Goal: Information Seeking & Learning: Learn about a topic

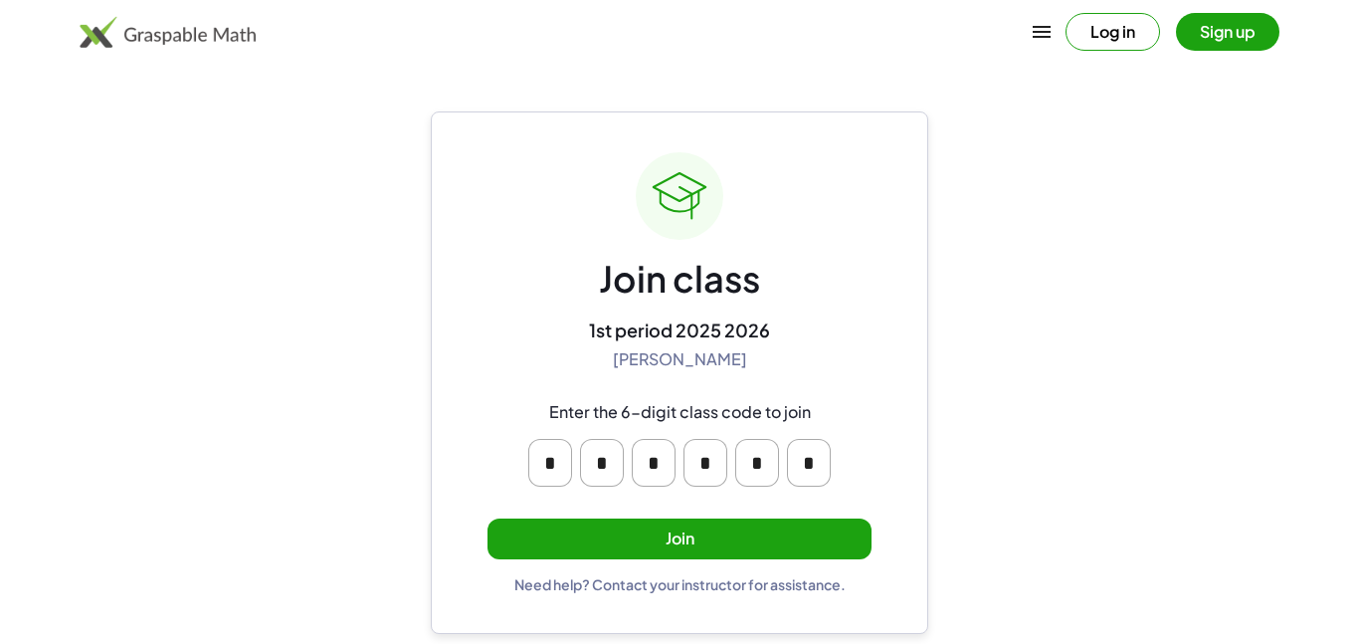
click at [691, 532] on button "Join" at bounding box center [680, 538] width 384 height 41
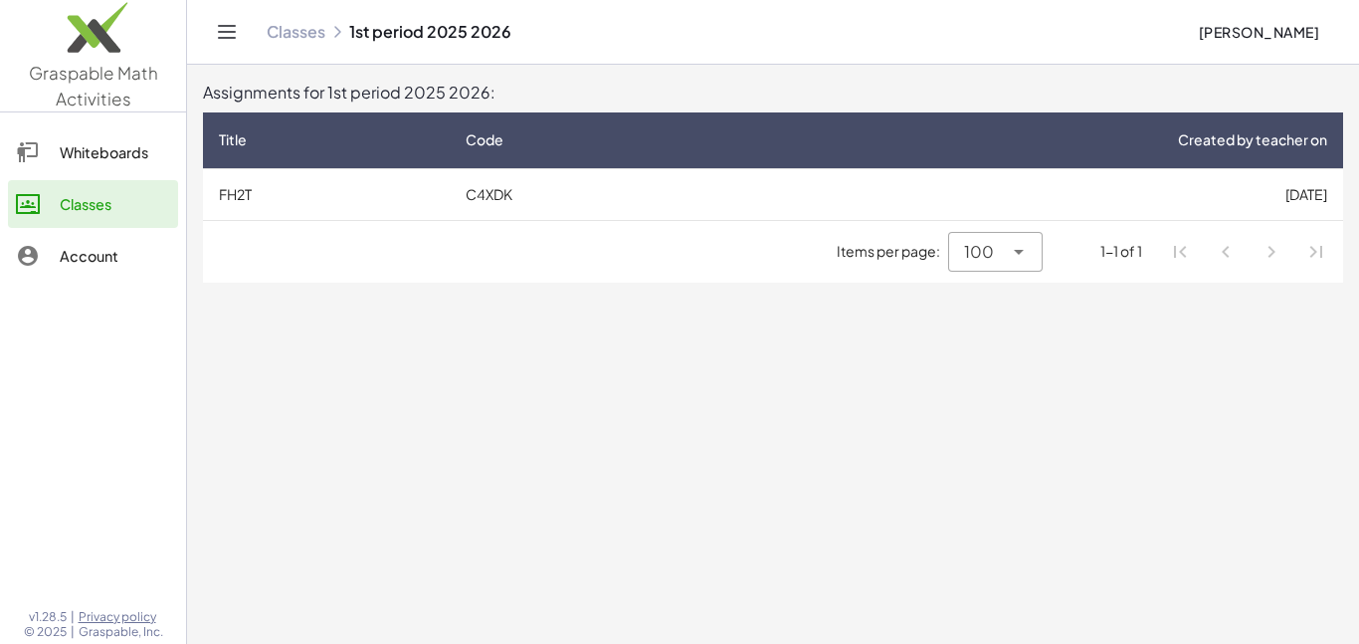
click at [511, 196] on td "C4XDK" at bounding box center [588, 194] width 277 height 52
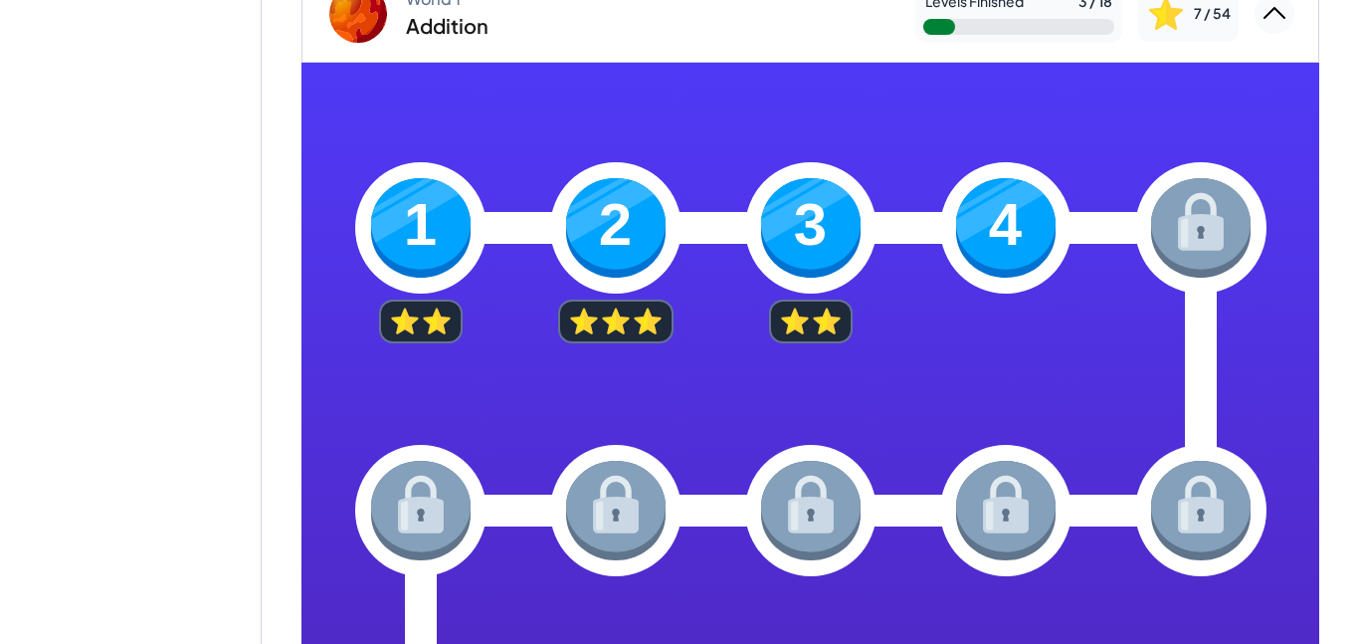
scroll to position [211, 0]
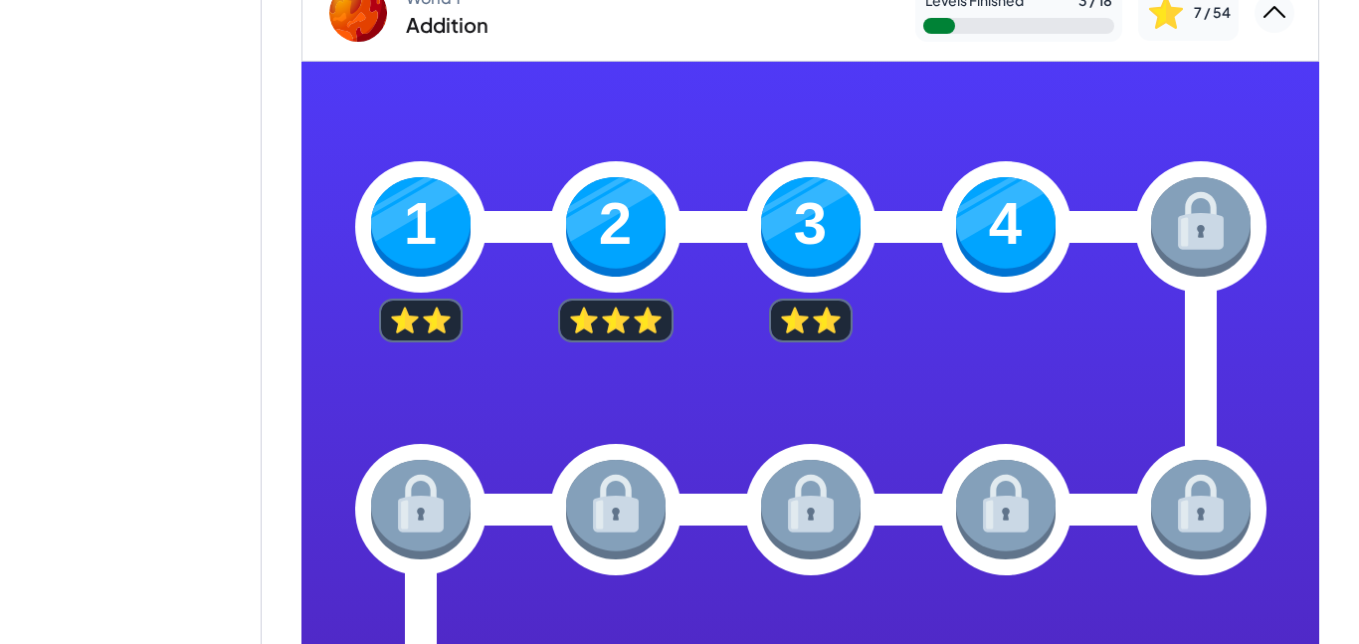
click at [999, 191] on img at bounding box center [1006, 227] width 100 height 100
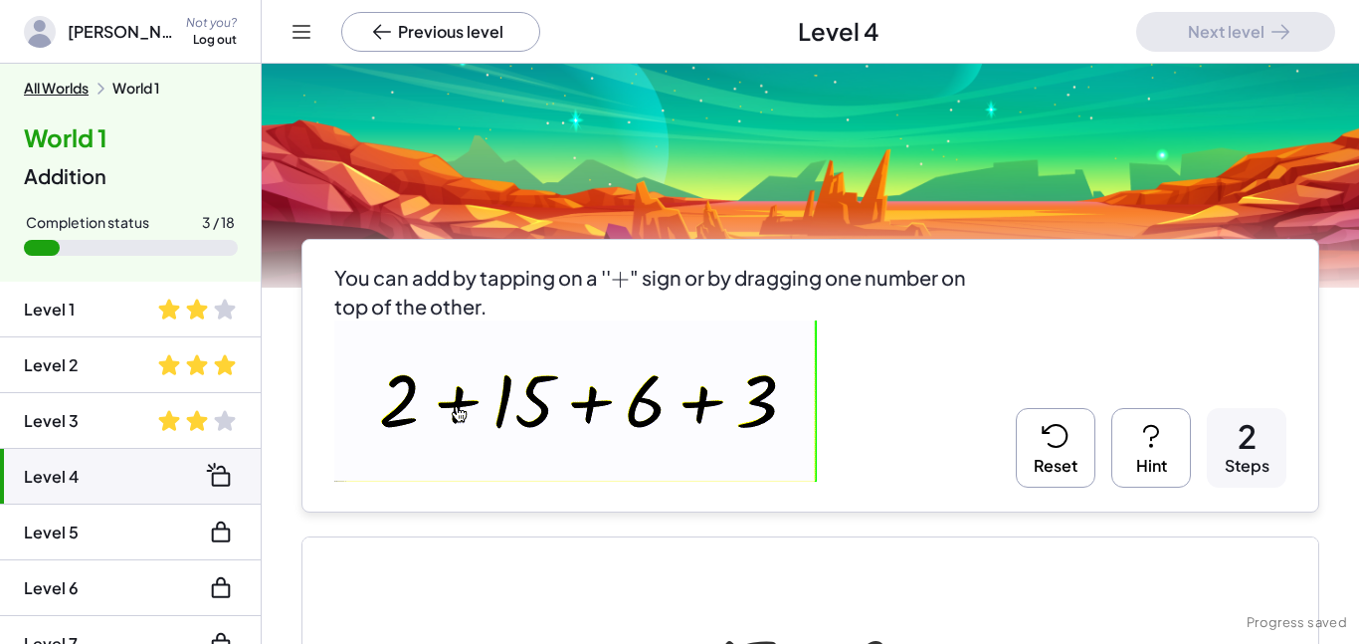
scroll to position [641, 0]
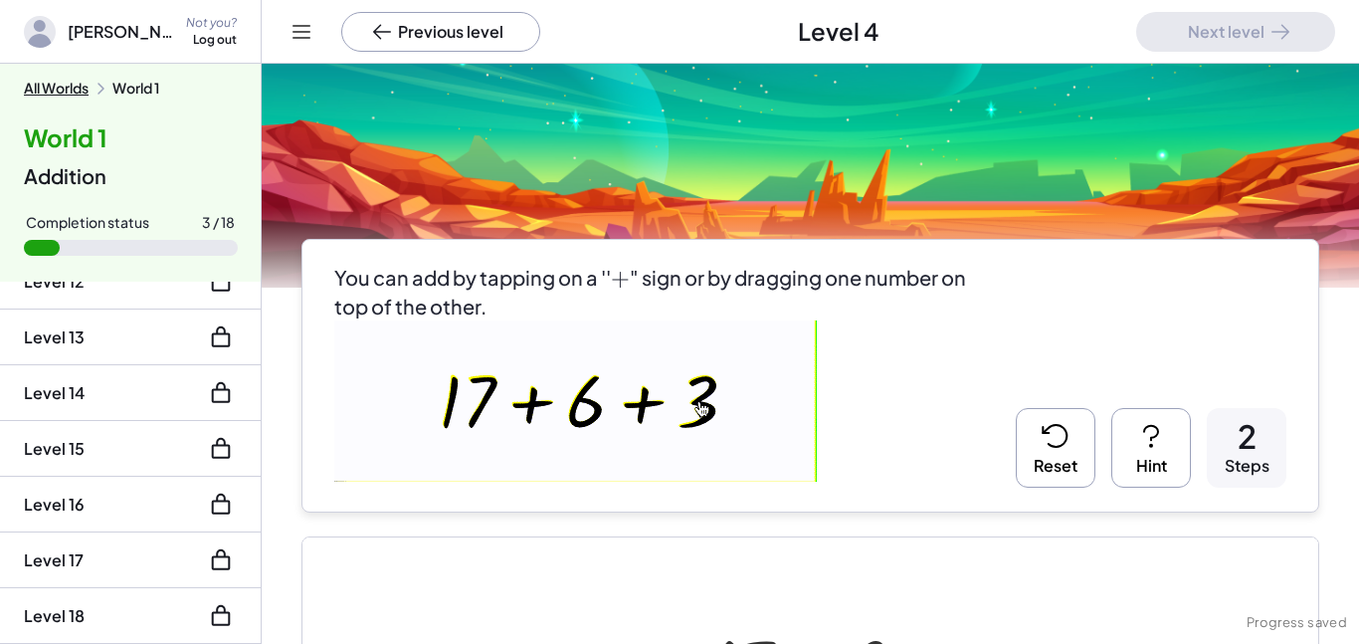
click at [179, 624] on li "Level 18" at bounding box center [130, 616] width 261 height 56
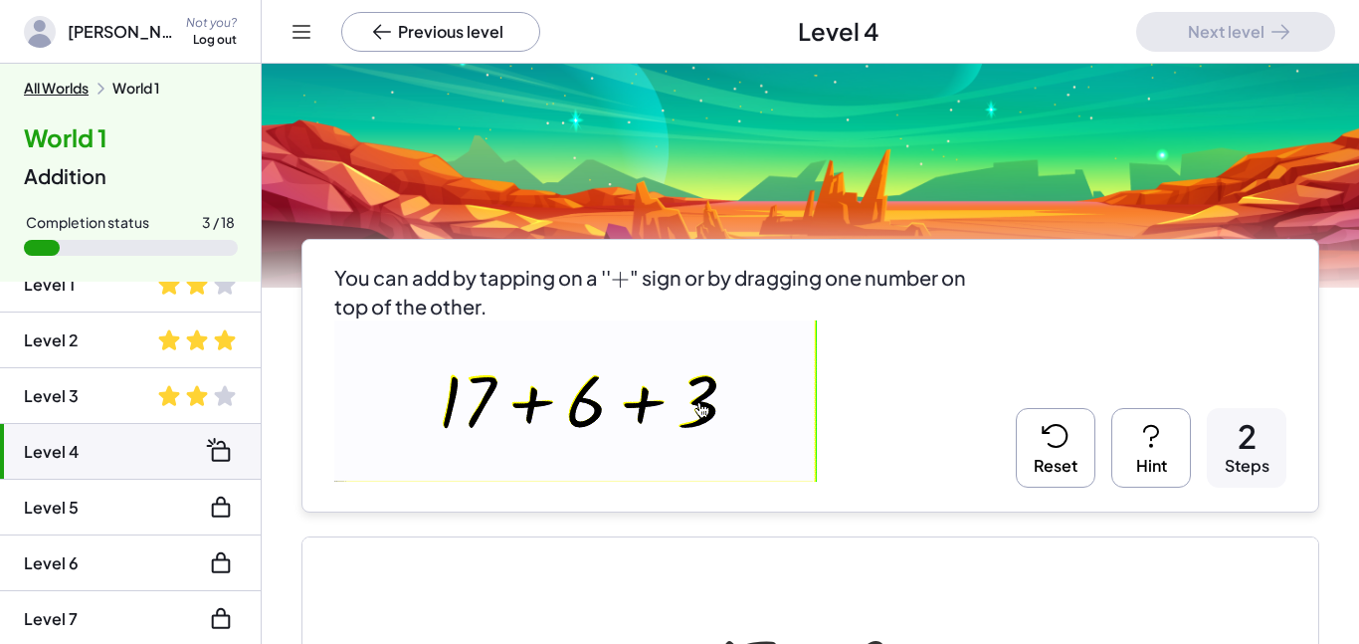
scroll to position [0, 0]
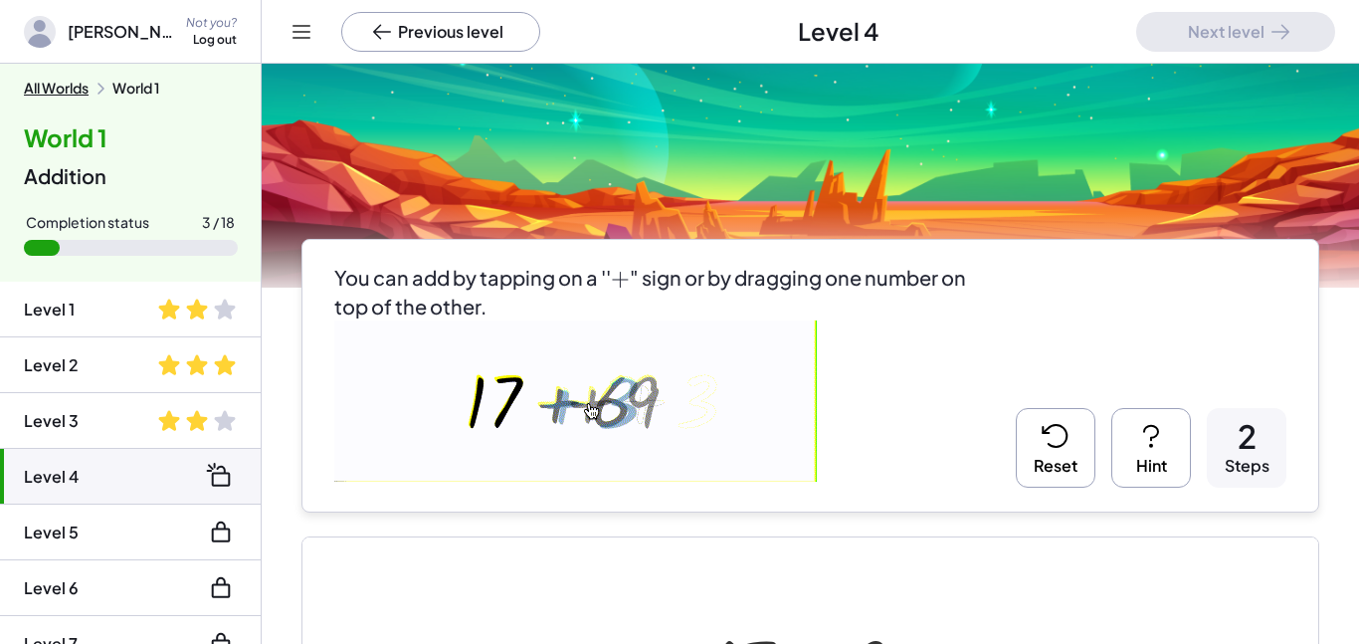
click at [812, 414] on img at bounding box center [575, 400] width 483 height 161
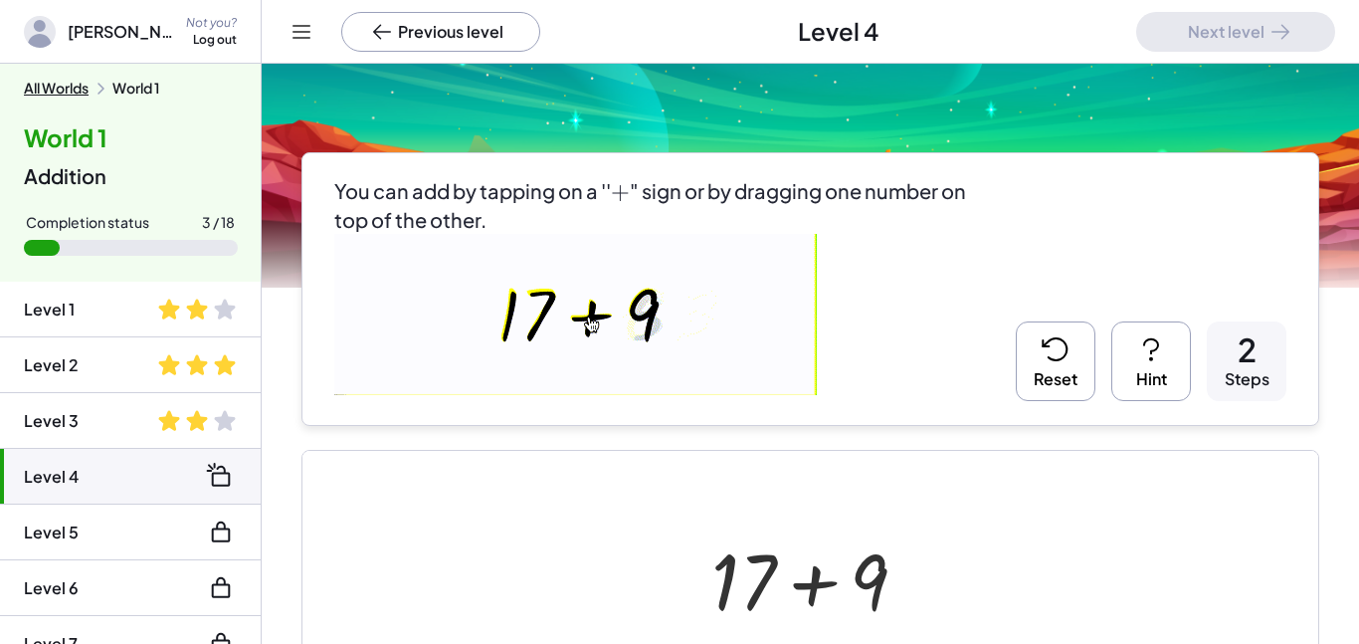
scroll to position [103, 0]
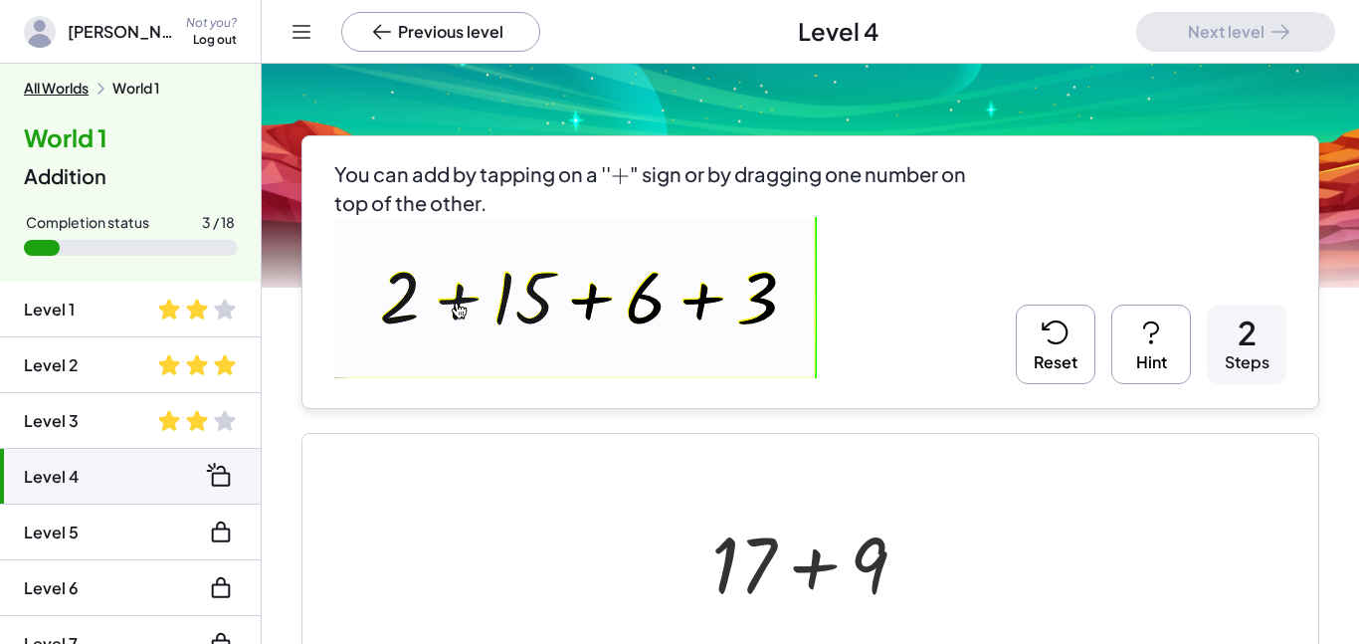
click at [658, 328] on img at bounding box center [575, 297] width 483 height 161
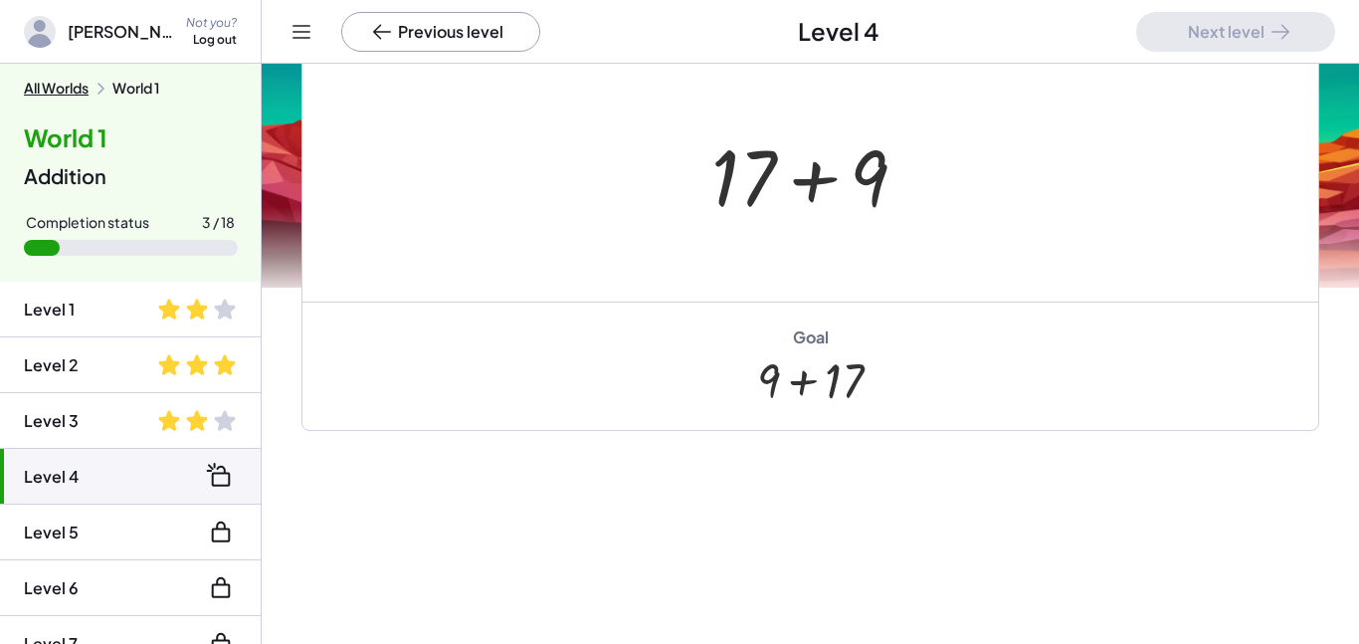
scroll to position [550, 0]
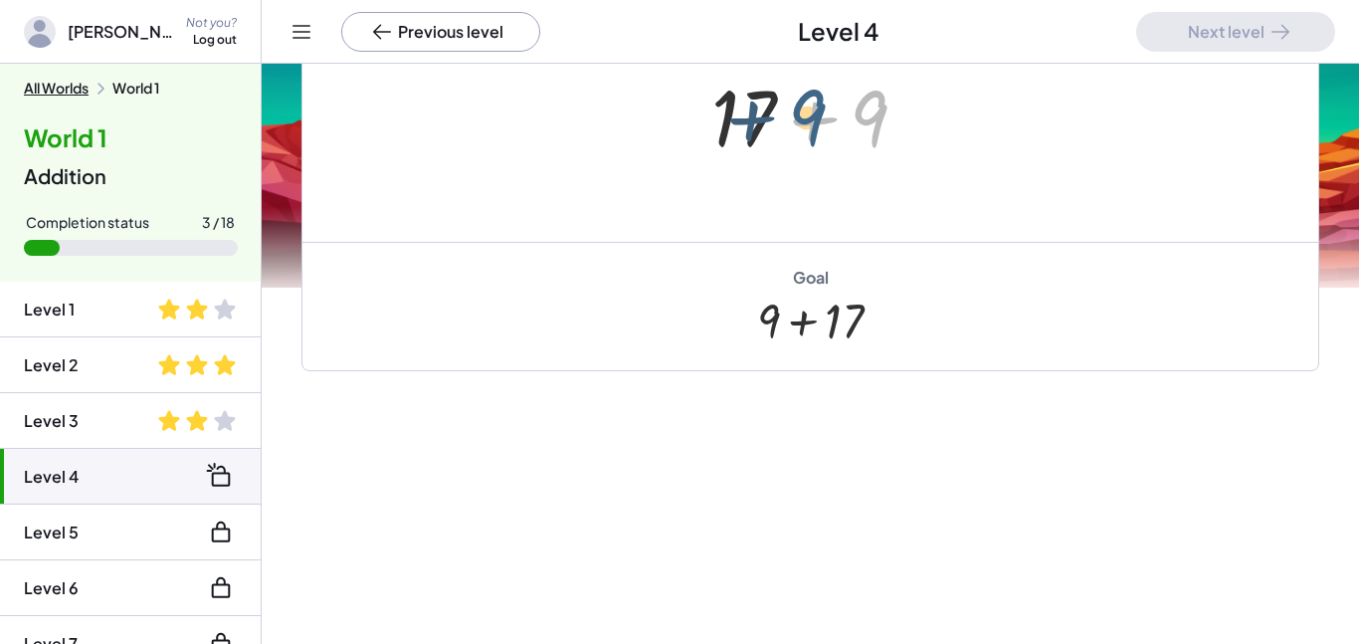
drag, startPoint x: 869, startPoint y: 150, endPoint x: 806, endPoint y: 149, distance: 62.7
click at [806, 149] on div at bounding box center [817, 115] width 232 height 102
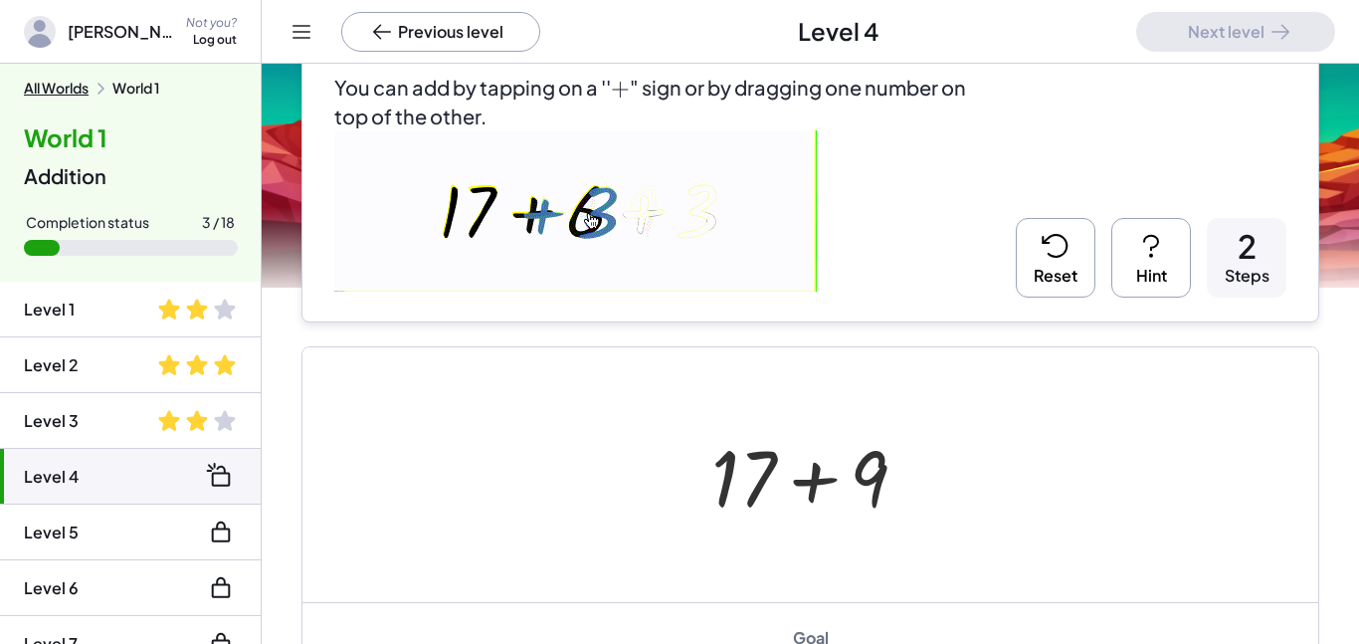
scroll to position [194, 0]
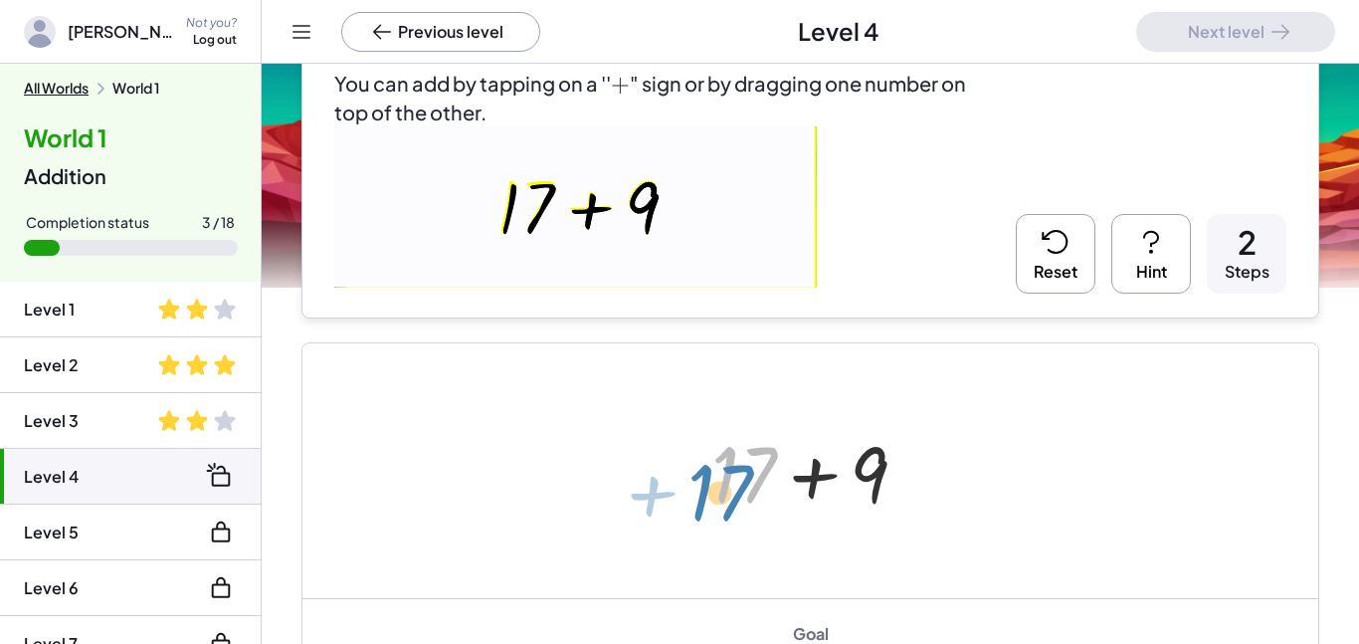
drag, startPoint x: 756, startPoint y: 472, endPoint x: 726, endPoint y: 489, distance: 34.3
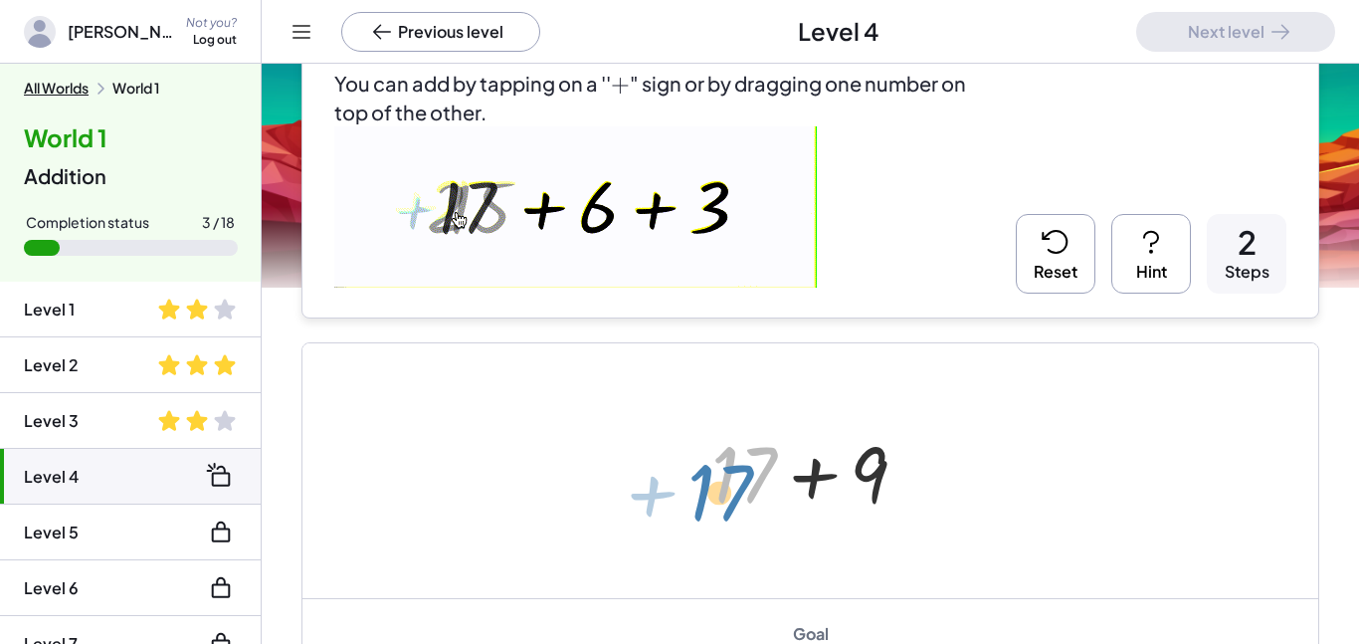
click at [726, 489] on div at bounding box center [817, 471] width 232 height 102
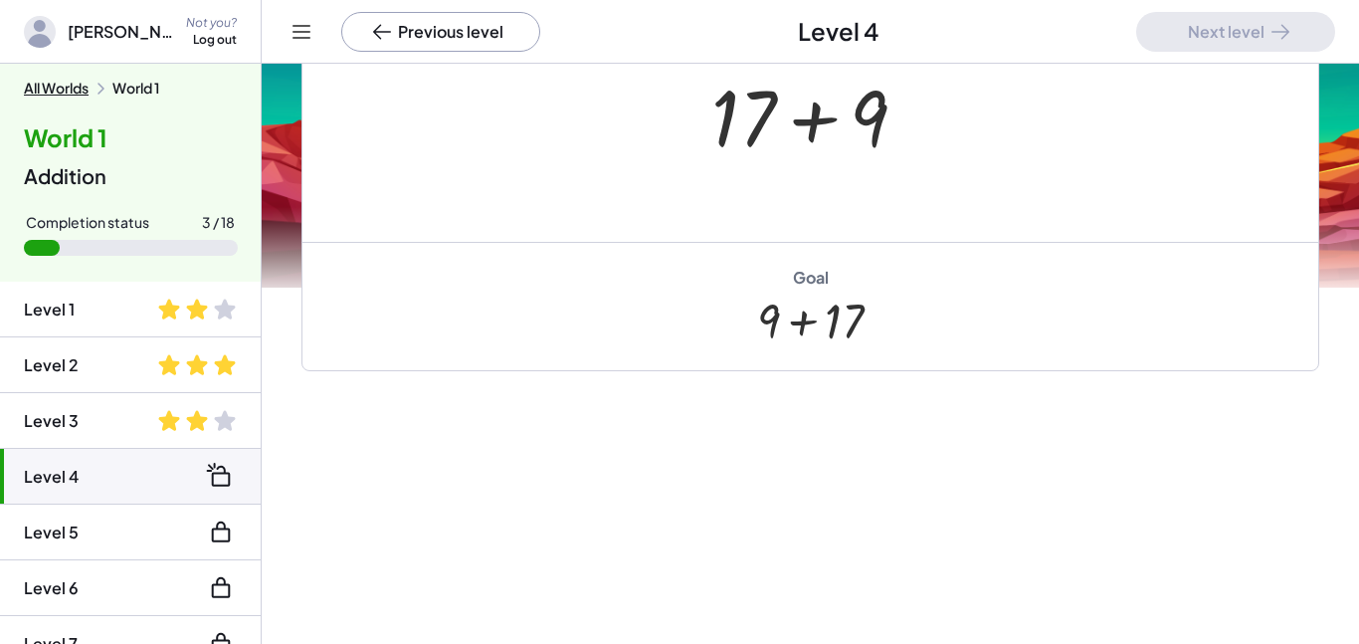
scroll to position [469, 0]
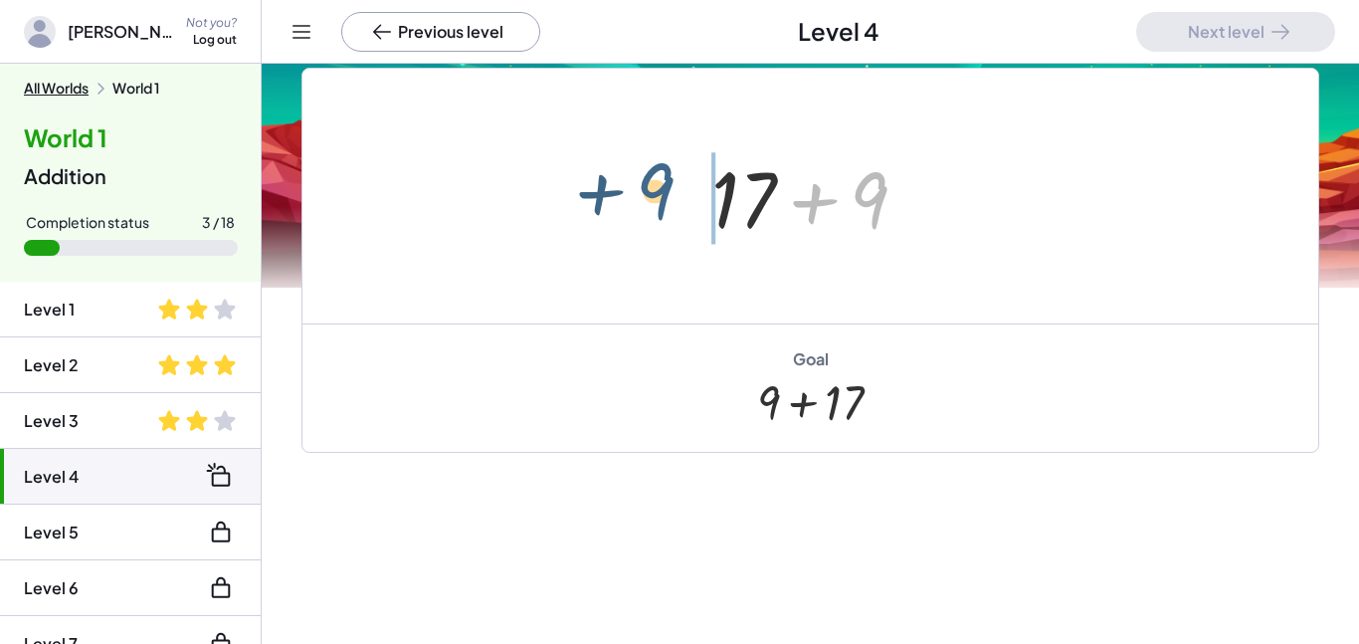
drag, startPoint x: 862, startPoint y: 223, endPoint x: 649, endPoint y: 214, distance: 213.1
click at [649, 214] on div "+ 2 + 15 + 6 + 3 + 2 + 15 + 9 + 9 + 17 + 9" at bounding box center [810, 196] width 1016 height 255
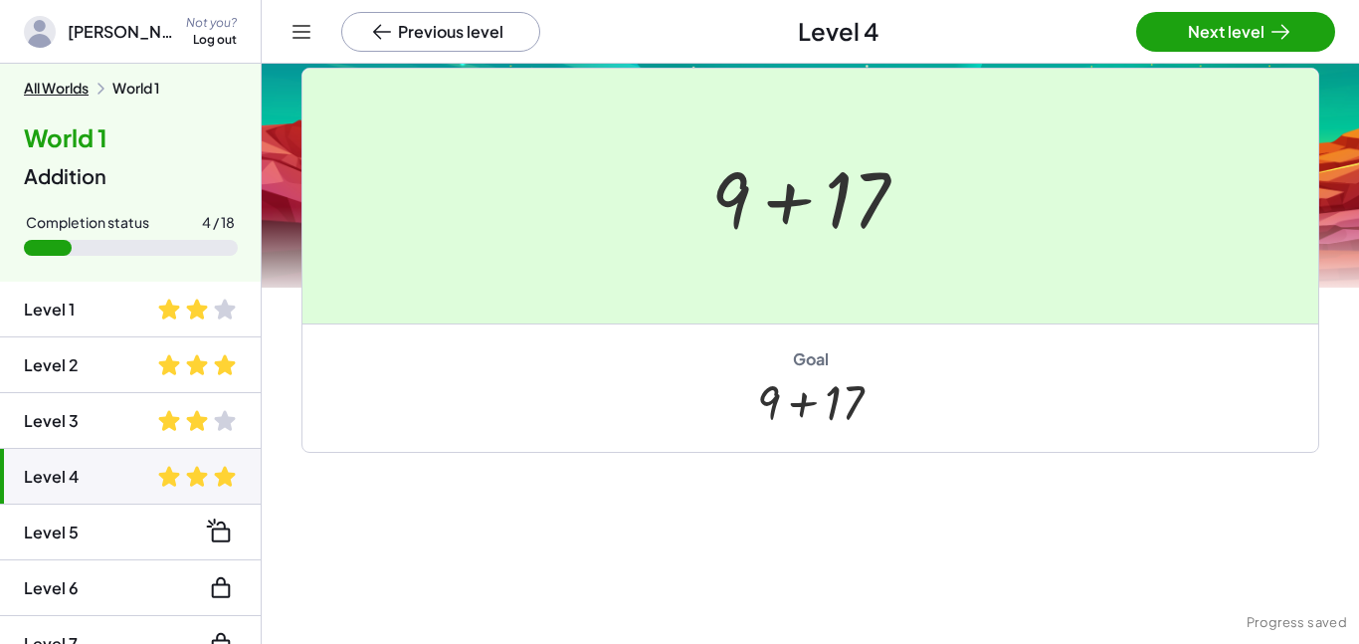
click at [1285, 22] on div at bounding box center [679, 322] width 1359 height 644
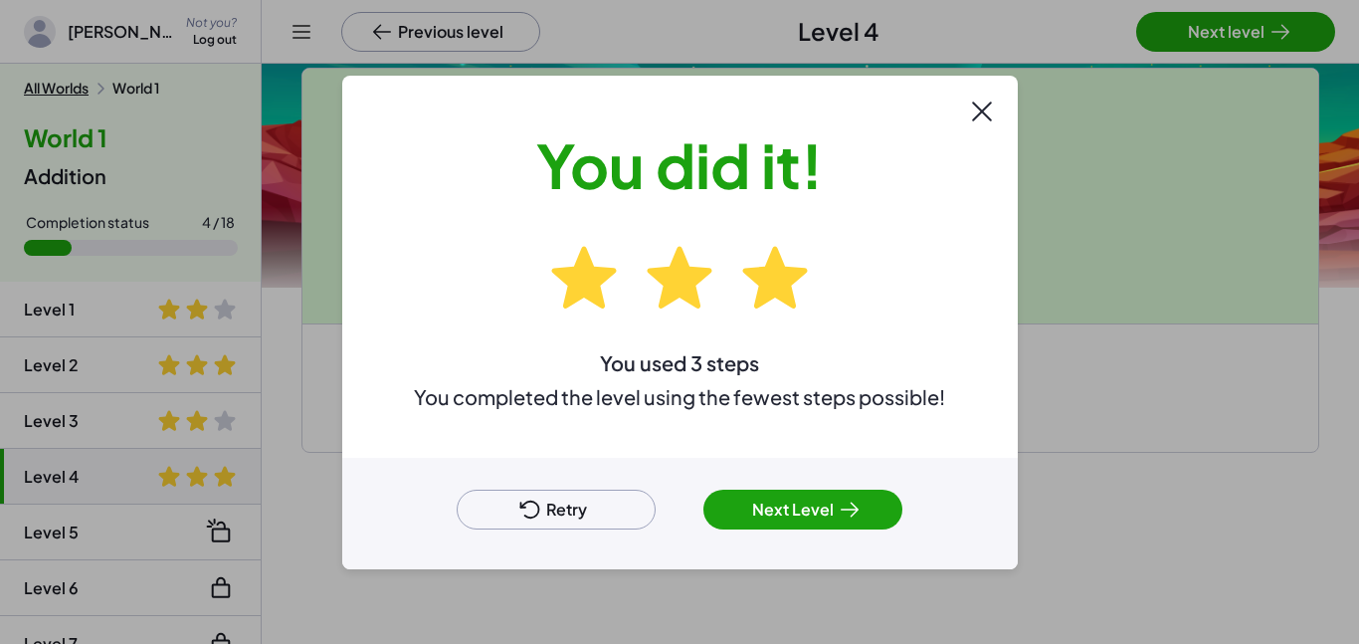
click at [800, 490] on button "Next Level" at bounding box center [802, 510] width 199 height 40
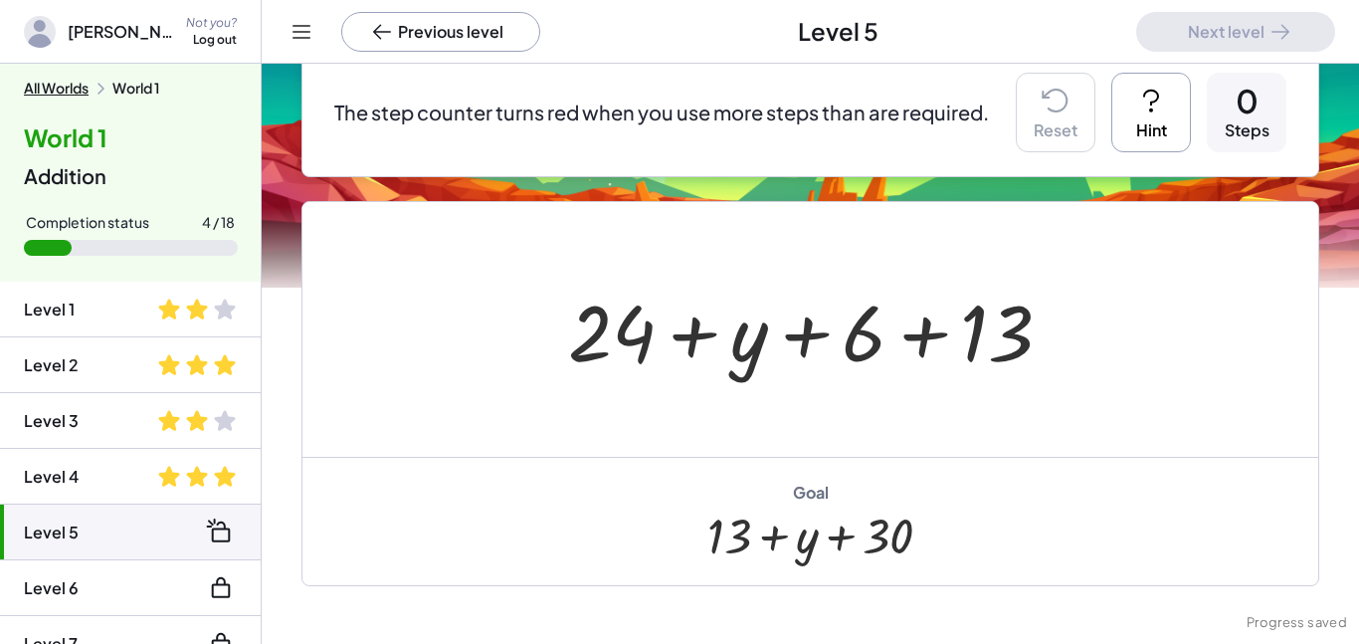
scroll to position [188, 0]
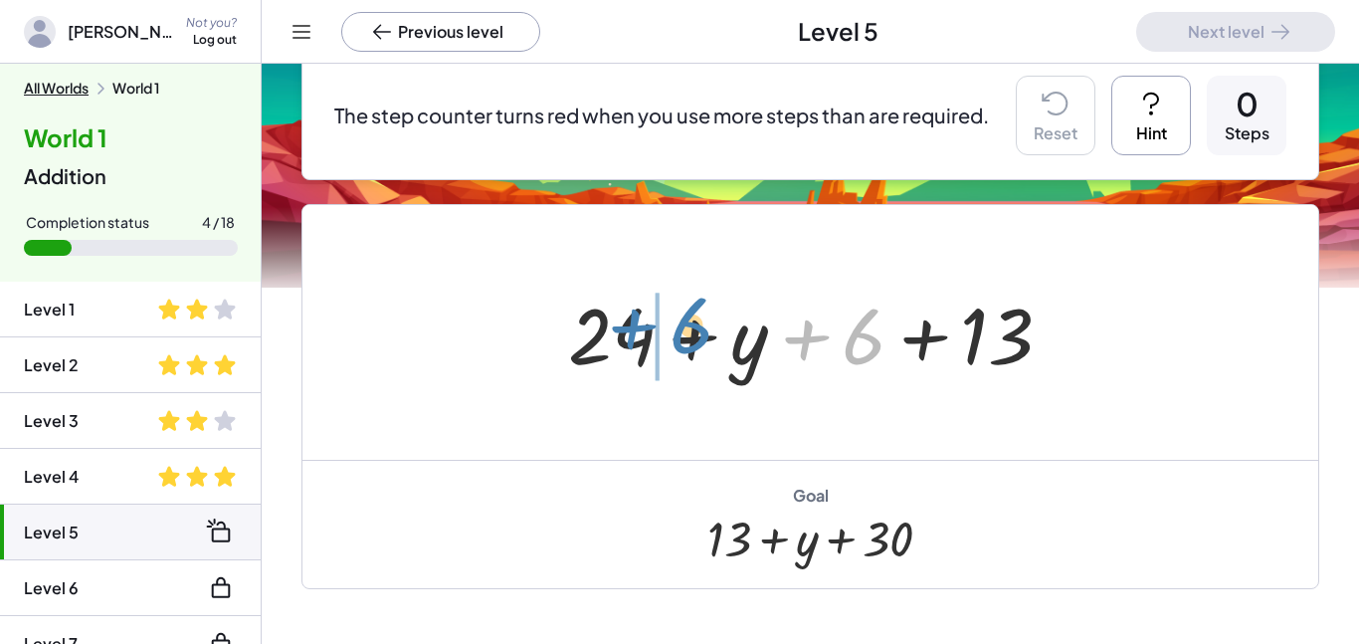
drag, startPoint x: 856, startPoint y: 353, endPoint x: 680, endPoint y: 342, distance: 176.5
click at [680, 342] on div at bounding box center [817, 333] width 519 height 102
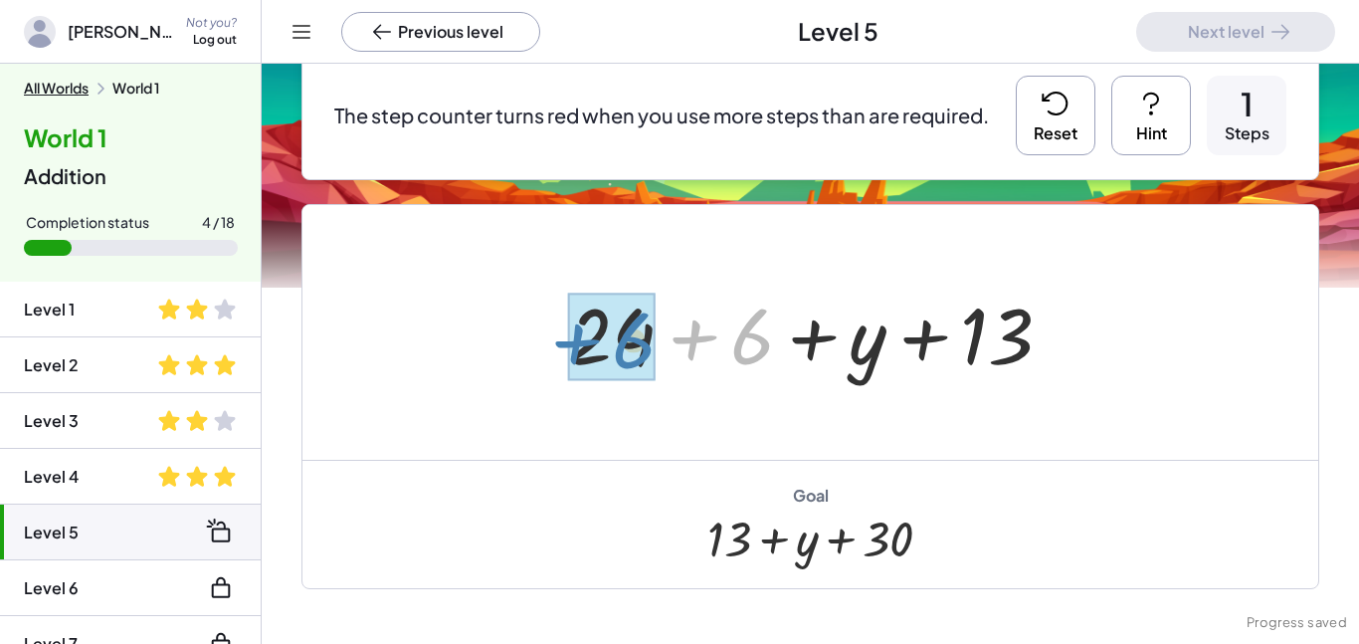
drag, startPoint x: 738, startPoint y: 336, endPoint x: 617, endPoint y: 339, distance: 121.4
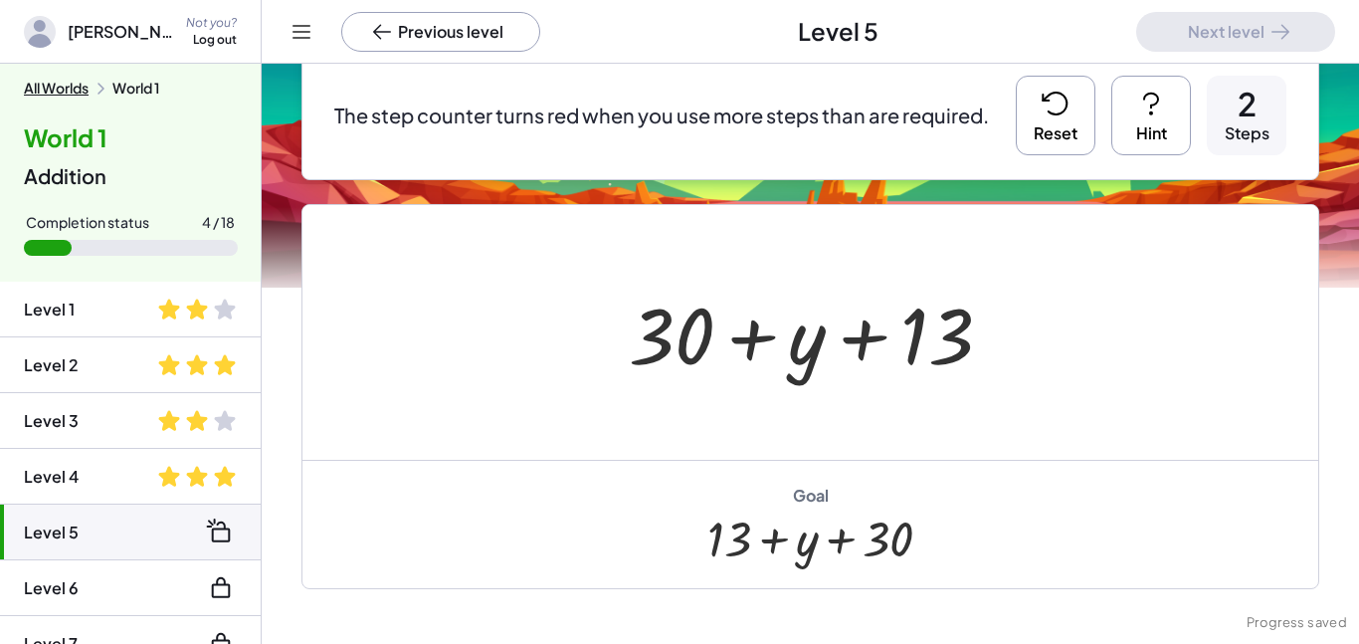
click at [1046, 145] on button "Reset" at bounding box center [1056, 116] width 80 height 80
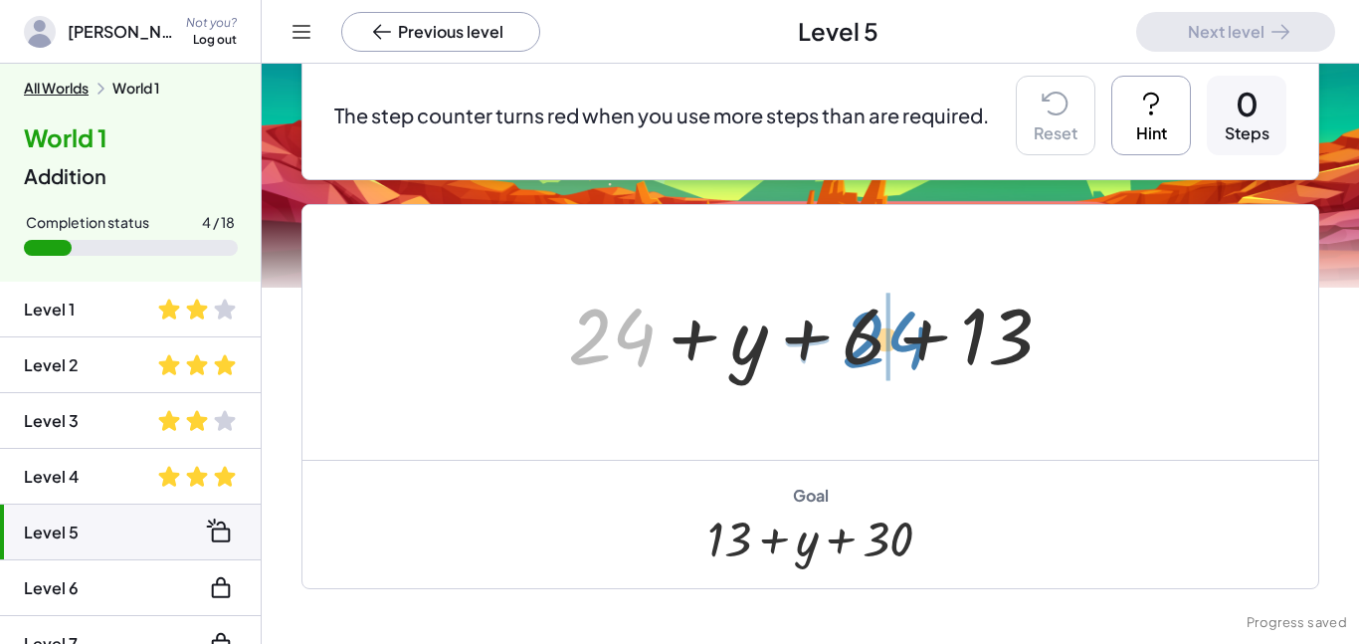
drag, startPoint x: 623, startPoint y: 333, endPoint x: 894, endPoint y: 336, distance: 270.7
click at [894, 336] on div at bounding box center [817, 333] width 519 height 102
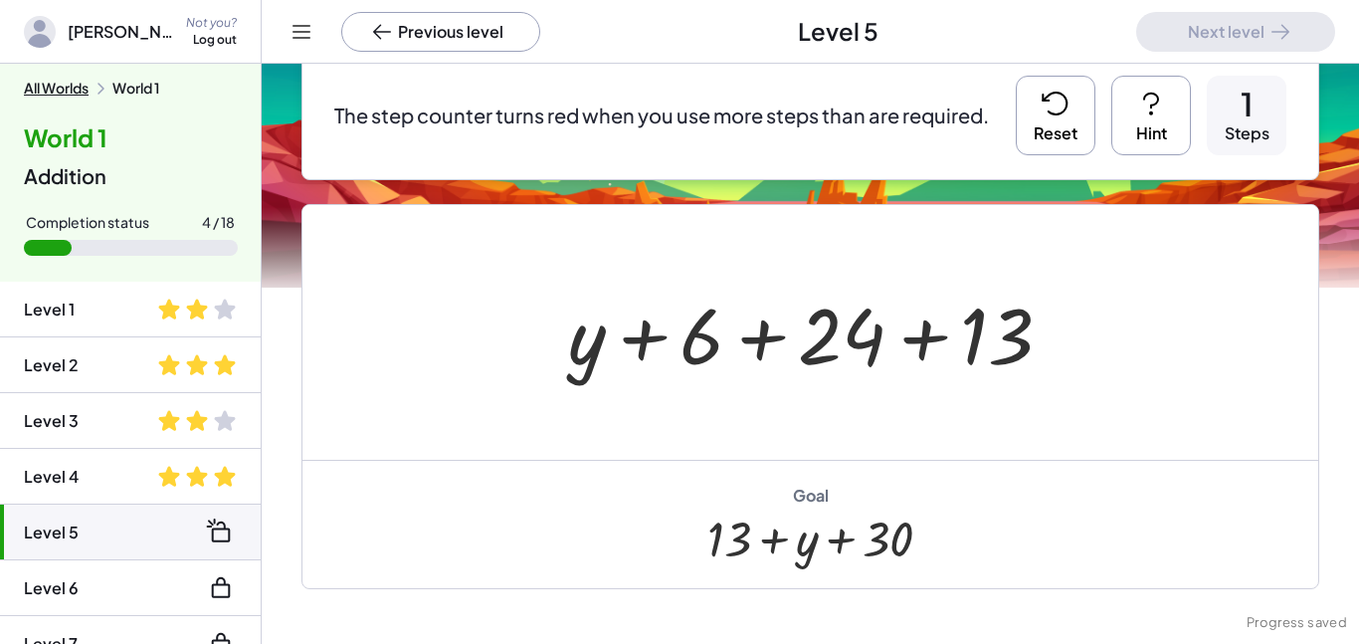
click at [1031, 108] on button "Reset" at bounding box center [1056, 116] width 80 height 80
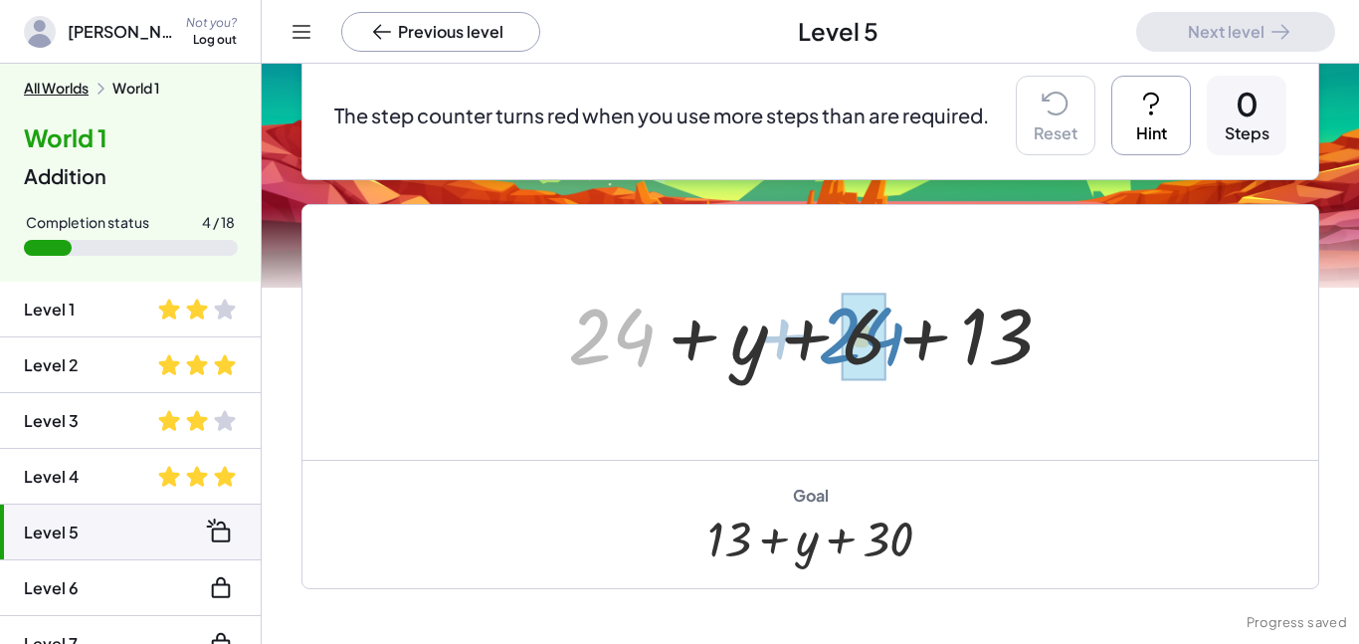
drag, startPoint x: 592, startPoint y: 363, endPoint x: 842, endPoint y: 362, distance: 249.7
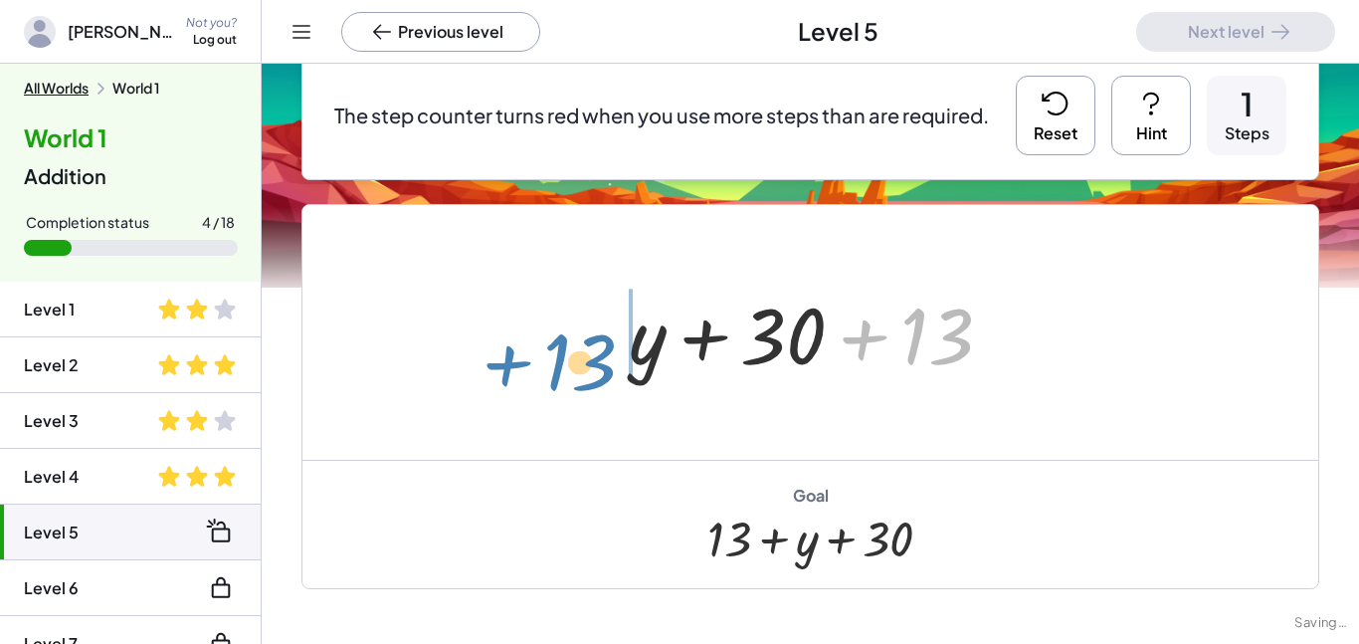
drag, startPoint x: 918, startPoint y: 342, endPoint x: 564, endPoint y: 368, distance: 355.2
click at [564, 368] on div "+ 24 + y + 6 + 13 + 13 + + y + 13 30" at bounding box center [810, 332] width 1016 height 255
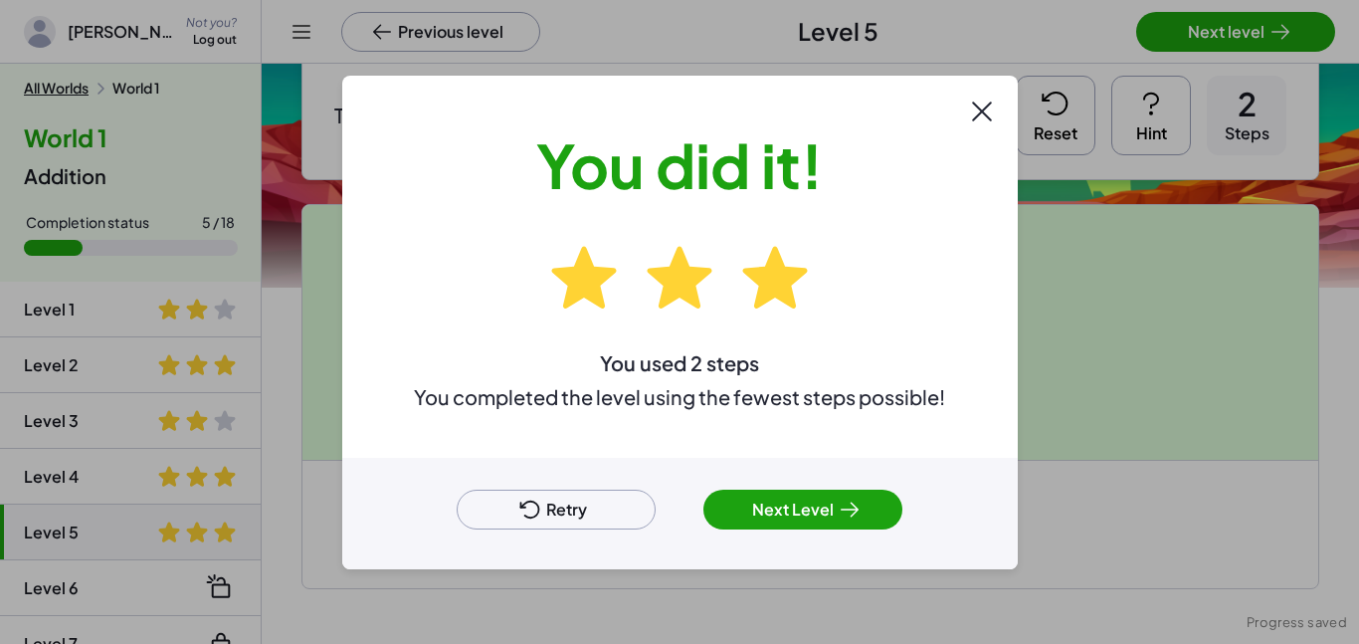
click at [821, 508] on button "Next Level" at bounding box center [802, 510] width 199 height 40
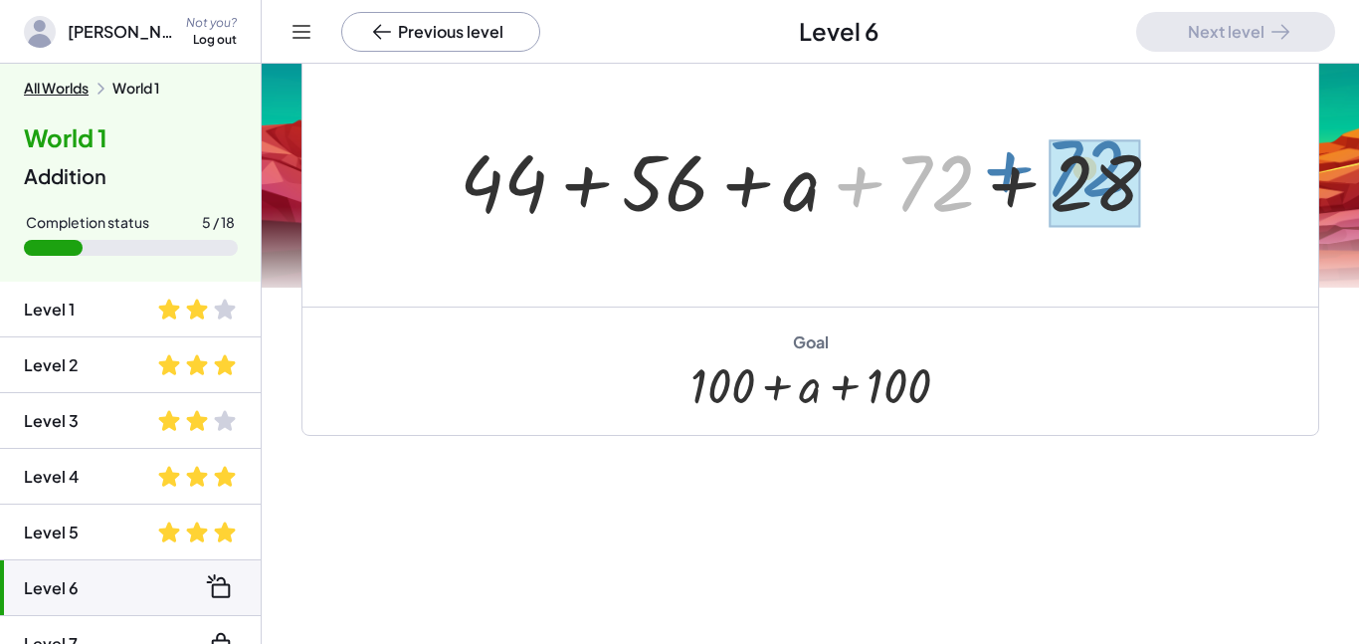
drag, startPoint x: 955, startPoint y: 192, endPoint x: 1114, endPoint y: 177, distance: 159.9
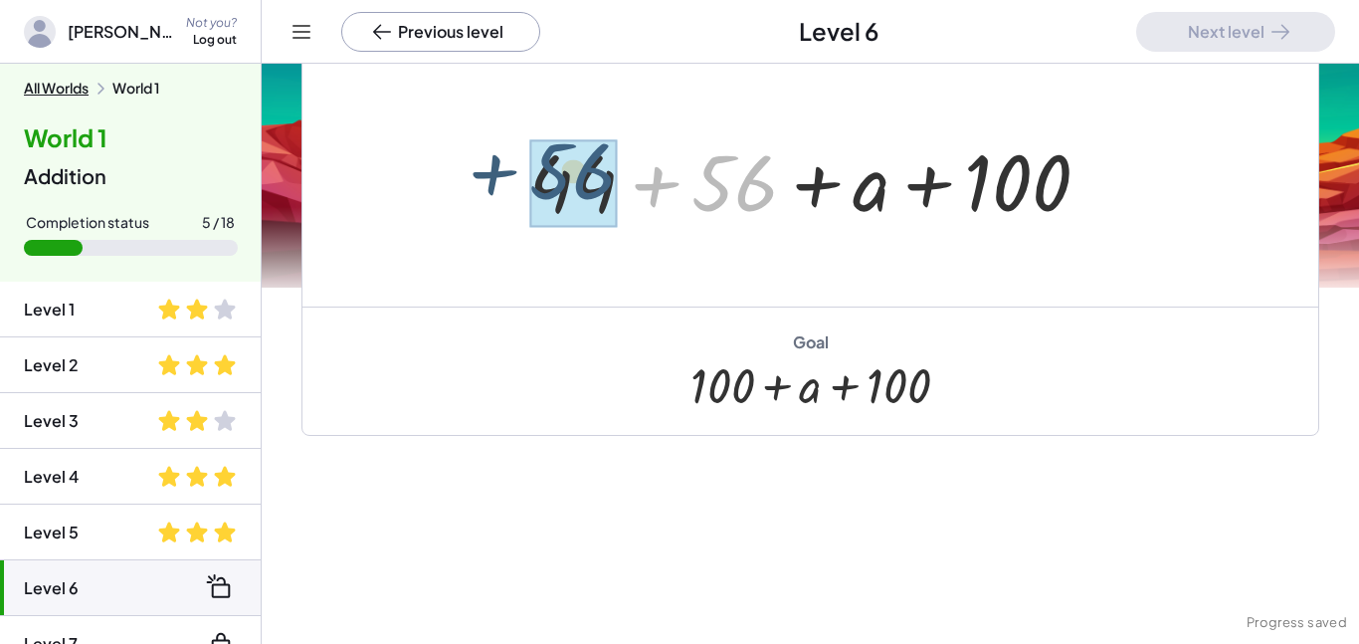
drag, startPoint x: 744, startPoint y: 198, endPoint x: 582, endPoint y: 186, distance: 162.6
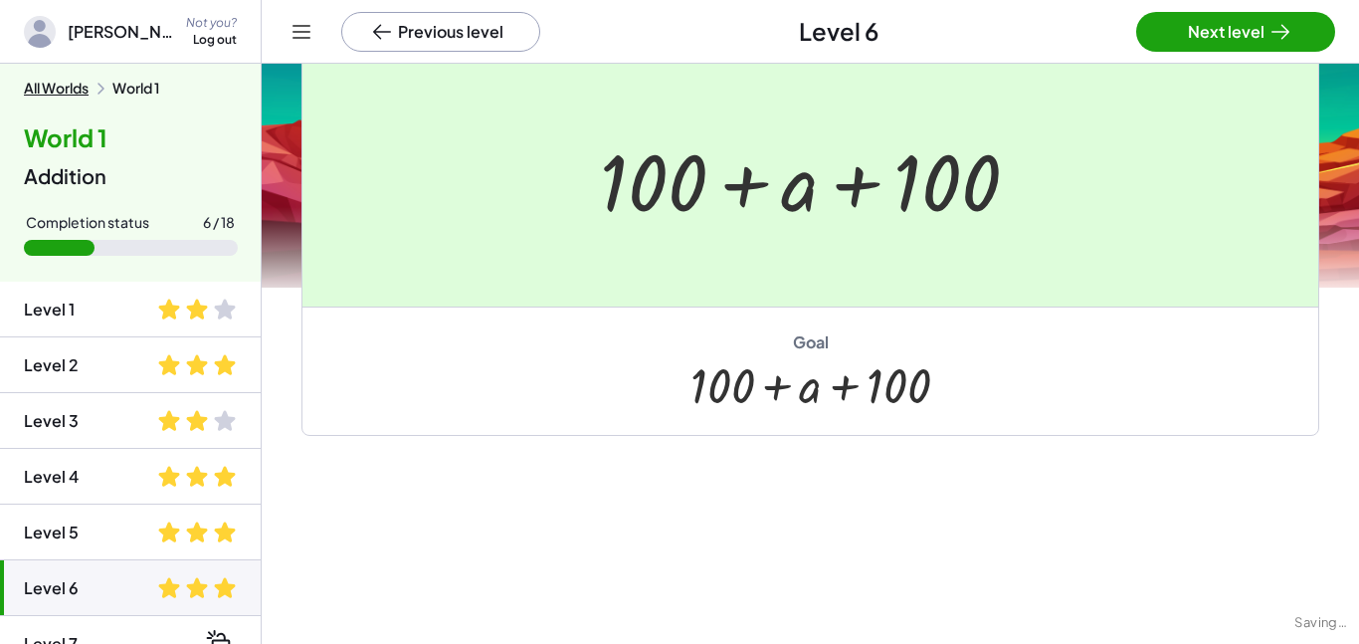
click at [1164, 49] on div at bounding box center [679, 322] width 1359 height 644
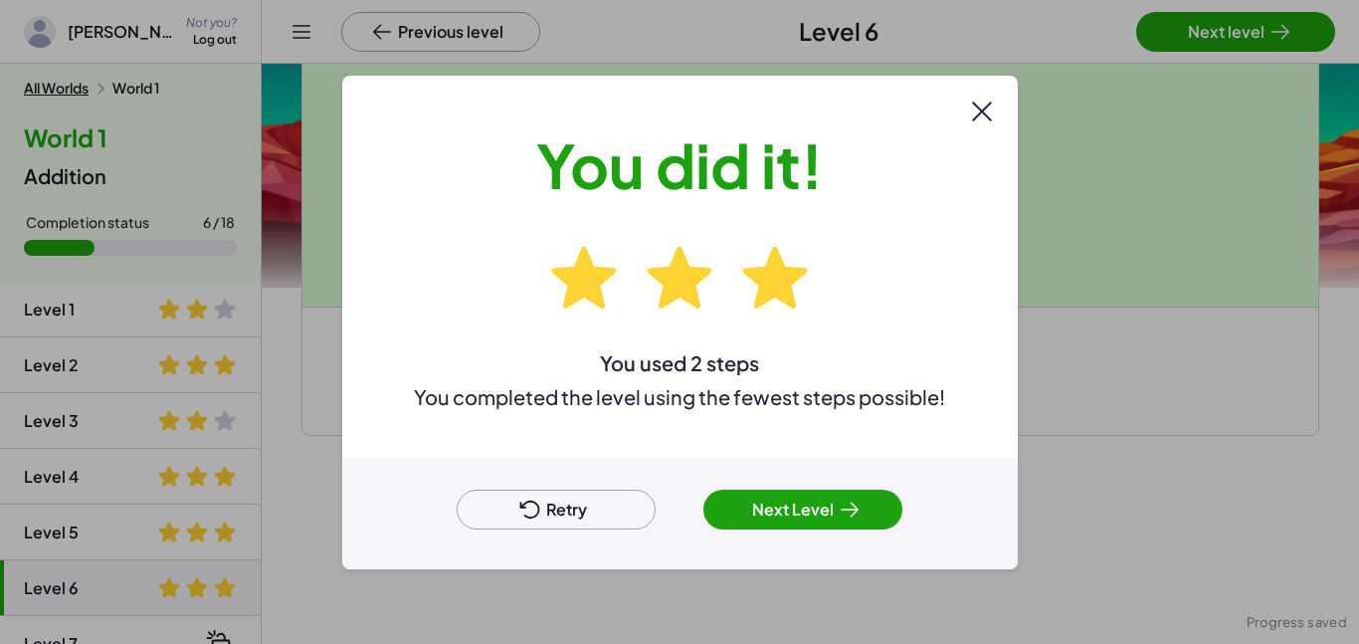
click at [863, 494] on button "Next Level" at bounding box center [802, 510] width 199 height 40
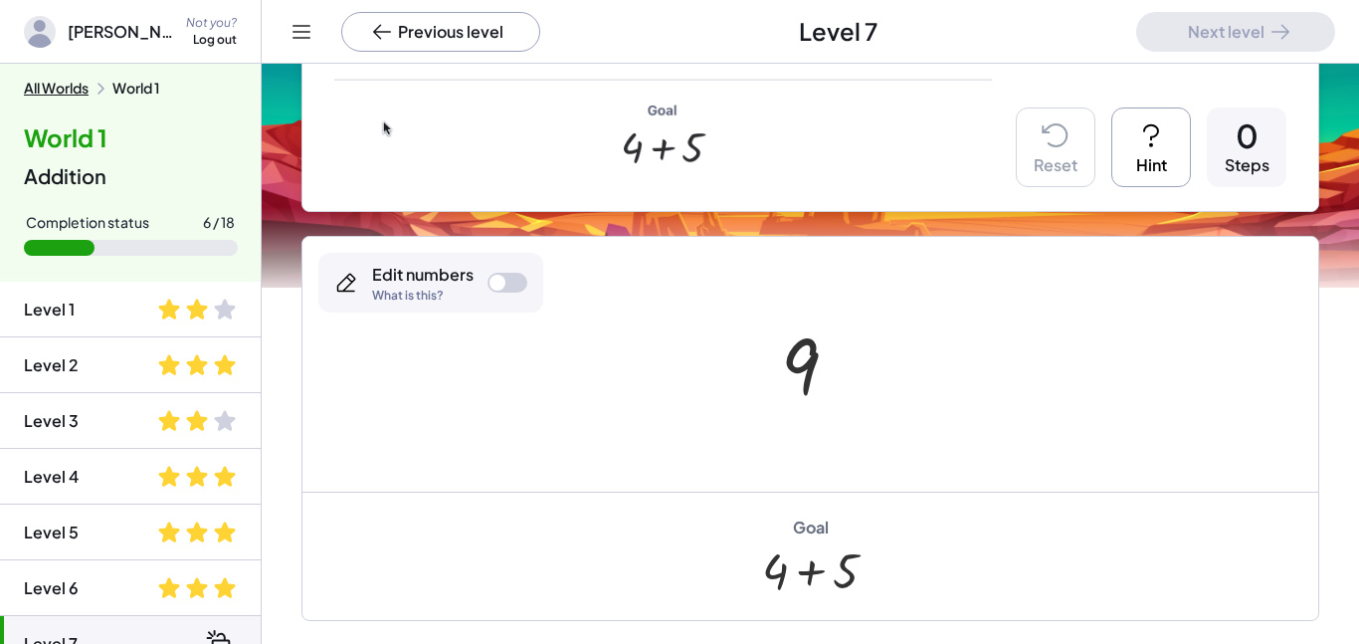
scroll to position [451, 0]
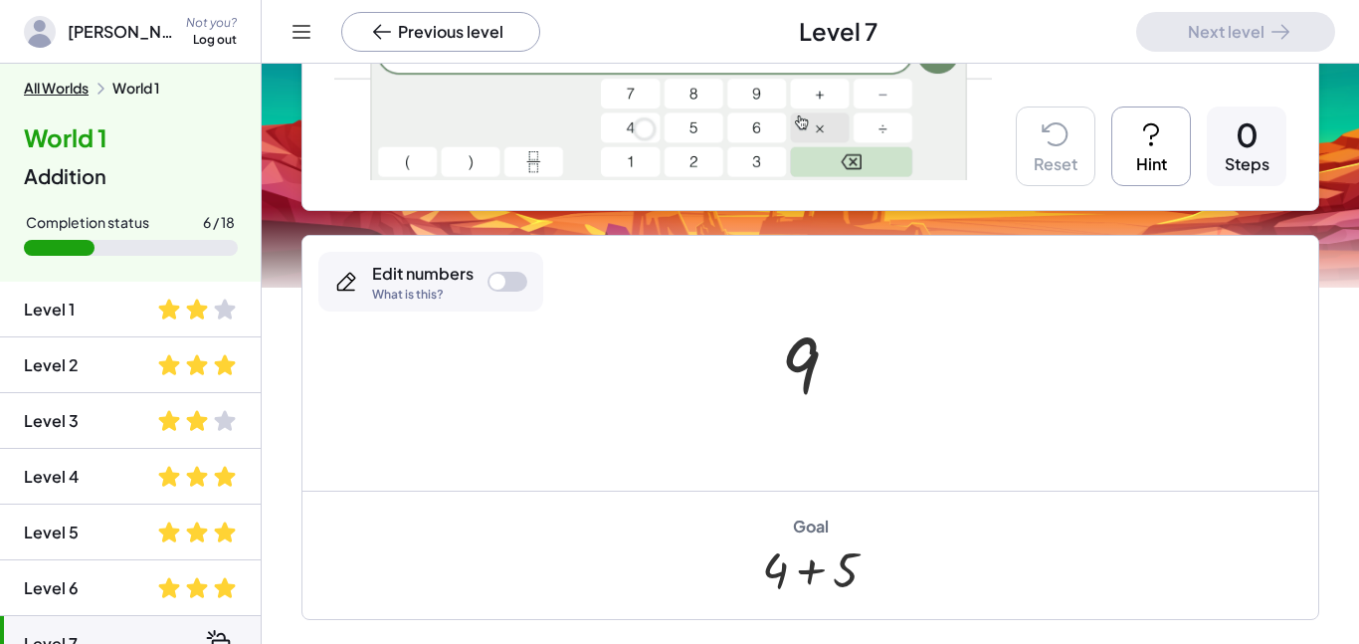
click at [818, 373] on div at bounding box center [818, 363] width 94 height 99
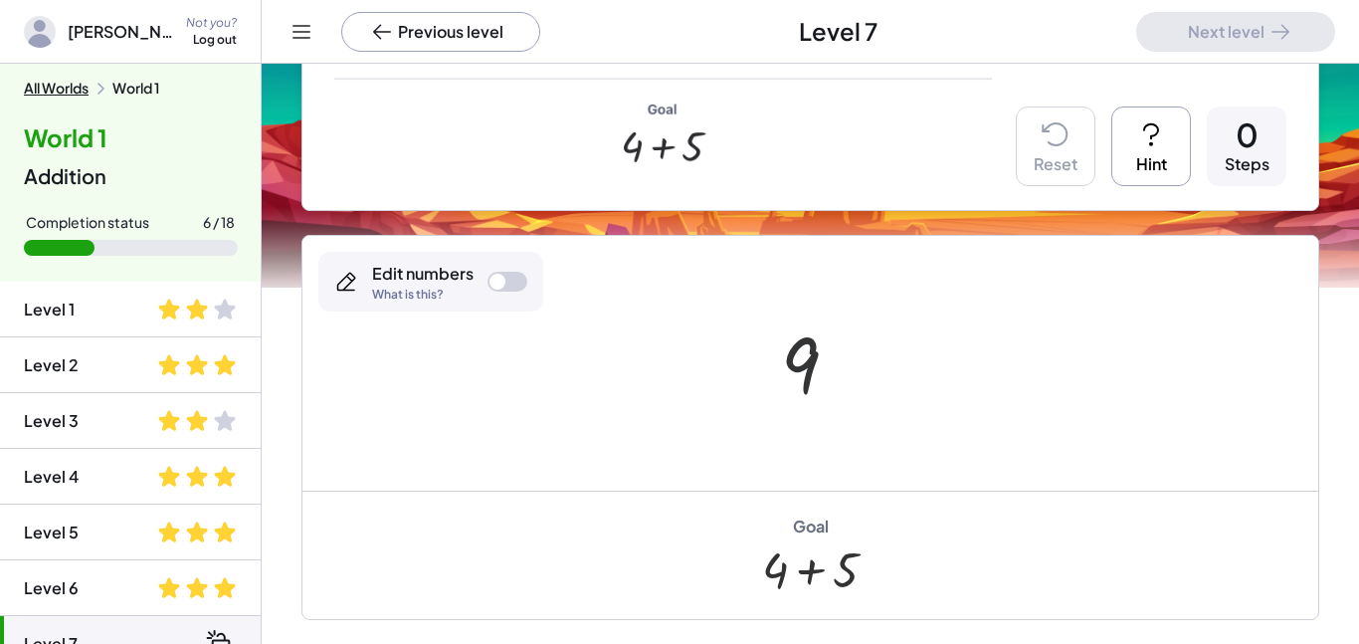
click at [812, 368] on div at bounding box center [818, 363] width 94 height 99
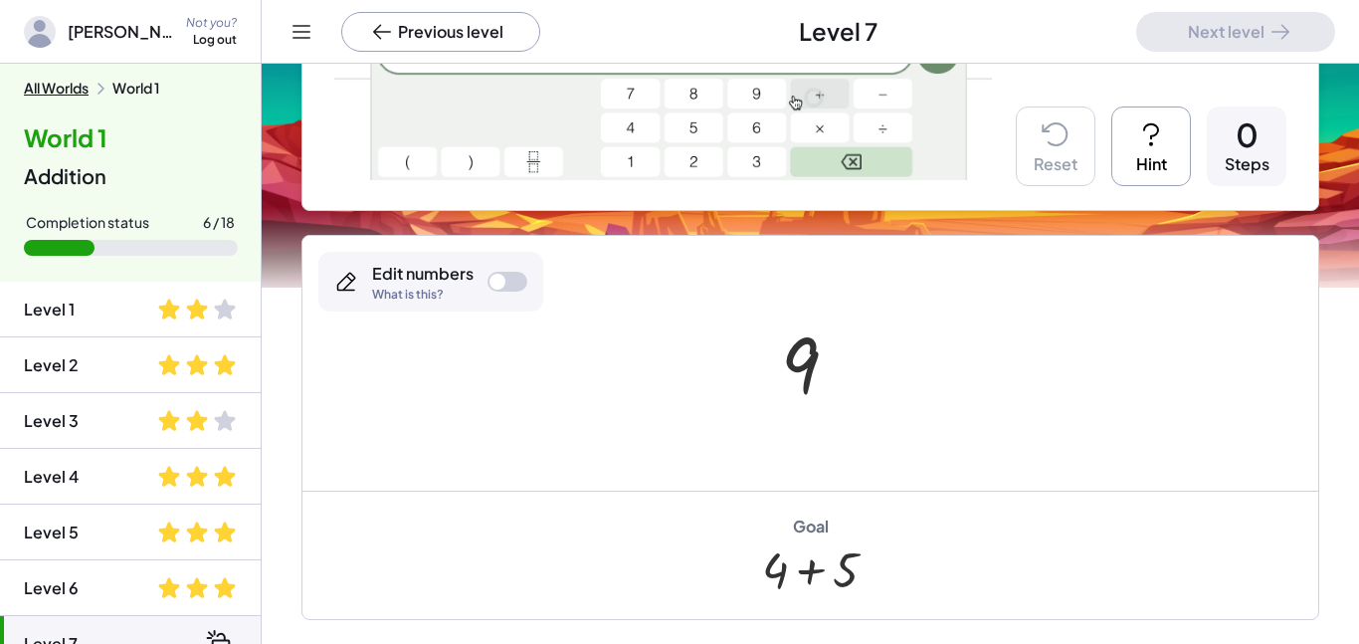
click at [776, 353] on div at bounding box center [818, 363] width 94 height 99
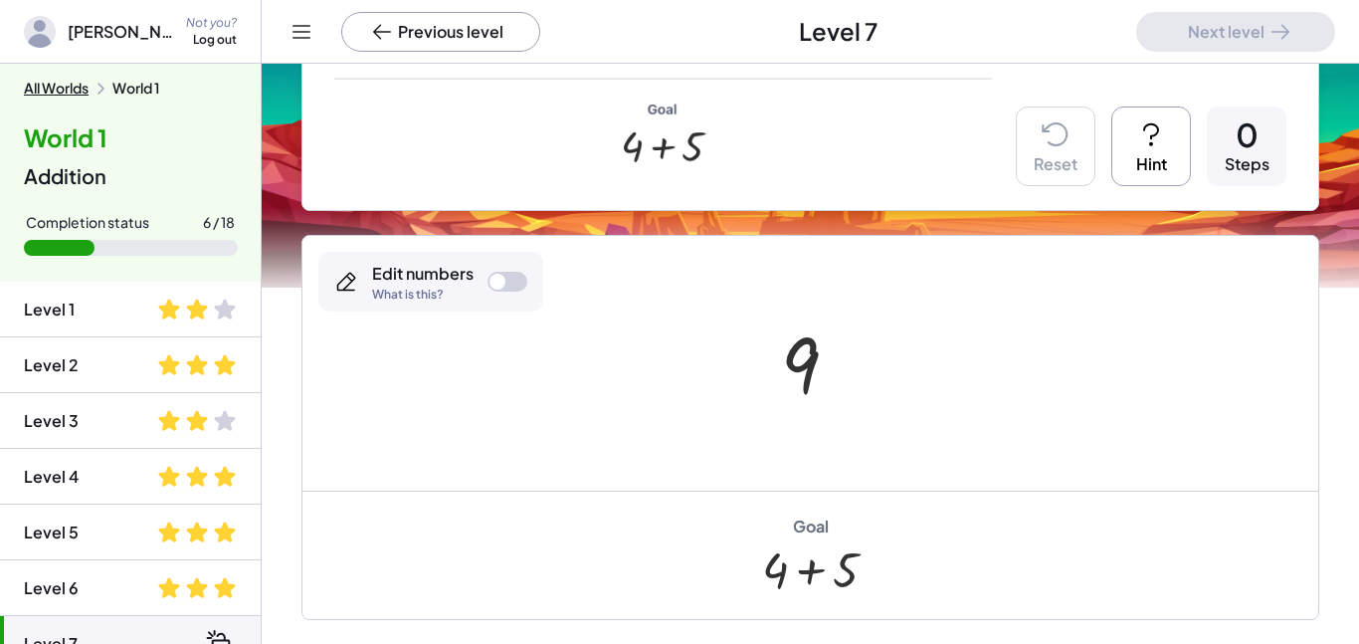
click at [807, 359] on div at bounding box center [818, 363] width 94 height 99
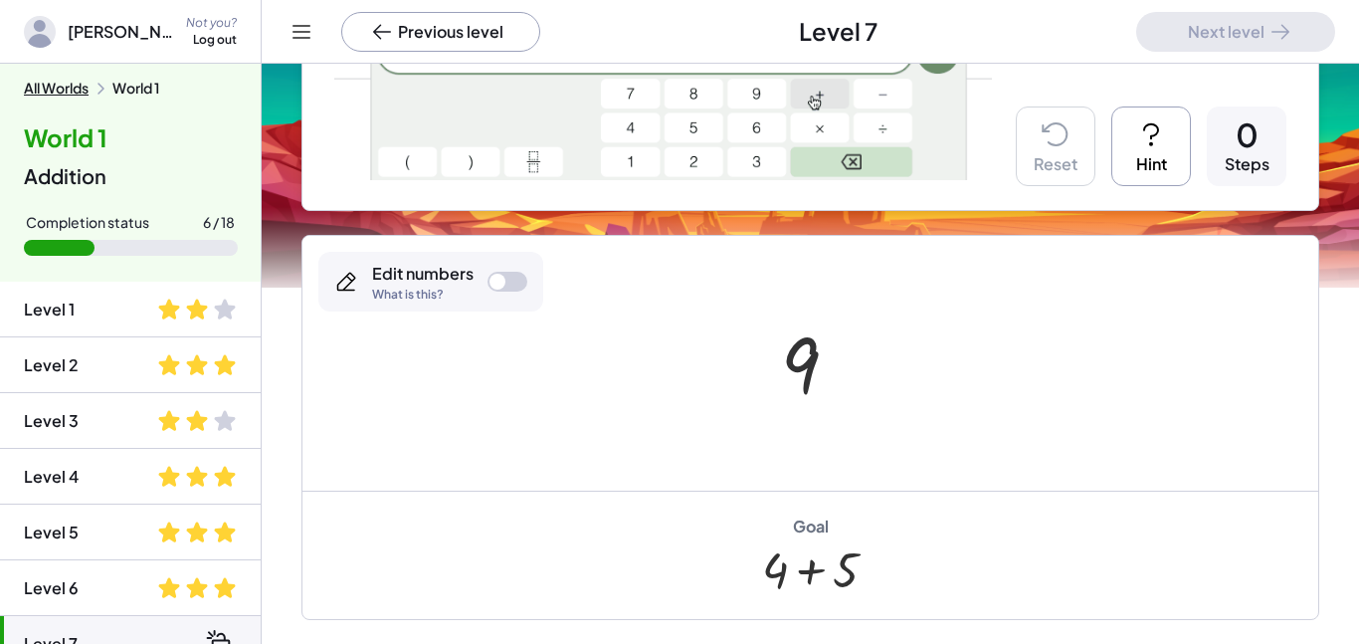
click at [807, 359] on div at bounding box center [818, 363] width 94 height 99
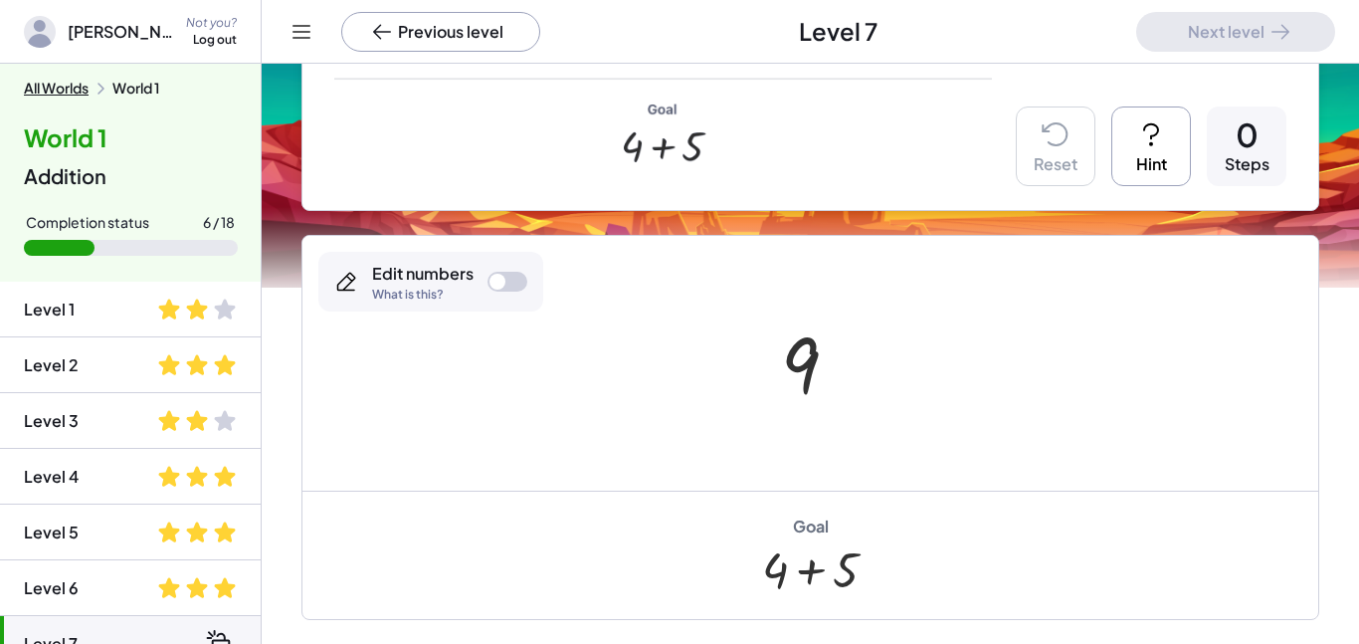
click at [505, 288] on div at bounding box center [508, 282] width 40 height 20
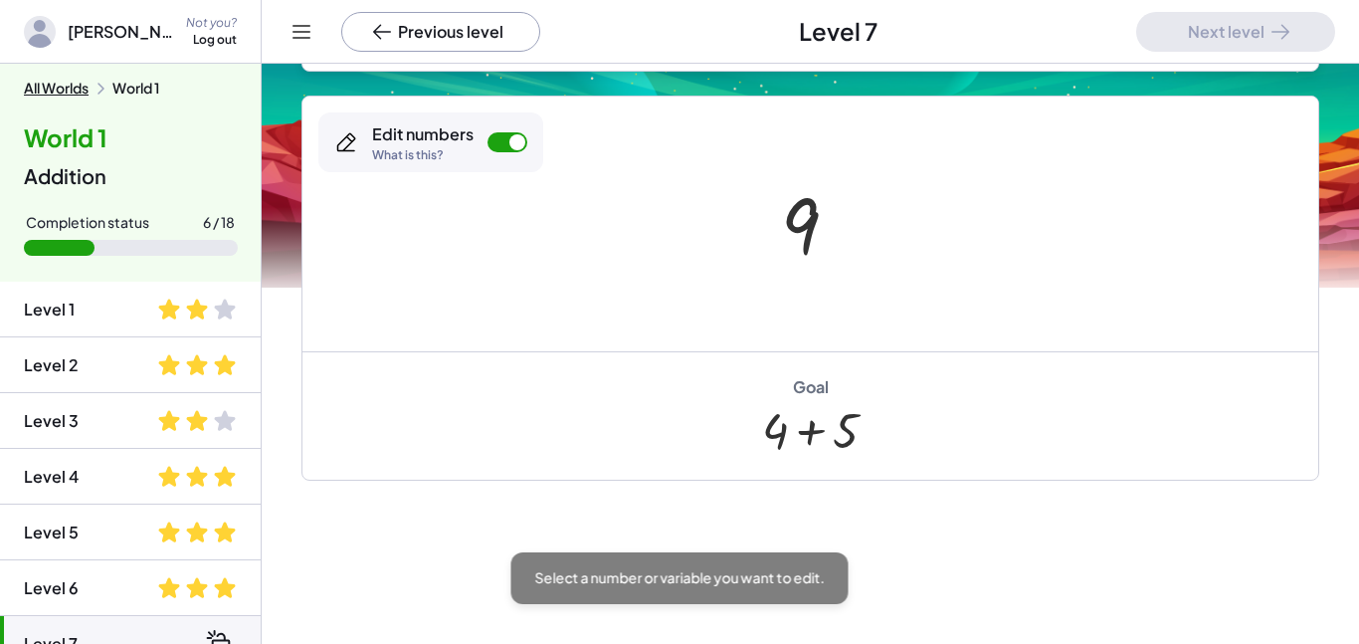
scroll to position [619, 0]
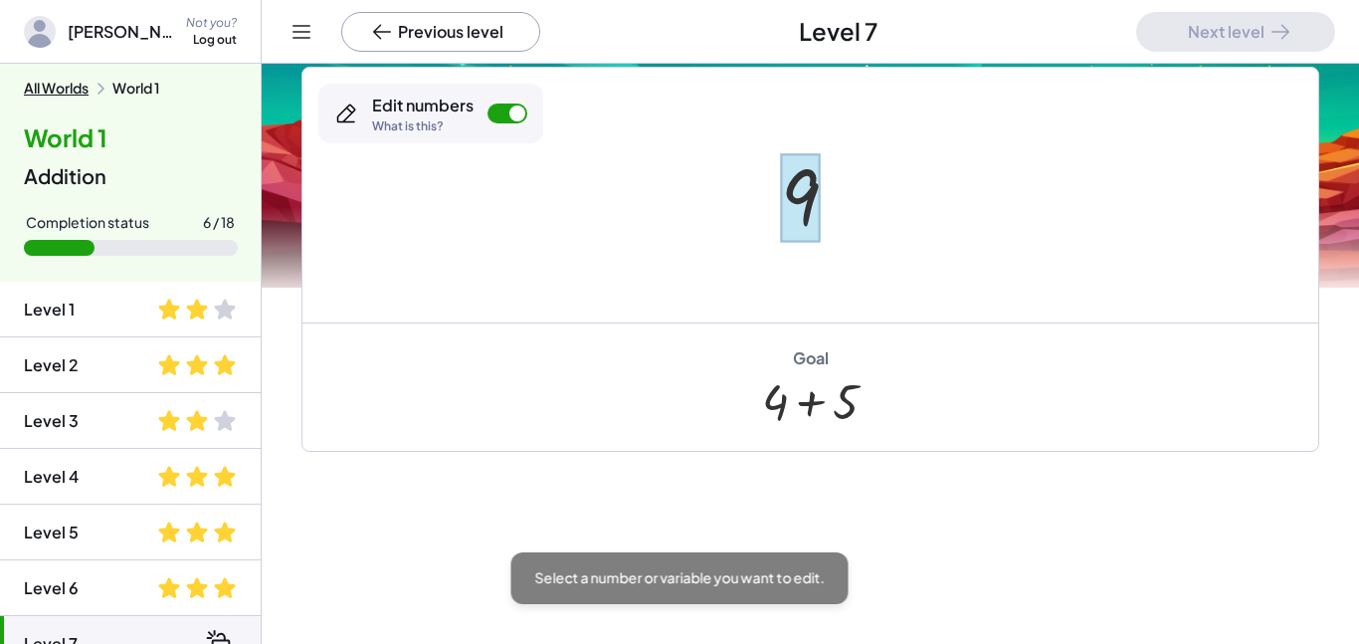
click at [801, 191] on div at bounding box center [800, 197] width 39 height 89
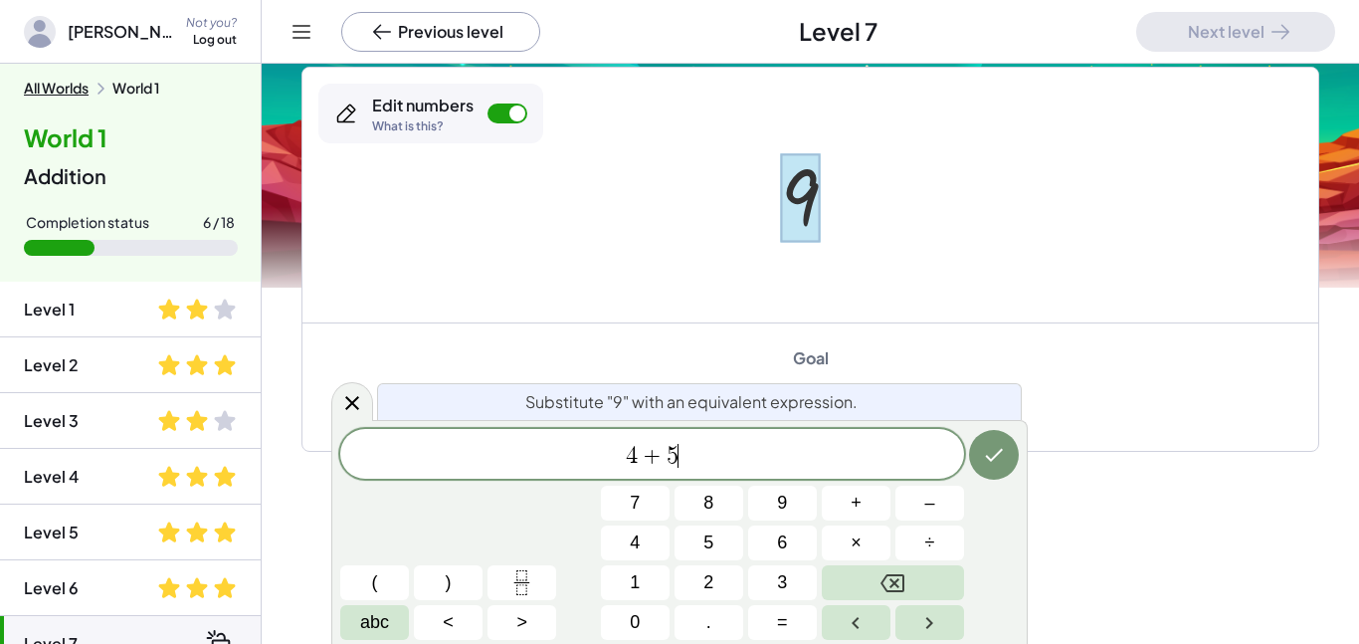
scroll to position [5, 0]
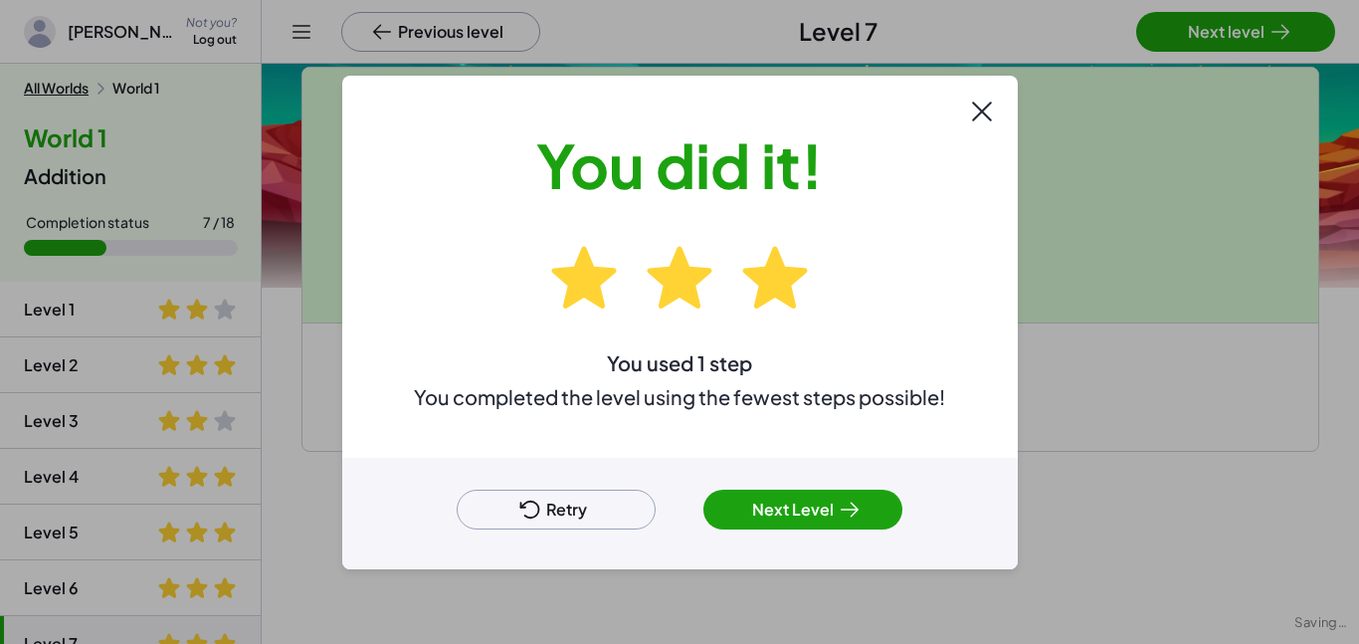
click at [1238, 41] on div at bounding box center [679, 322] width 1359 height 644
click at [813, 507] on button "Next Level" at bounding box center [802, 510] width 199 height 40
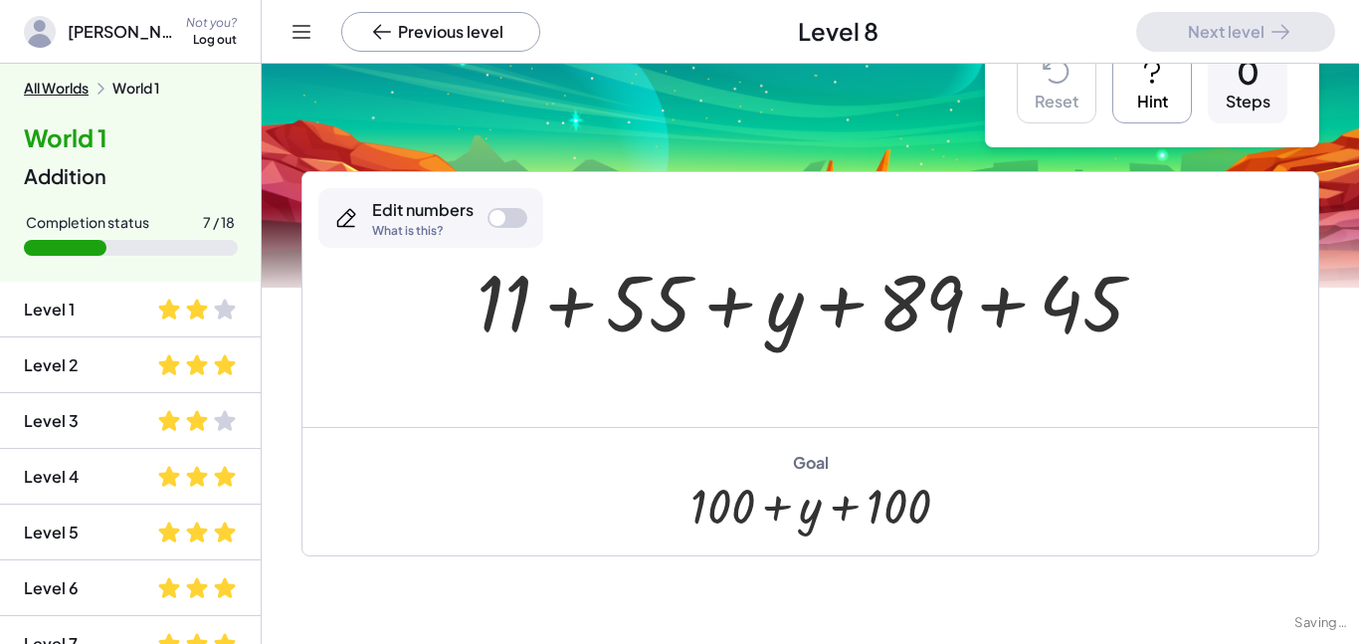
scroll to position [61, 0]
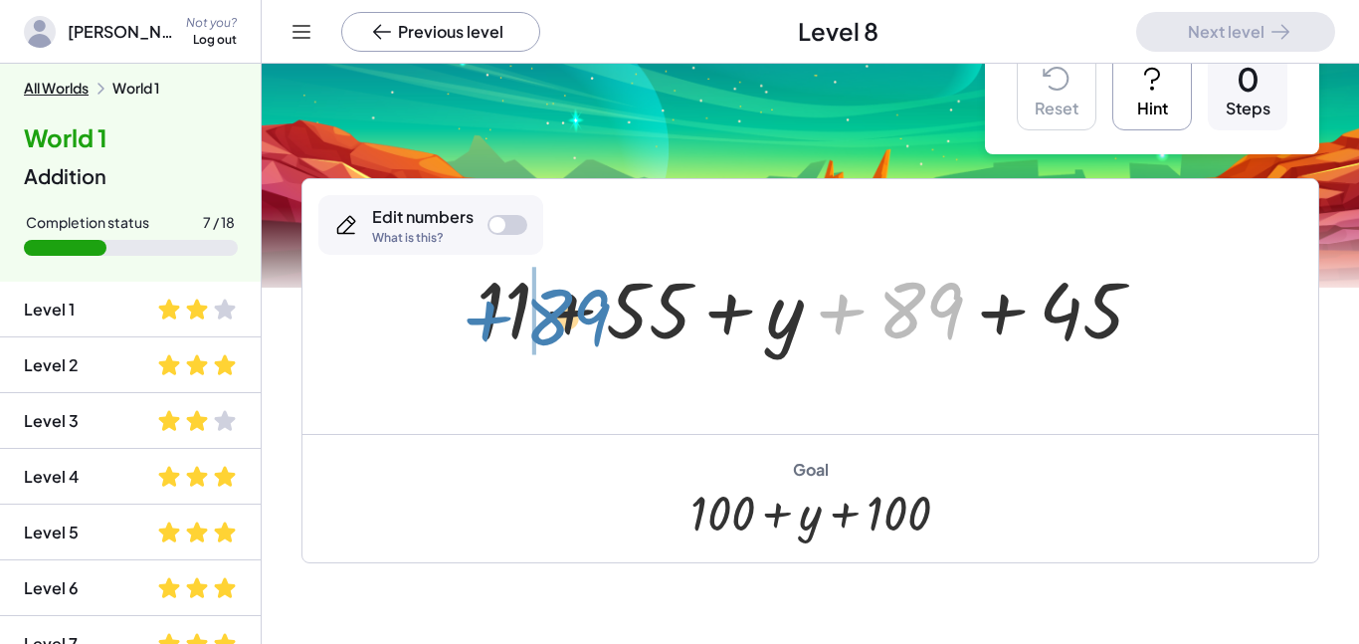
drag, startPoint x: 956, startPoint y: 297, endPoint x: 600, endPoint y: 303, distance: 356.3
click at [600, 303] on div at bounding box center [818, 307] width 703 height 102
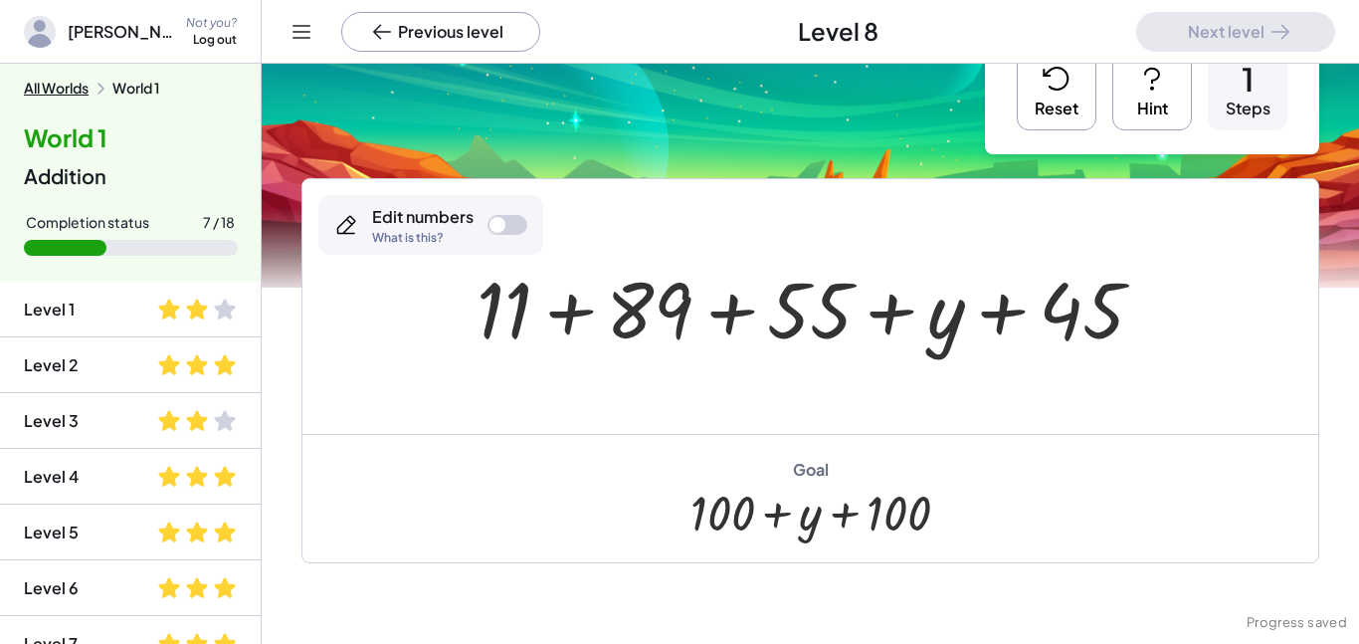
click at [649, 315] on div at bounding box center [818, 307] width 703 height 102
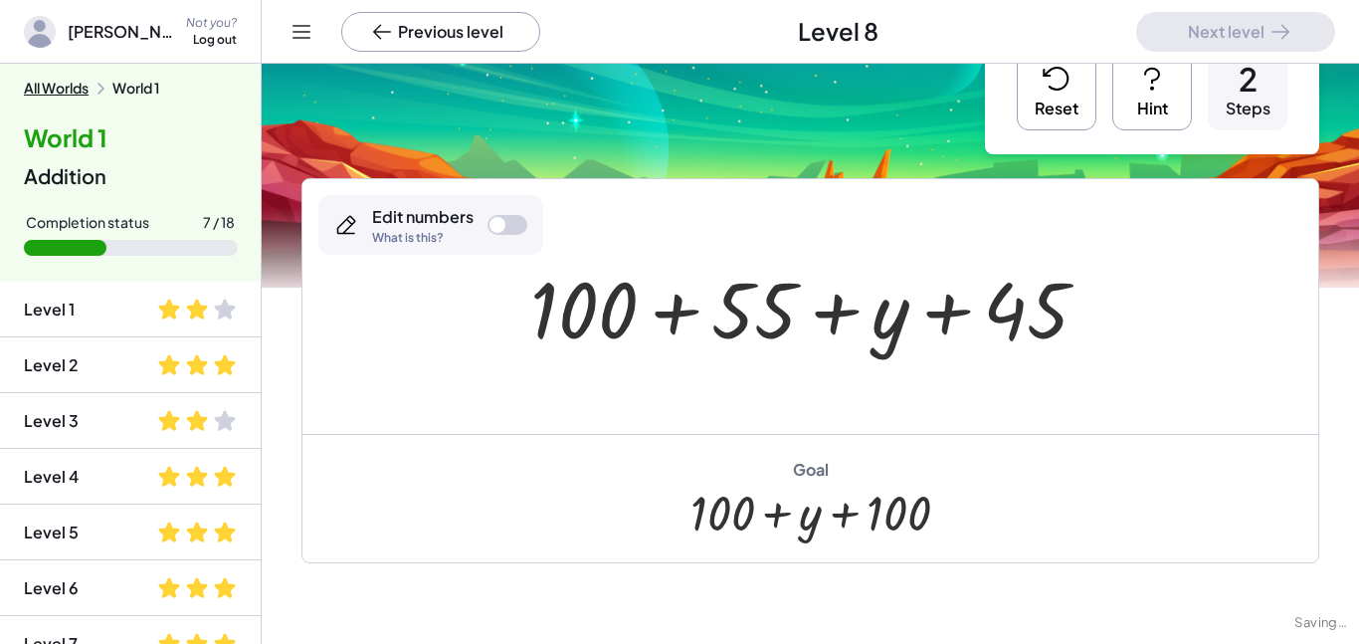
click at [986, 118] on div "Reset Hint 2 Steps" at bounding box center [1152, 90] width 334 height 127
click at [1060, 123] on button "Reset" at bounding box center [1057, 91] width 80 height 80
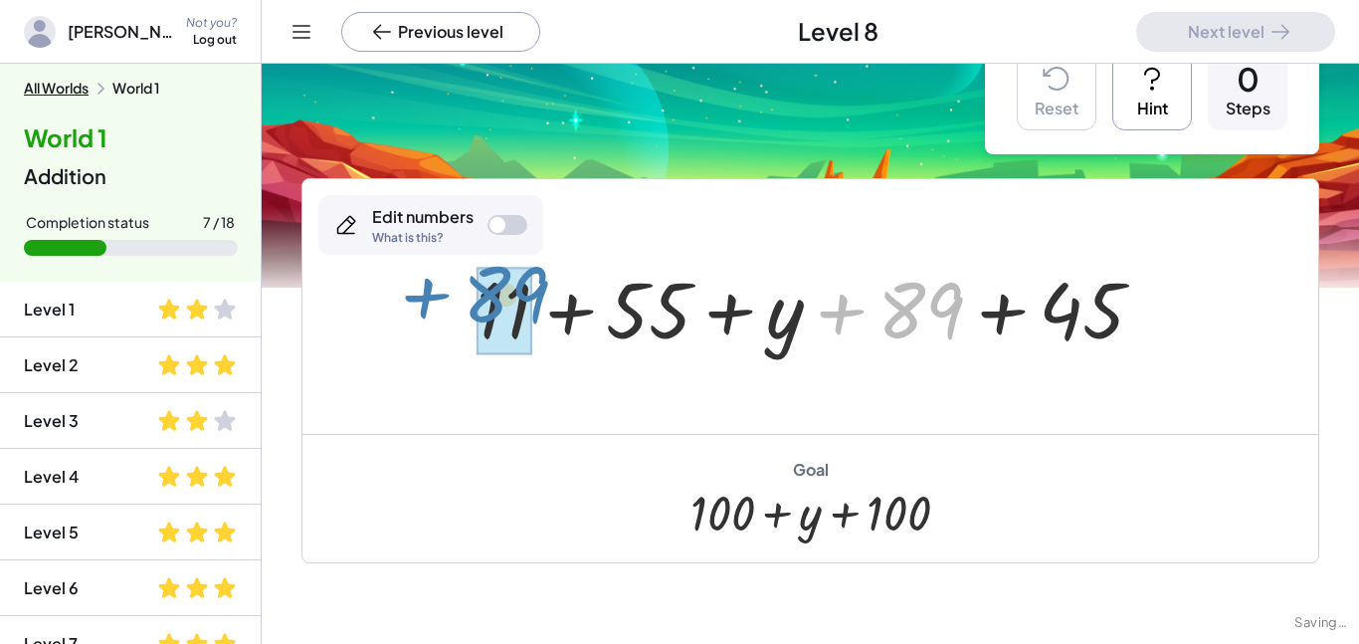
drag, startPoint x: 951, startPoint y: 343, endPoint x: 538, endPoint y: 329, distance: 413.2
click at [538, 329] on div at bounding box center [818, 307] width 703 height 102
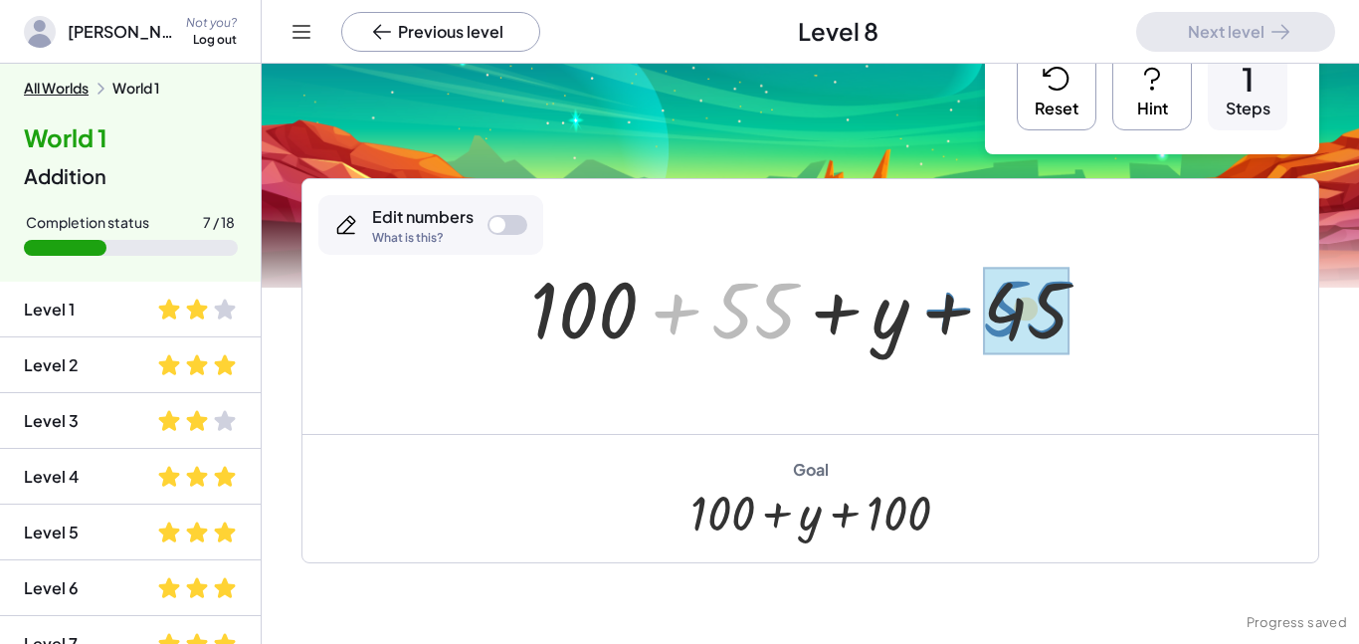
drag, startPoint x: 713, startPoint y: 324, endPoint x: 985, endPoint y: 322, distance: 271.6
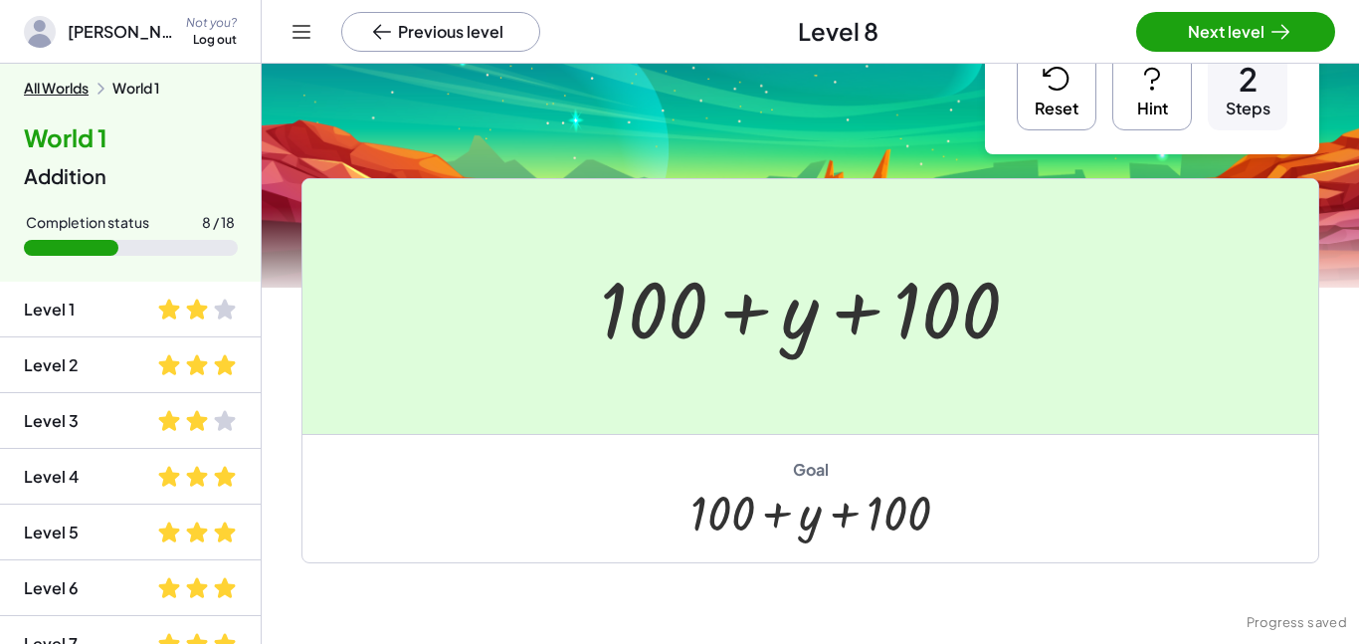
click at [1193, 14] on div at bounding box center [679, 322] width 1359 height 644
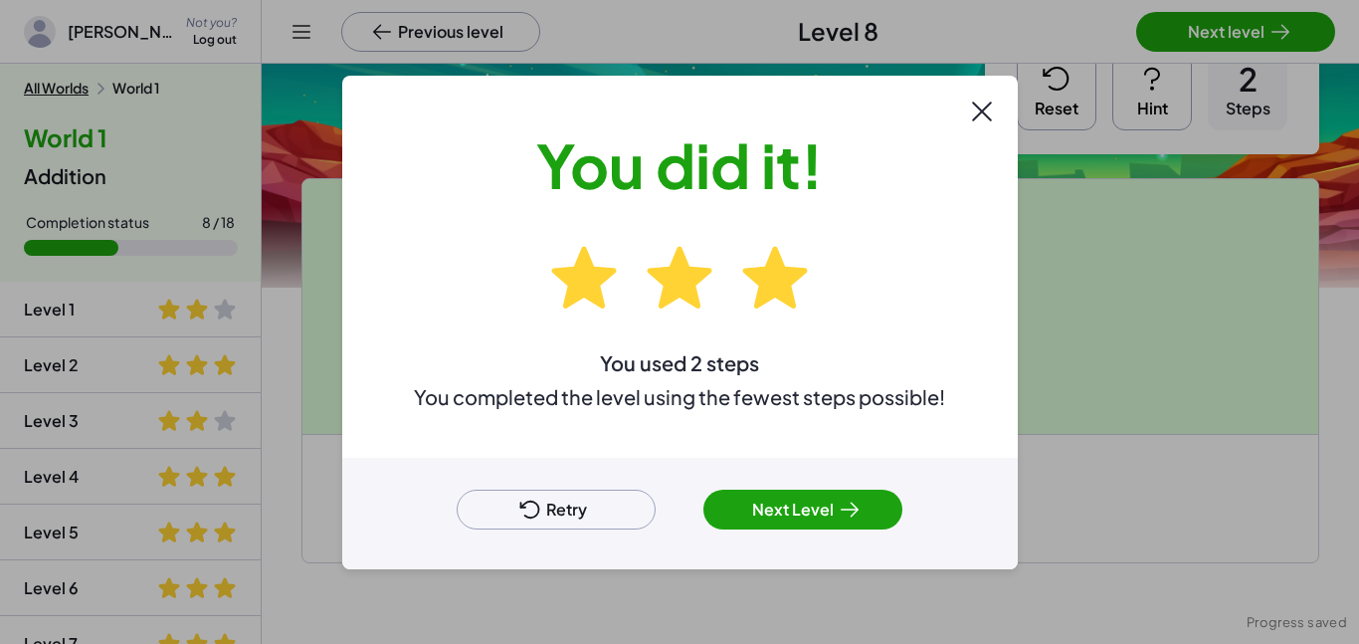
click at [1193, 14] on div at bounding box center [679, 322] width 1359 height 644
click at [839, 514] on icon at bounding box center [850, 510] width 24 height 24
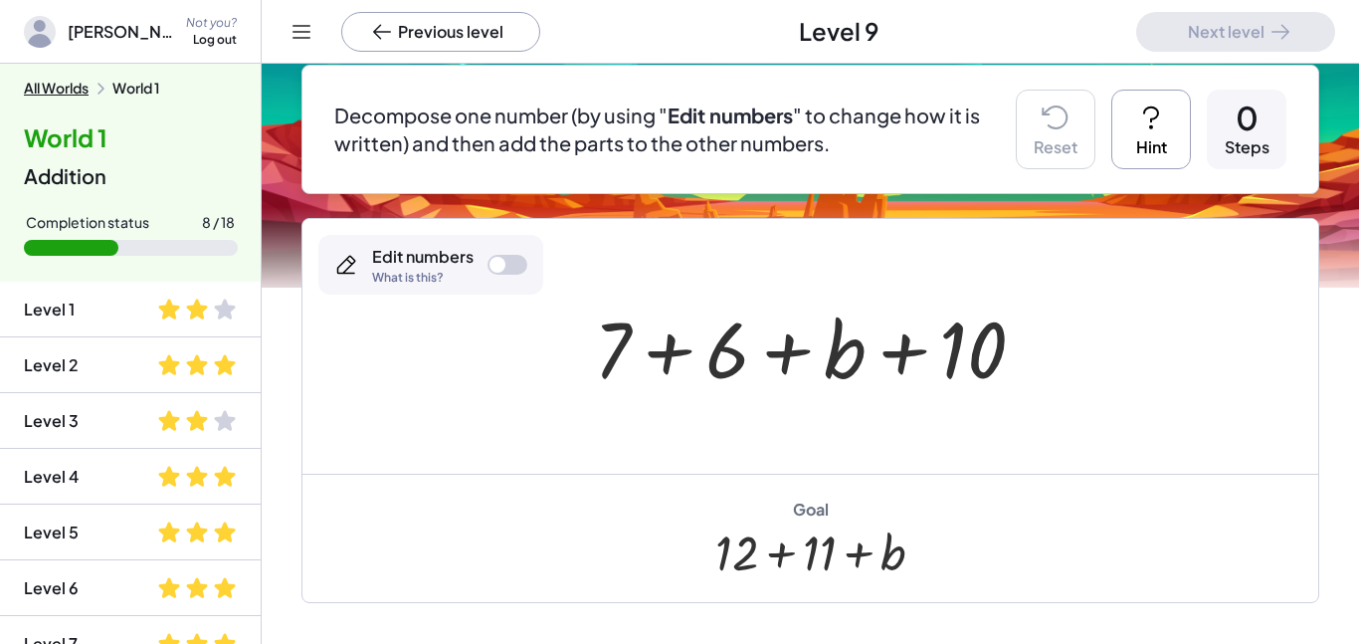
scroll to position [176, 0]
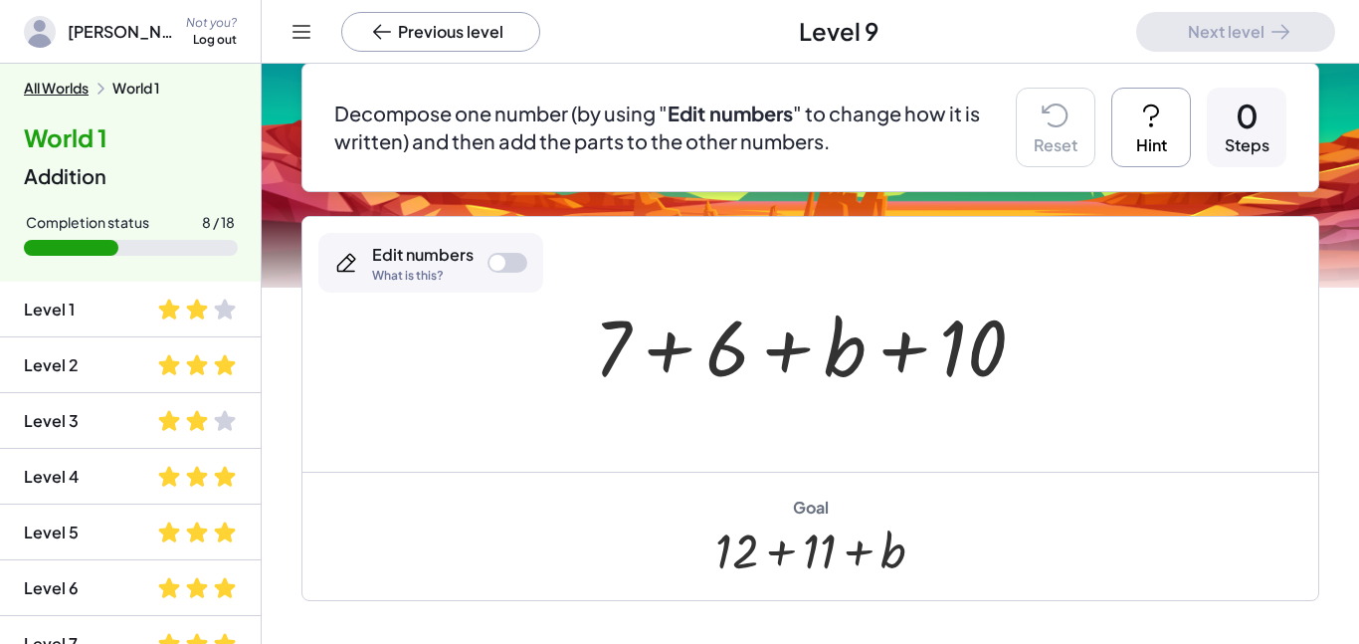
click at [512, 264] on div at bounding box center [508, 263] width 40 height 20
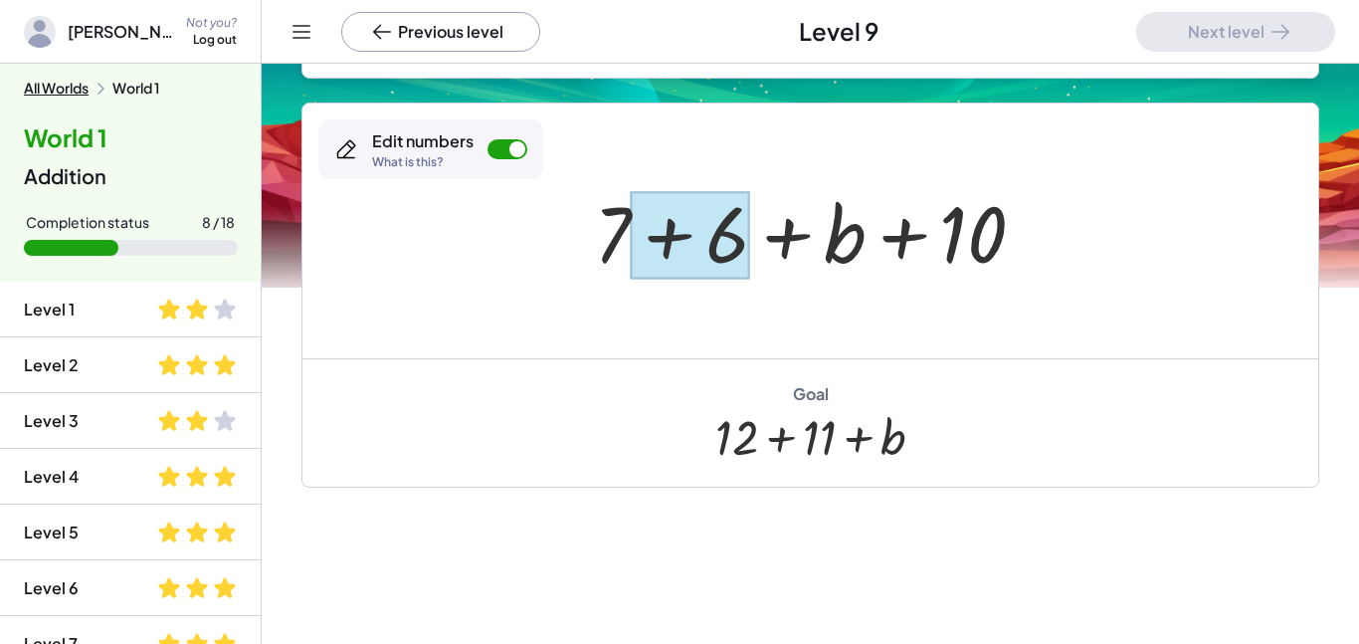
scroll to position [306, 0]
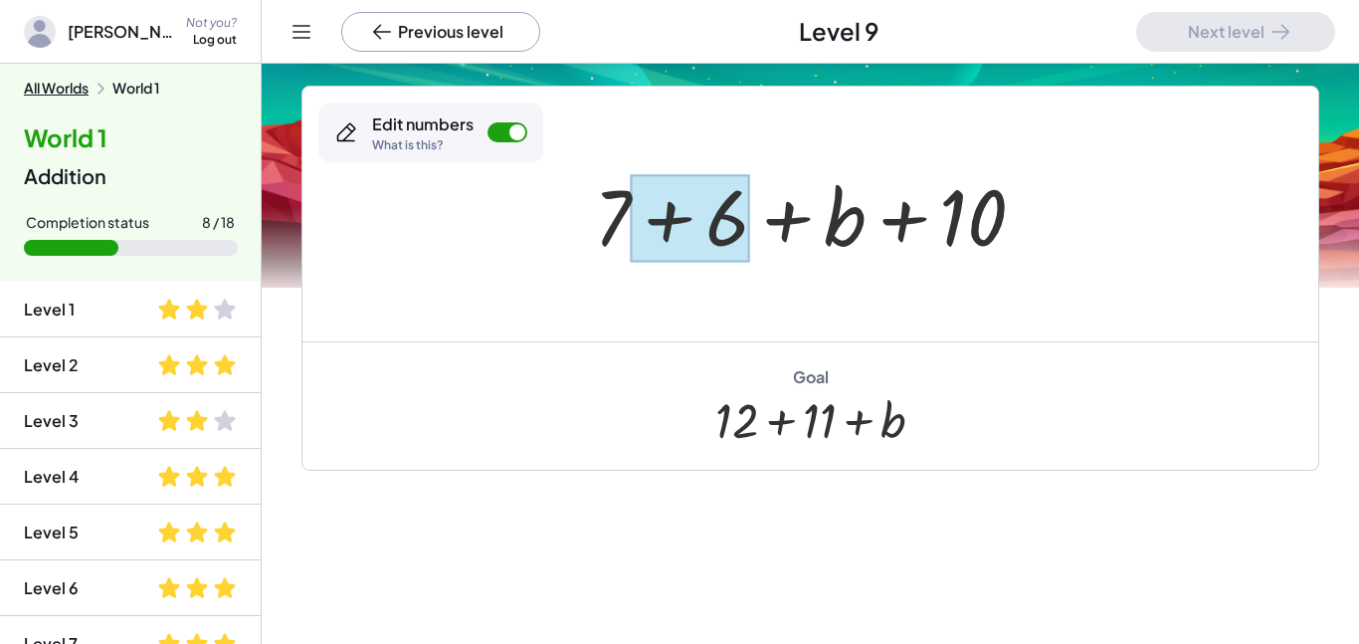
click at [730, 203] on div at bounding box center [690, 218] width 118 height 89
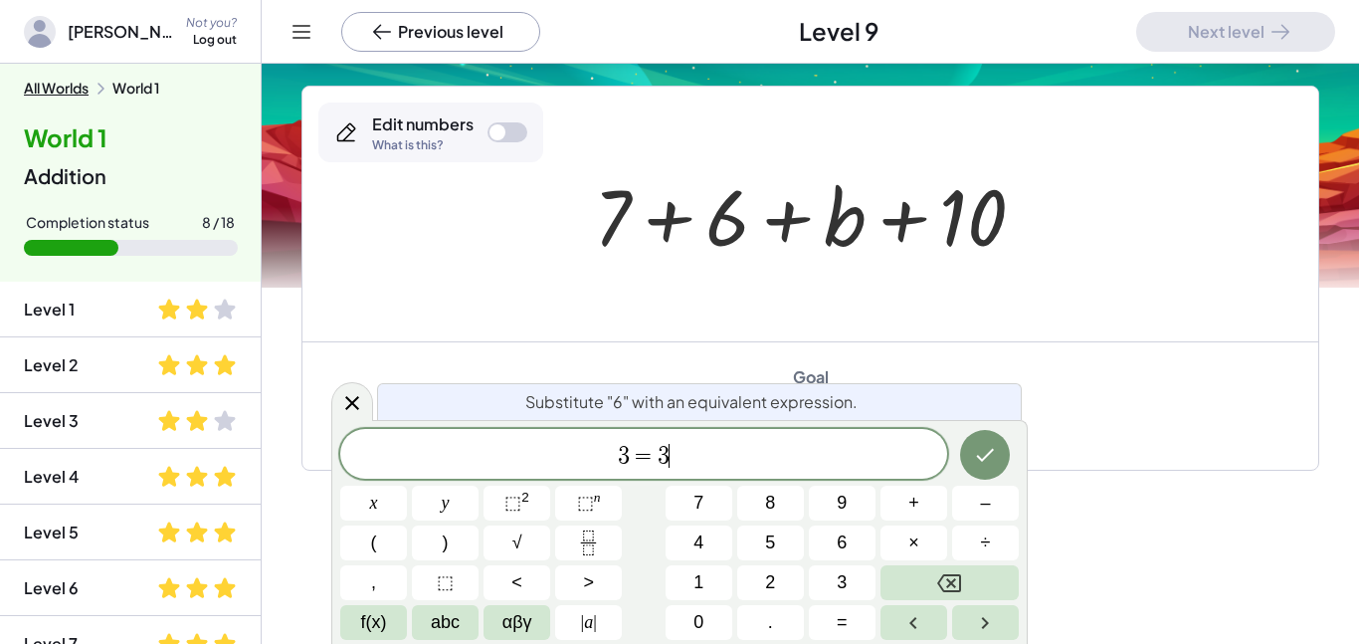
scroll to position [14, 0]
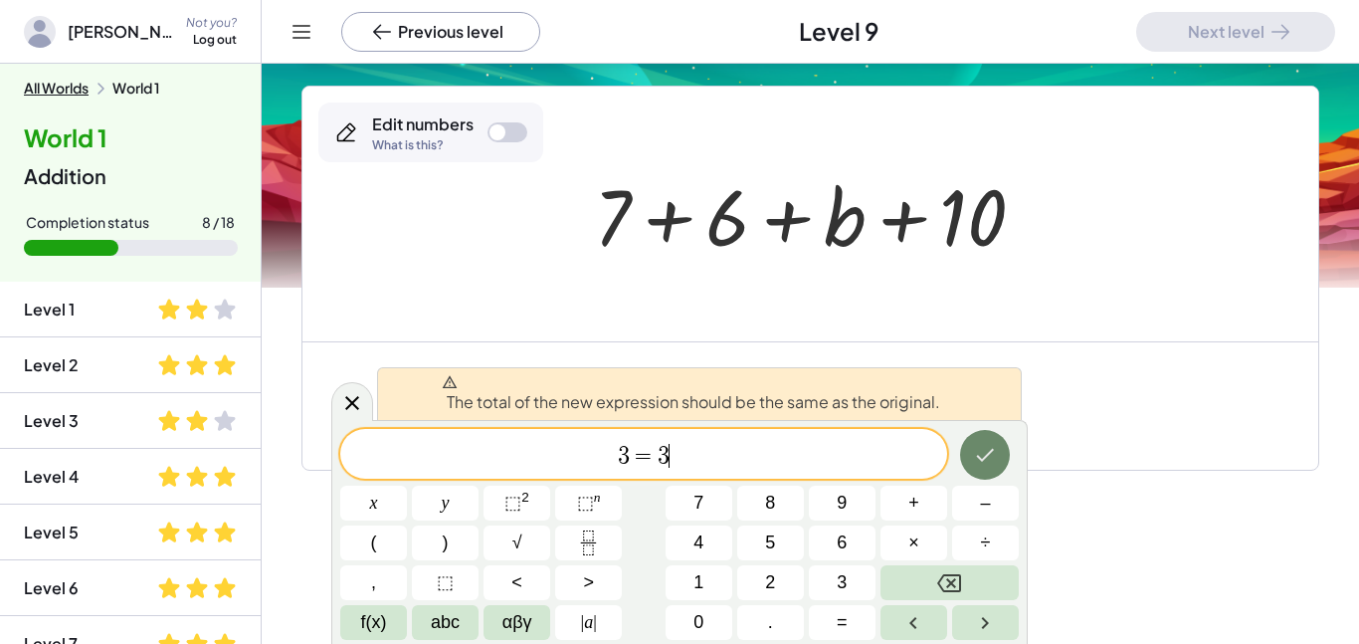
click at [974, 462] on icon "Done" at bounding box center [985, 455] width 24 height 24
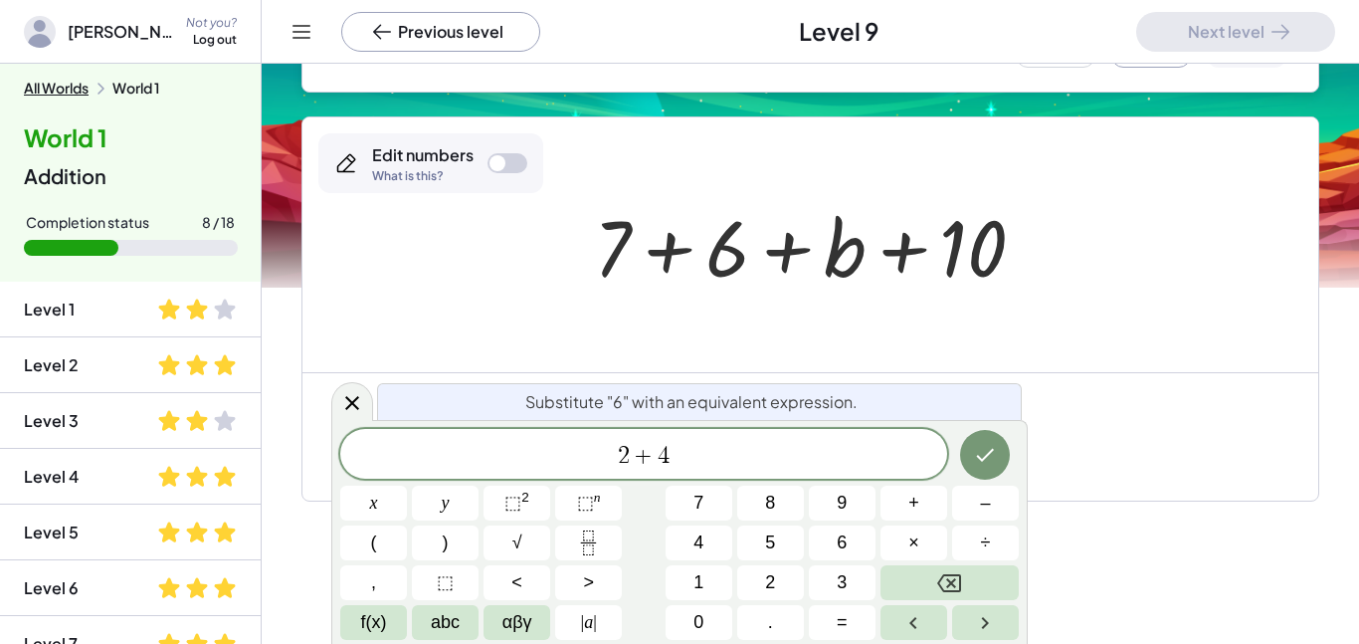
scroll to position [20, 0]
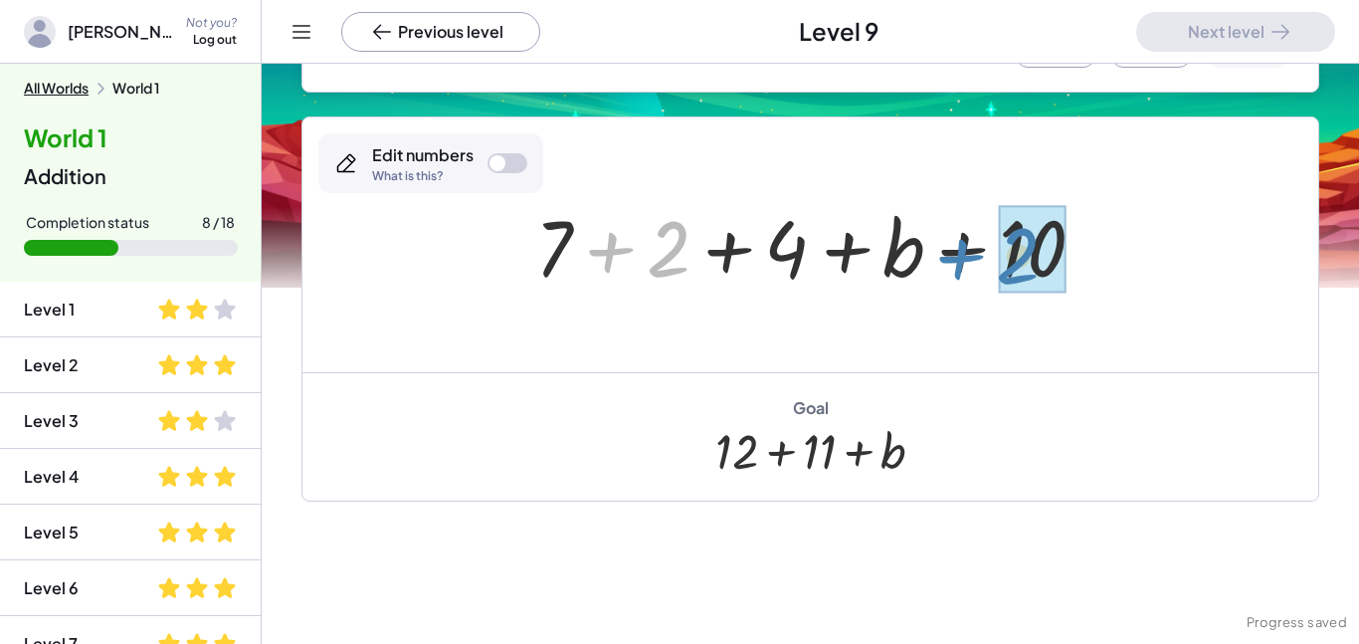
drag, startPoint x: 655, startPoint y: 268, endPoint x: 1007, endPoint y: 274, distance: 352.3
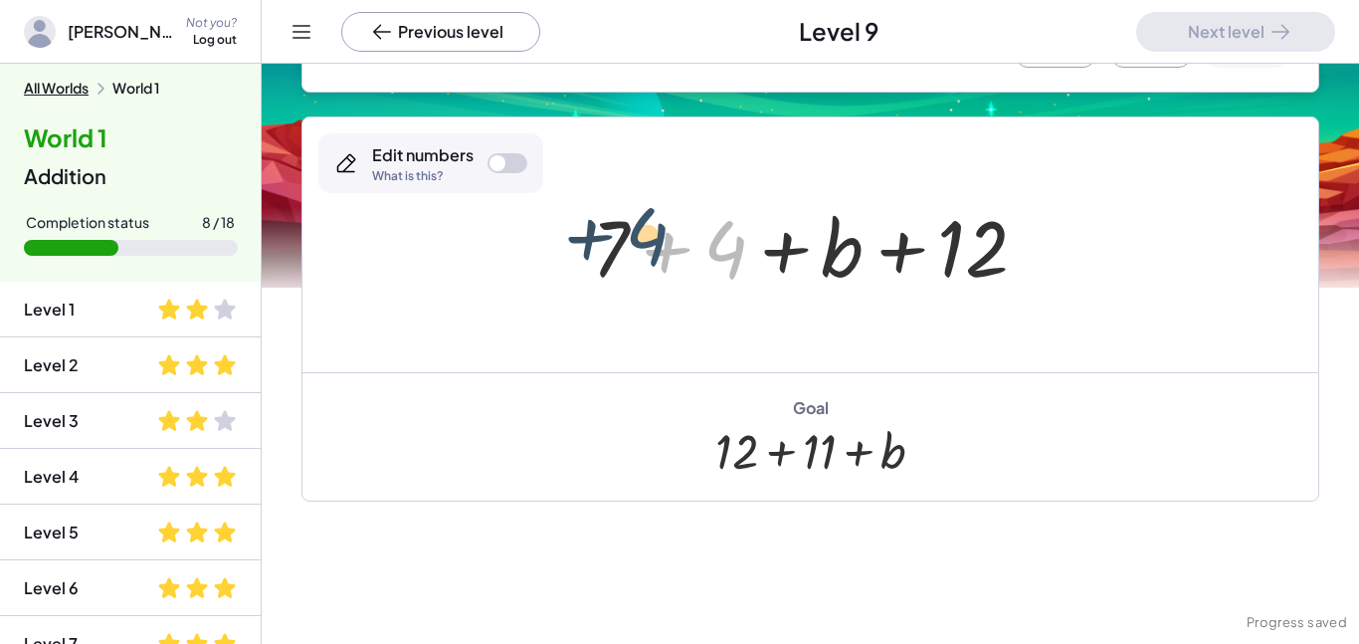
drag, startPoint x: 723, startPoint y: 262, endPoint x: 638, endPoint y: 244, distance: 87.4
click at [638, 244] on div at bounding box center [818, 245] width 472 height 102
drag, startPoint x: 713, startPoint y: 255, endPoint x: 594, endPoint y: 243, distance: 120.0
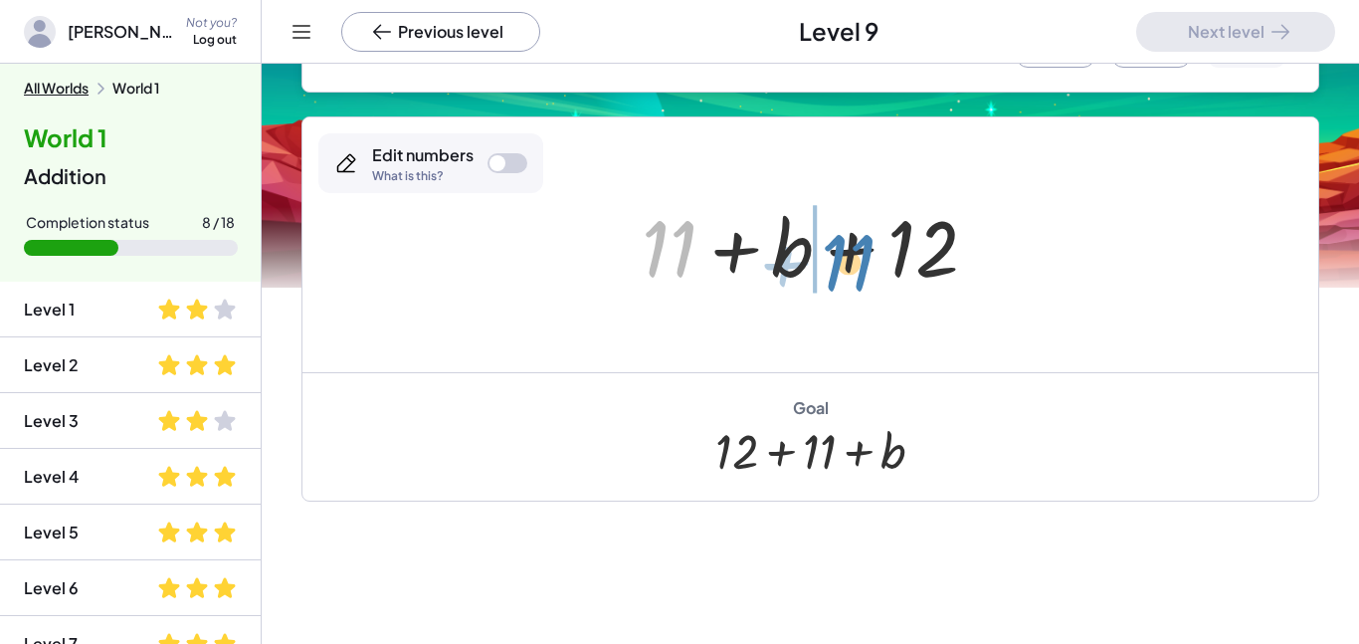
drag, startPoint x: 655, startPoint y: 252, endPoint x: 831, endPoint y: 265, distance: 176.6
click at [831, 265] on div at bounding box center [817, 245] width 371 height 102
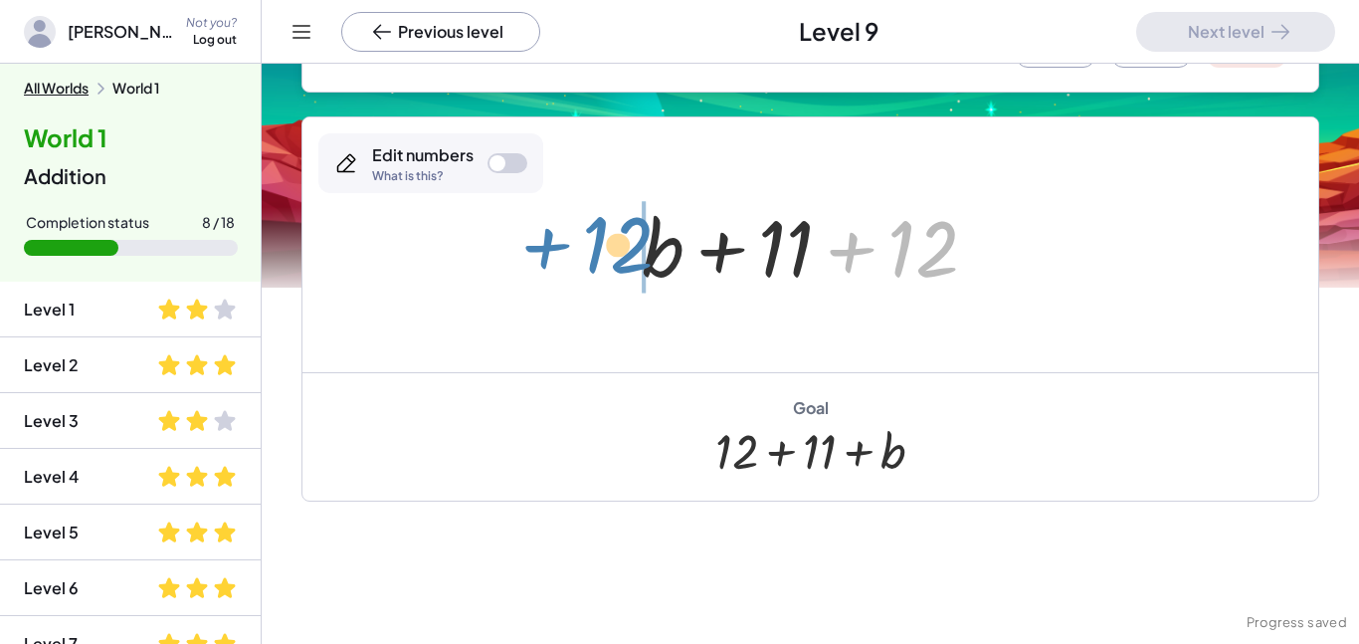
drag, startPoint x: 904, startPoint y: 267, endPoint x: 599, endPoint y: 263, distance: 305.5
click at [599, 263] on div "+ 7 + 6 + b + 10 + 7 + 2 + 4 + b + 10 + 7 + 4 + b + 12 + 11 + b + 12 + 12 + + b…" at bounding box center [810, 244] width 1016 height 255
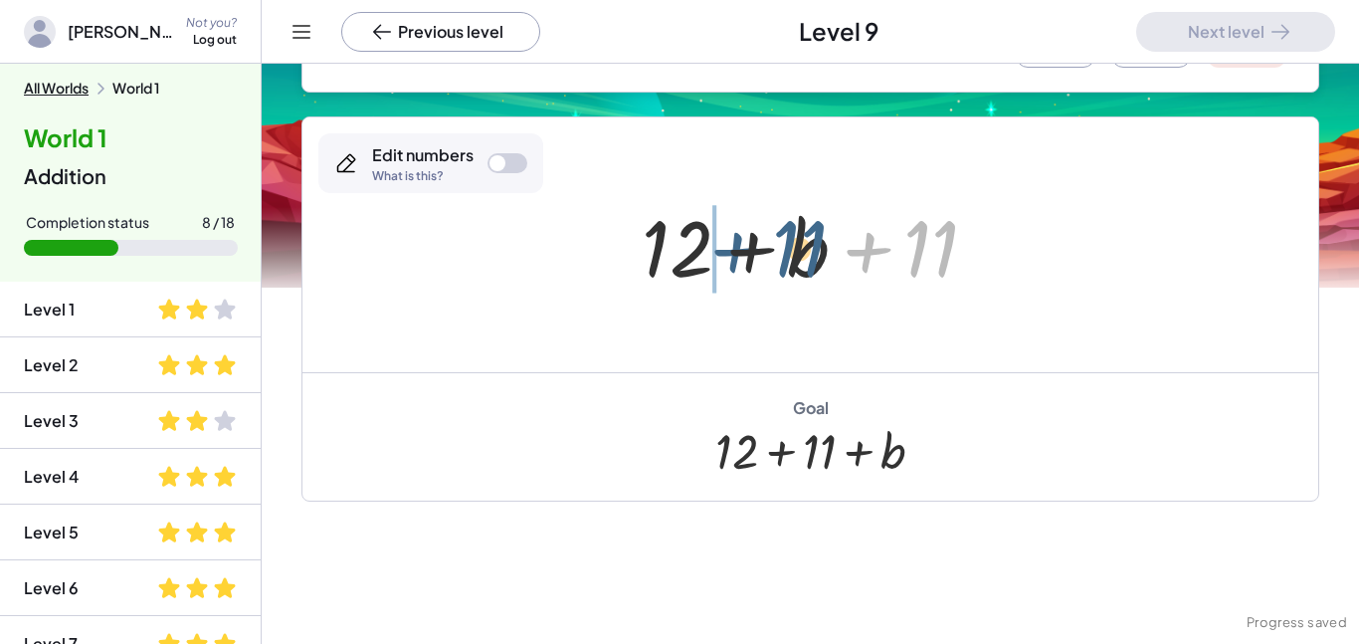
drag, startPoint x: 941, startPoint y: 275, endPoint x: 795, endPoint y: 274, distance: 146.3
click at [795, 274] on div at bounding box center [817, 245] width 371 height 102
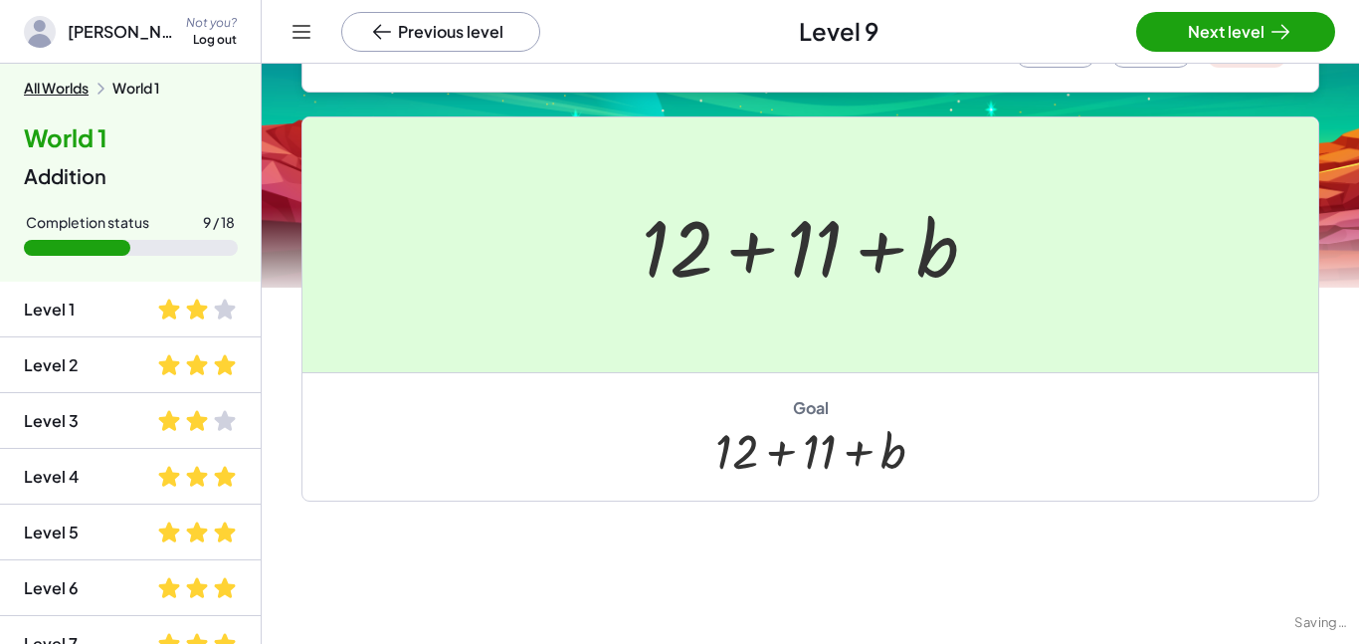
click at [1263, 26] on div at bounding box center [679, 322] width 1359 height 644
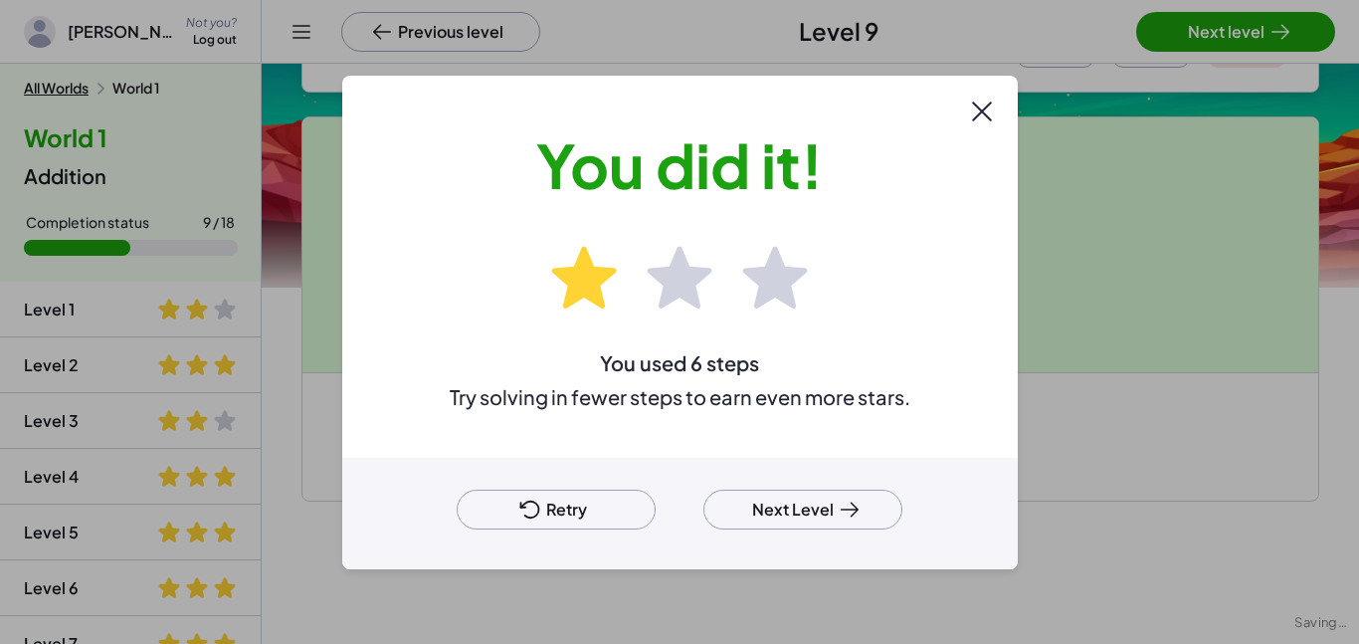
click at [797, 511] on button "Next Level" at bounding box center [802, 510] width 199 height 40
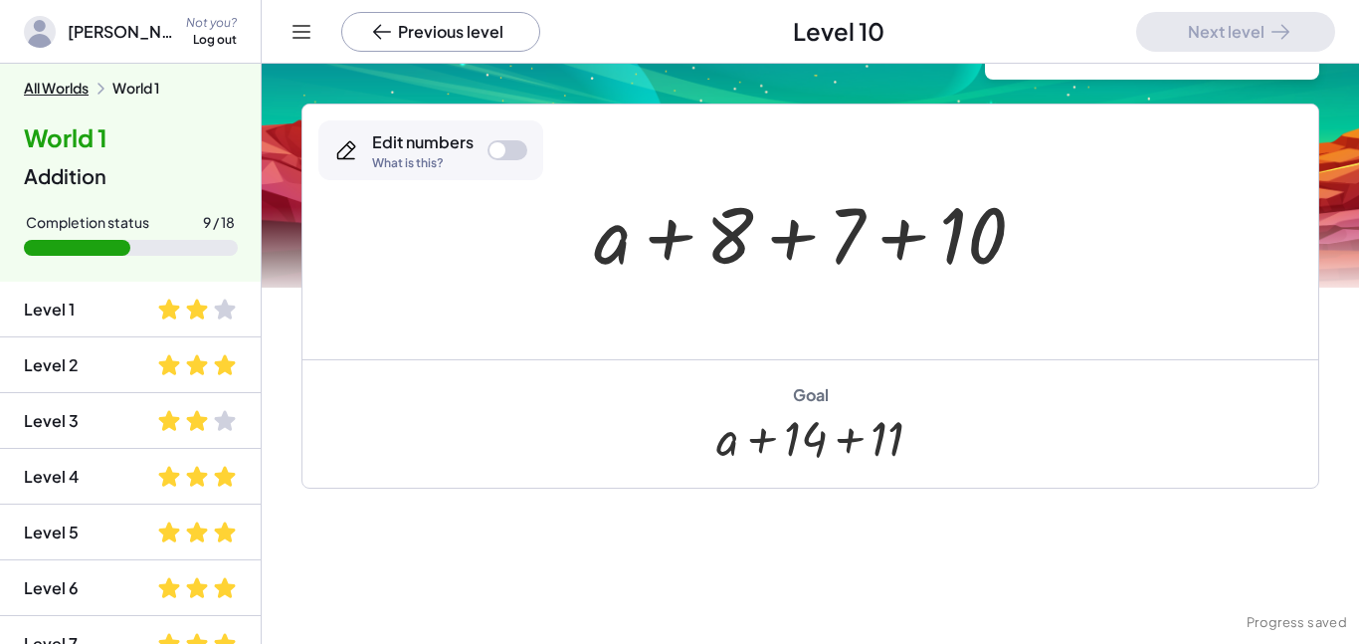
scroll to position [138, 0]
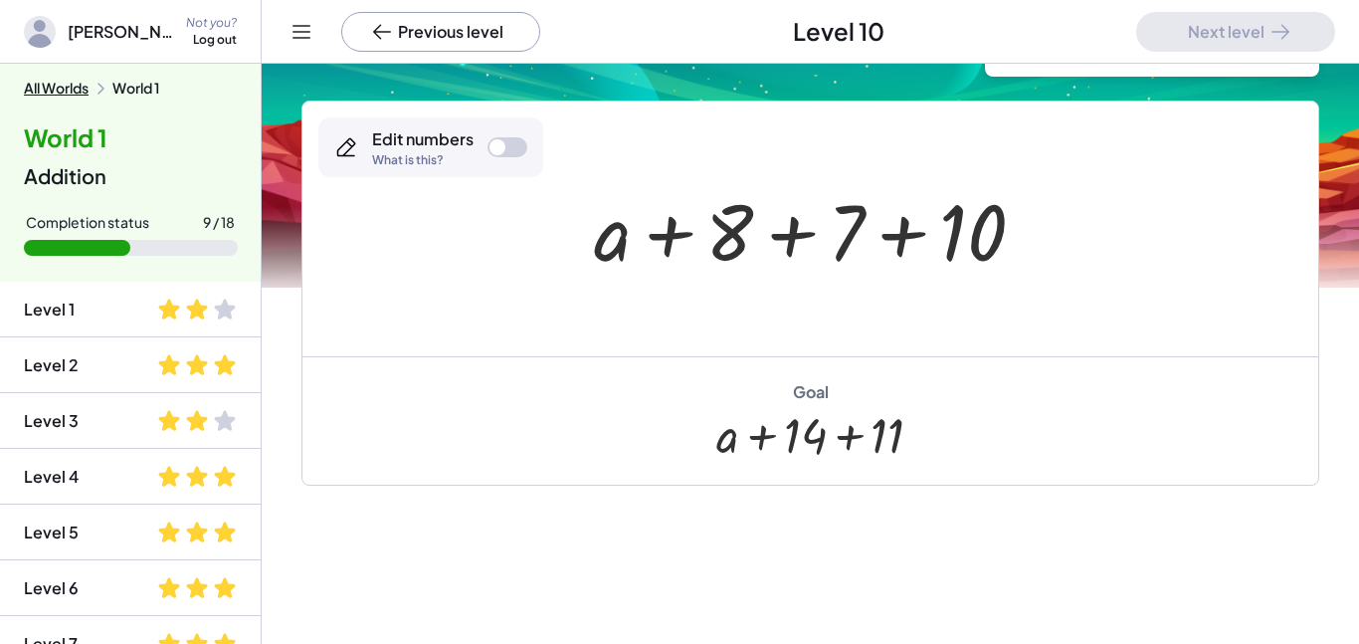
click at [501, 146] on div at bounding box center [498, 147] width 16 height 16
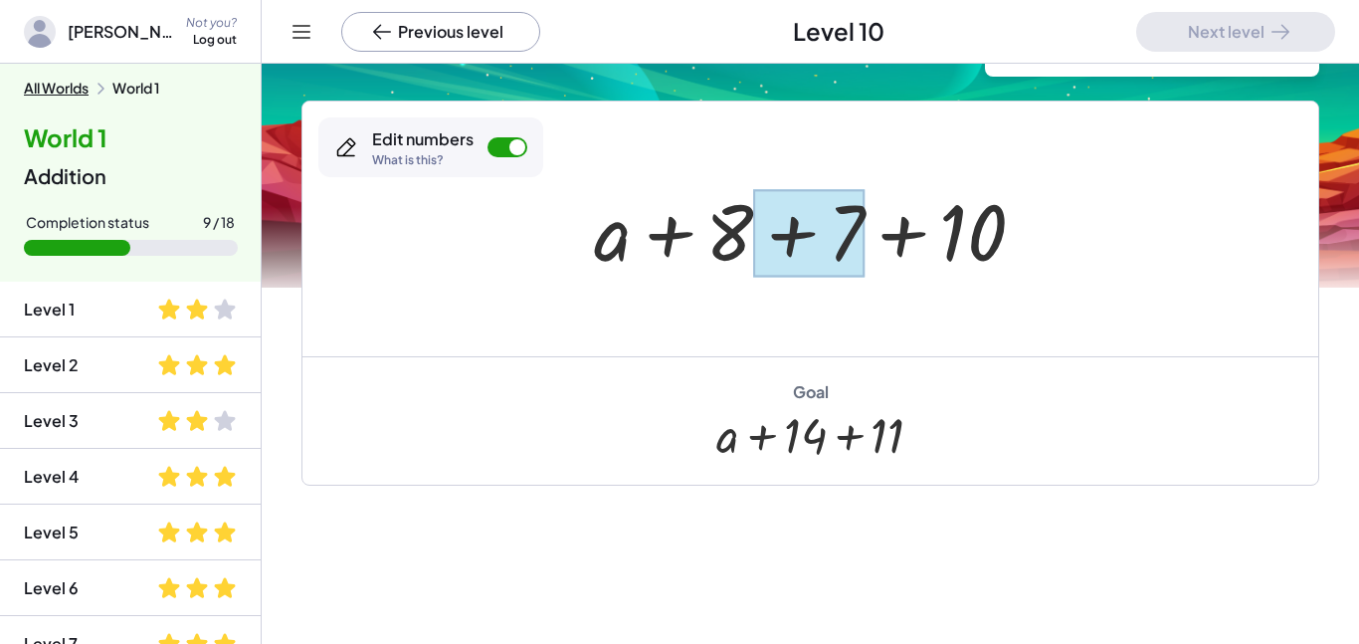
click at [850, 241] on div at bounding box center [808, 233] width 111 height 89
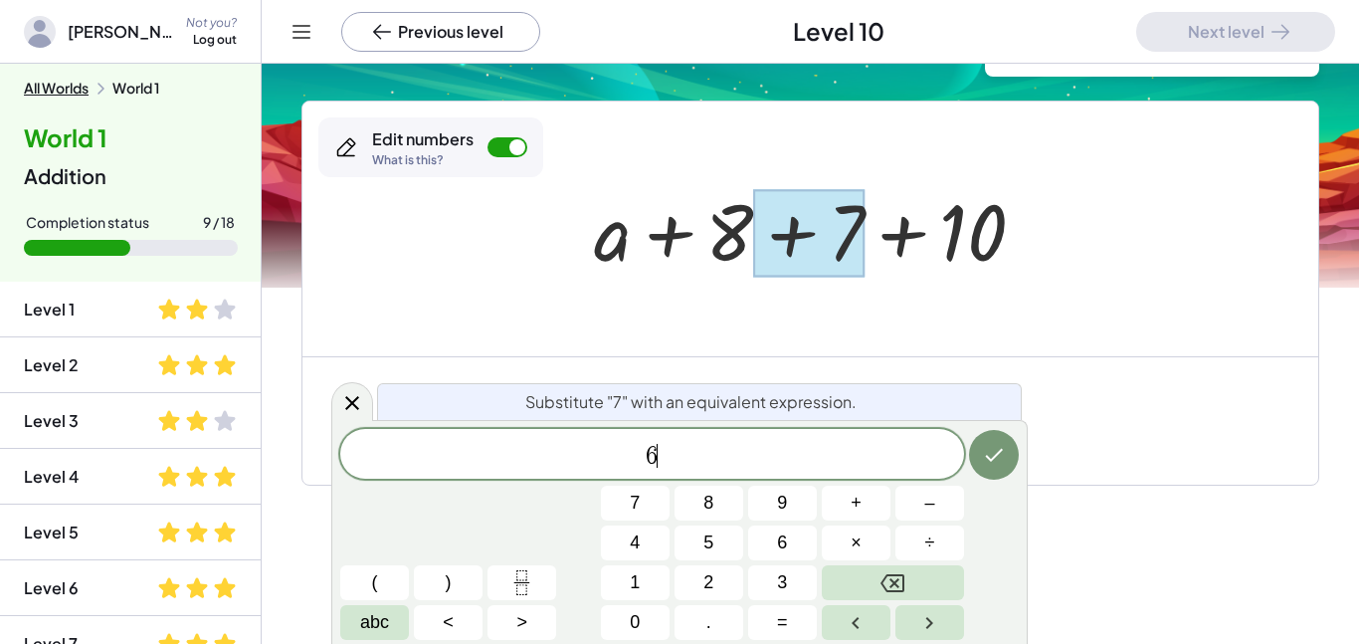
scroll to position [23, 0]
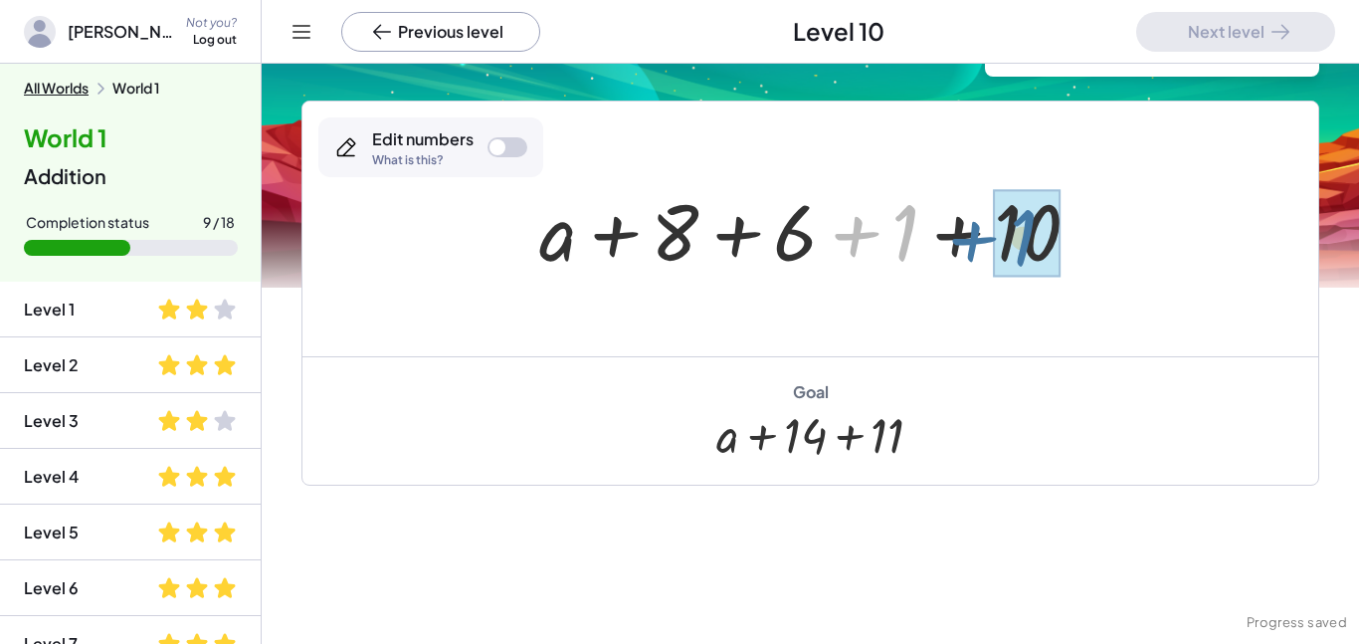
drag, startPoint x: 897, startPoint y: 248, endPoint x: 1020, endPoint y: 252, distance: 122.5
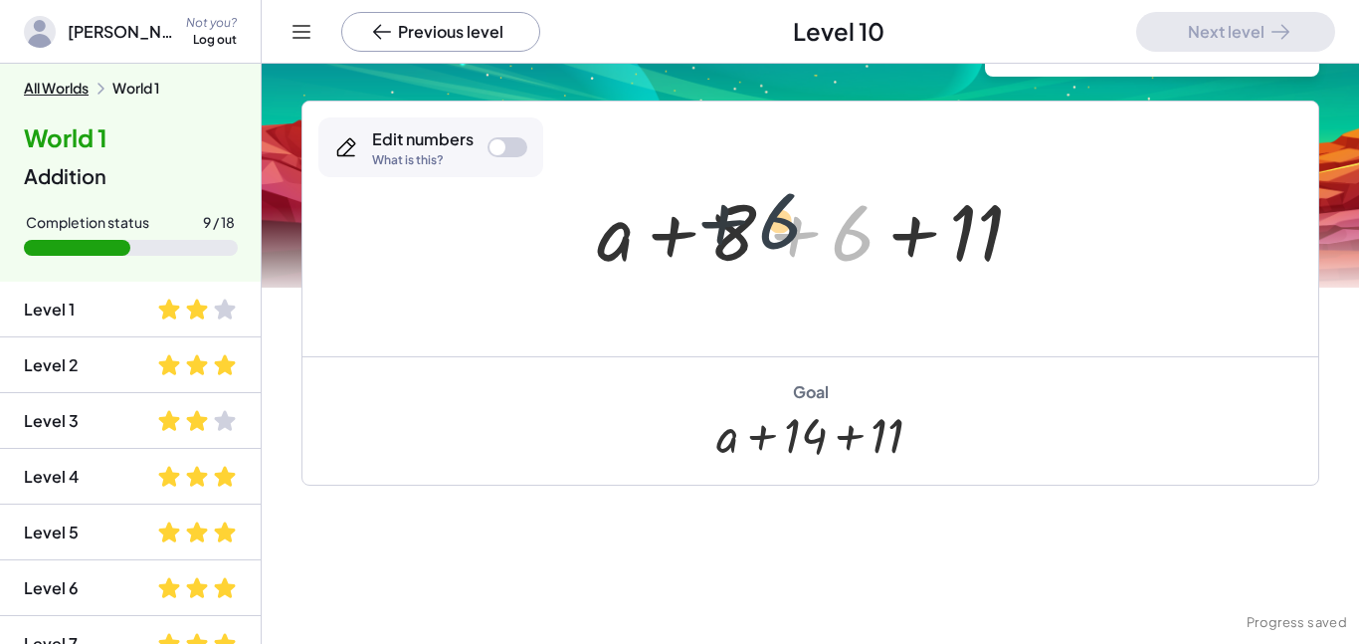
drag, startPoint x: 839, startPoint y: 243, endPoint x: 751, endPoint y: 230, distance: 88.5
click at [751, 230] on div at bounding box center [818, 229] width 463 height 102
drag, startPoint x: 825, startPoint y: 237, endPoint x: 698, endPoint y: 233, distance: 126.4
click at [698, 233] on div at bounding box center [818, 229] width 463 height 102
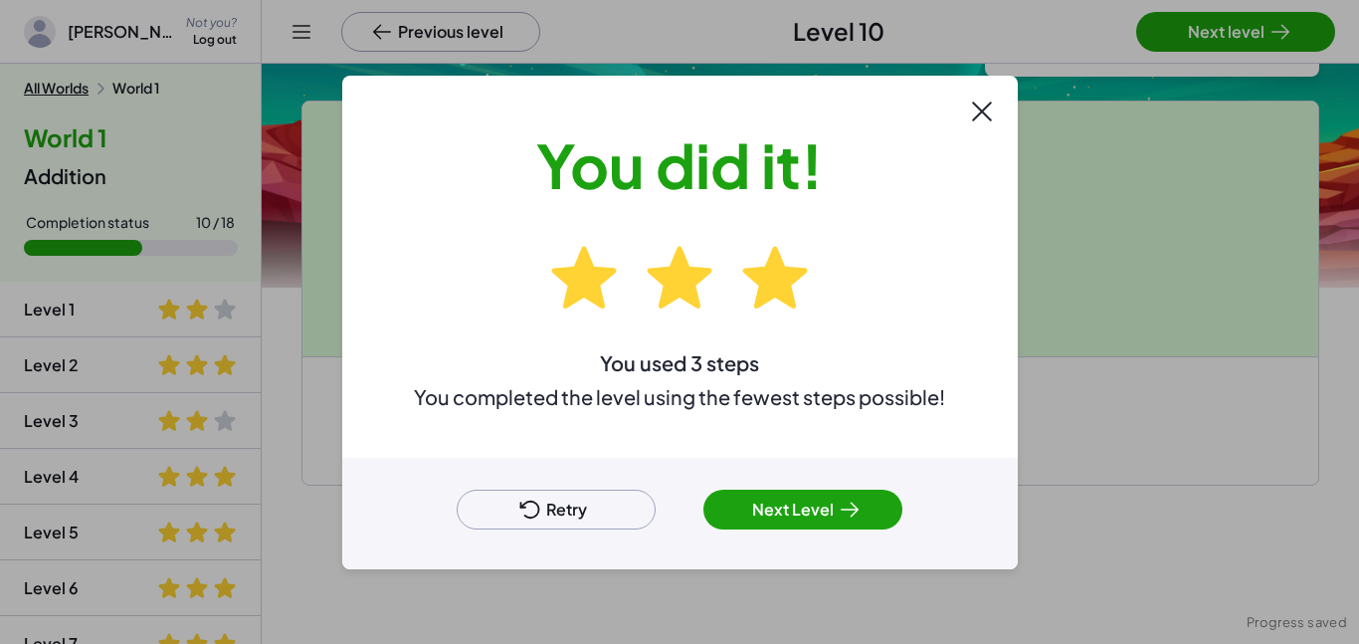
click at [778, 517] on button "Next Level" at bounding box center [802, 510] width 199 height 40
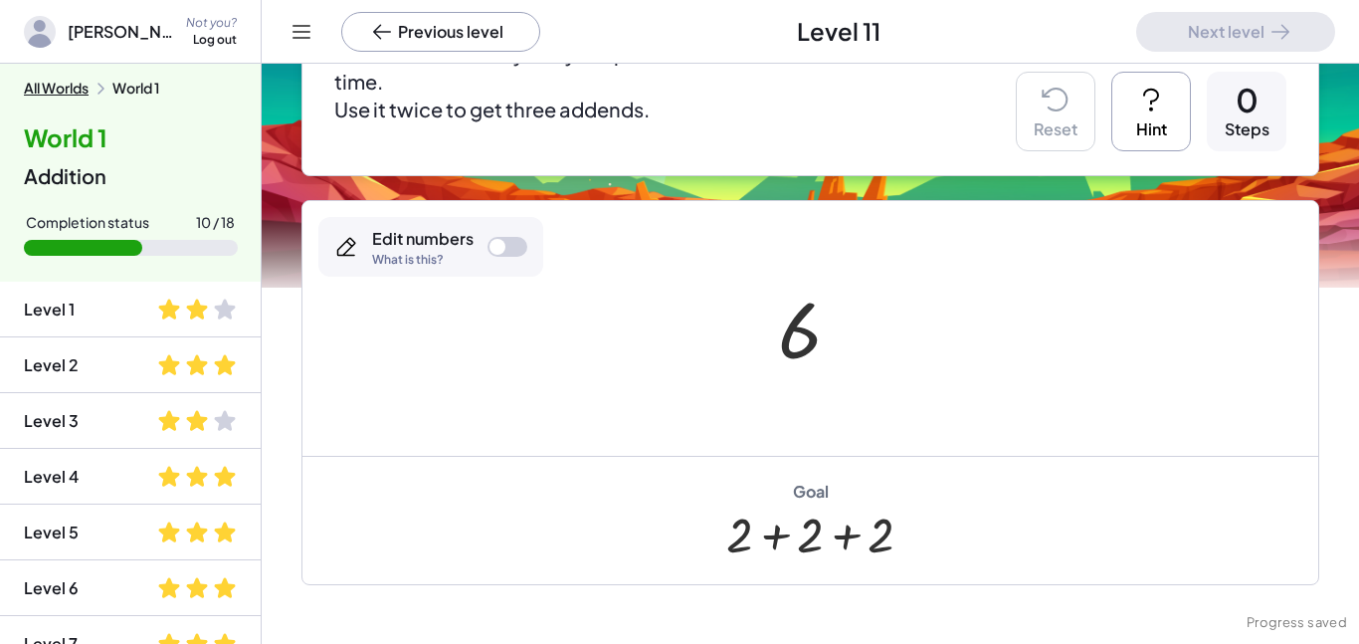
scroll to position [261, 0]
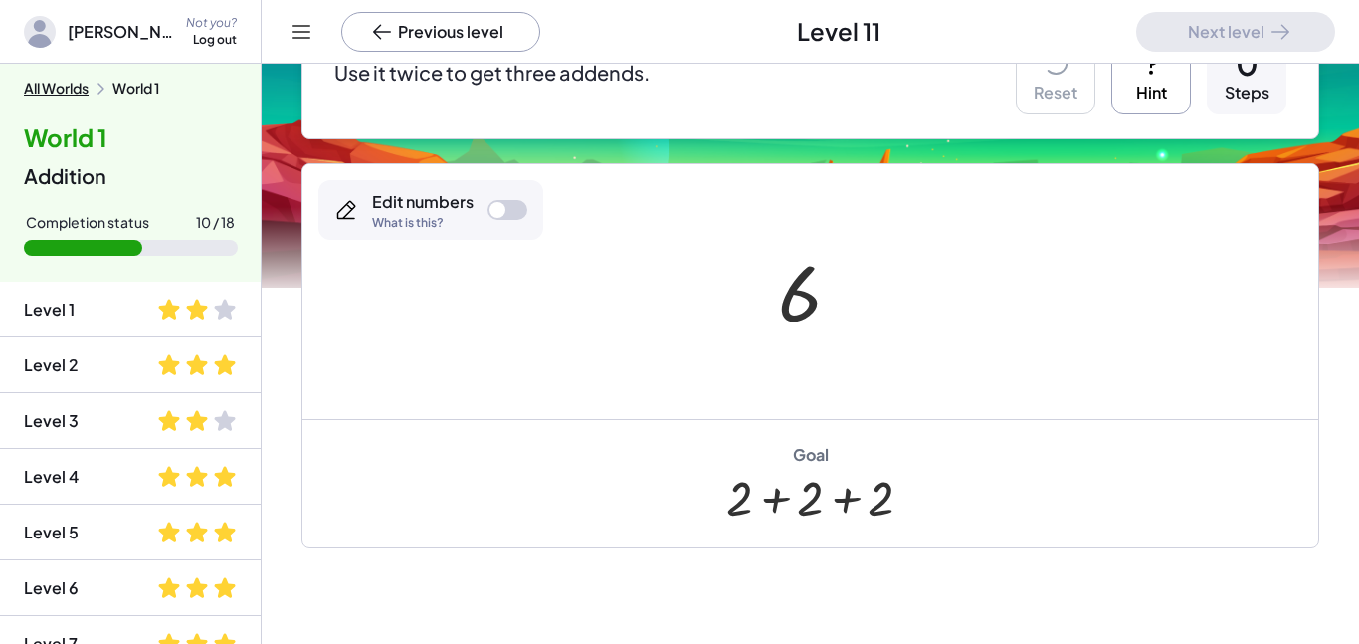
click at [513, 203] on div at bounding box center [508, 210] width 40 height 20
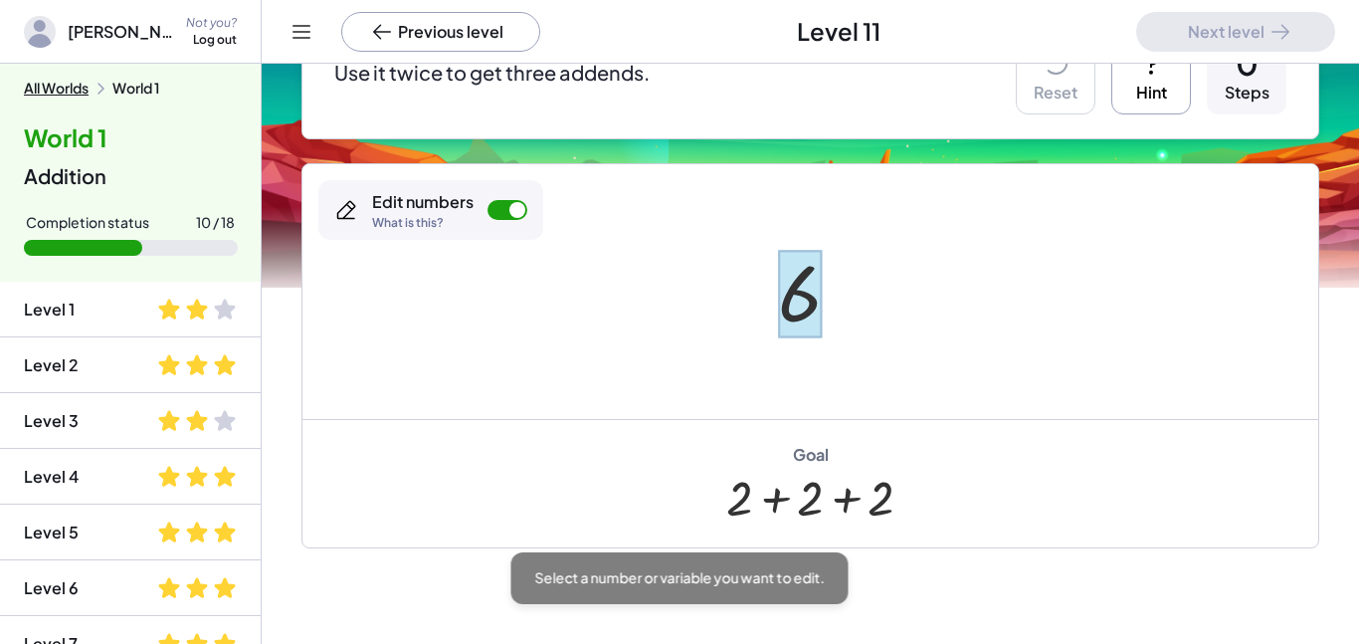
click at [803, 300] on div at bounding box center [800, 294] width 44 height 89
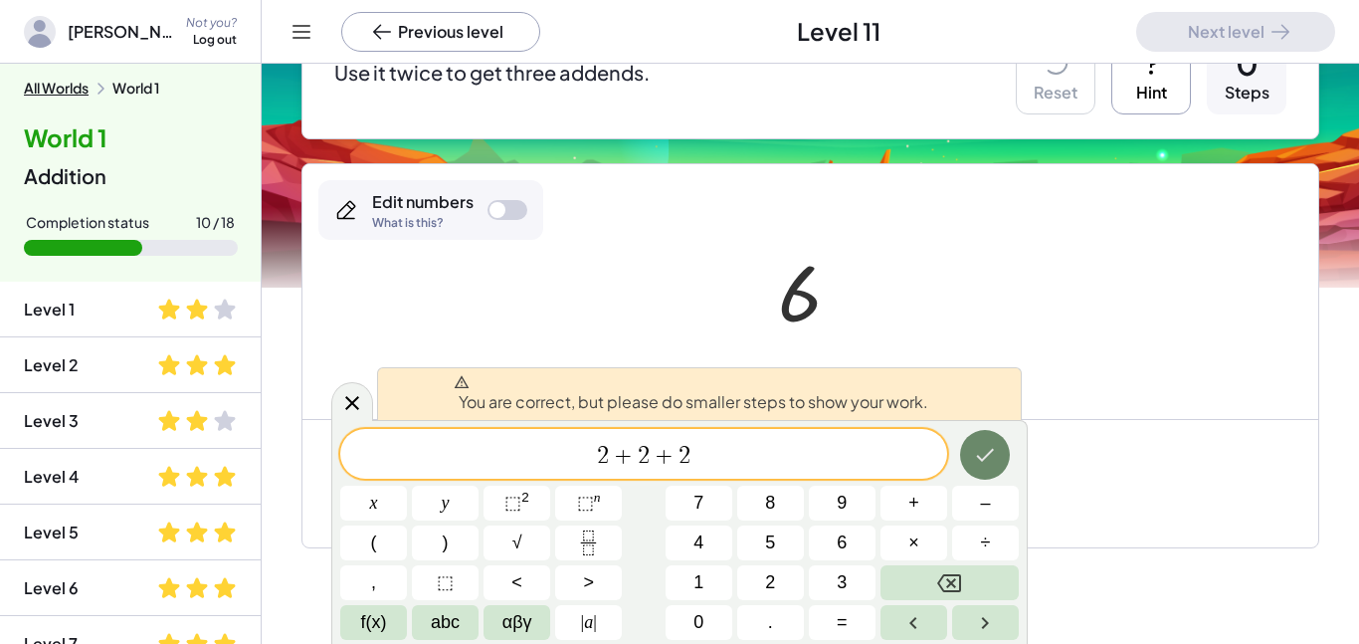
click at [984, 443] on icon "Done" at bounding box center [985, 455] width 24 height 24
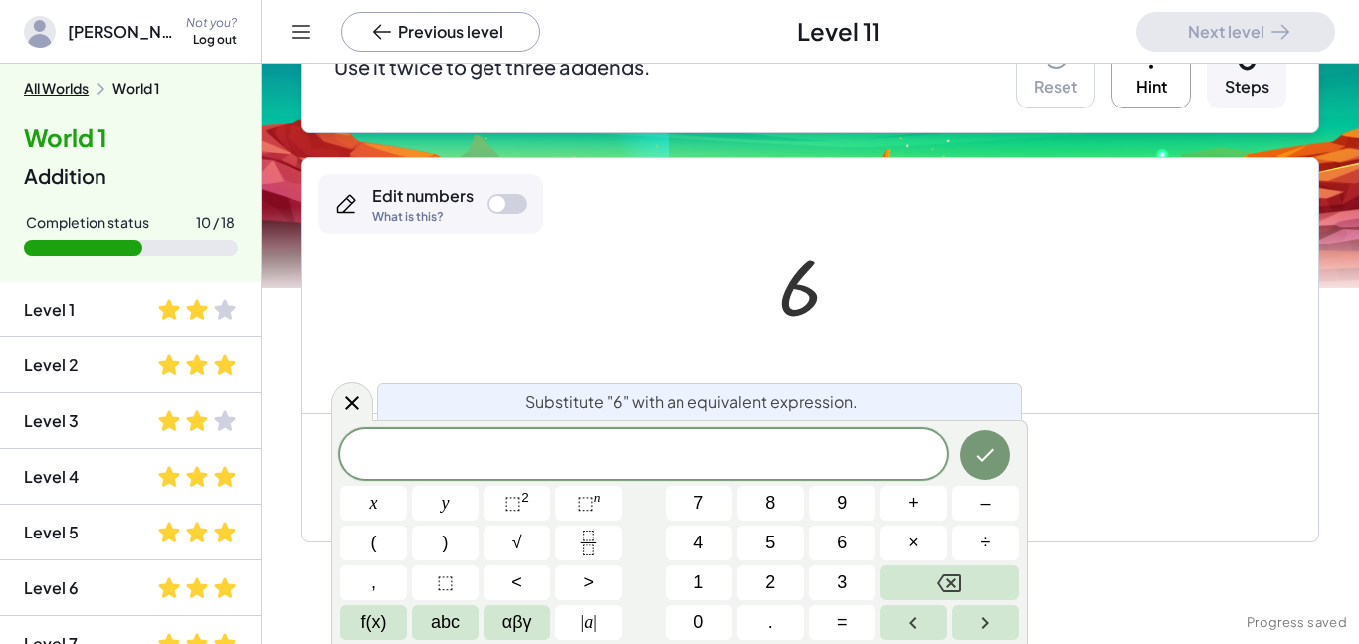
scroll to position [265, 0]
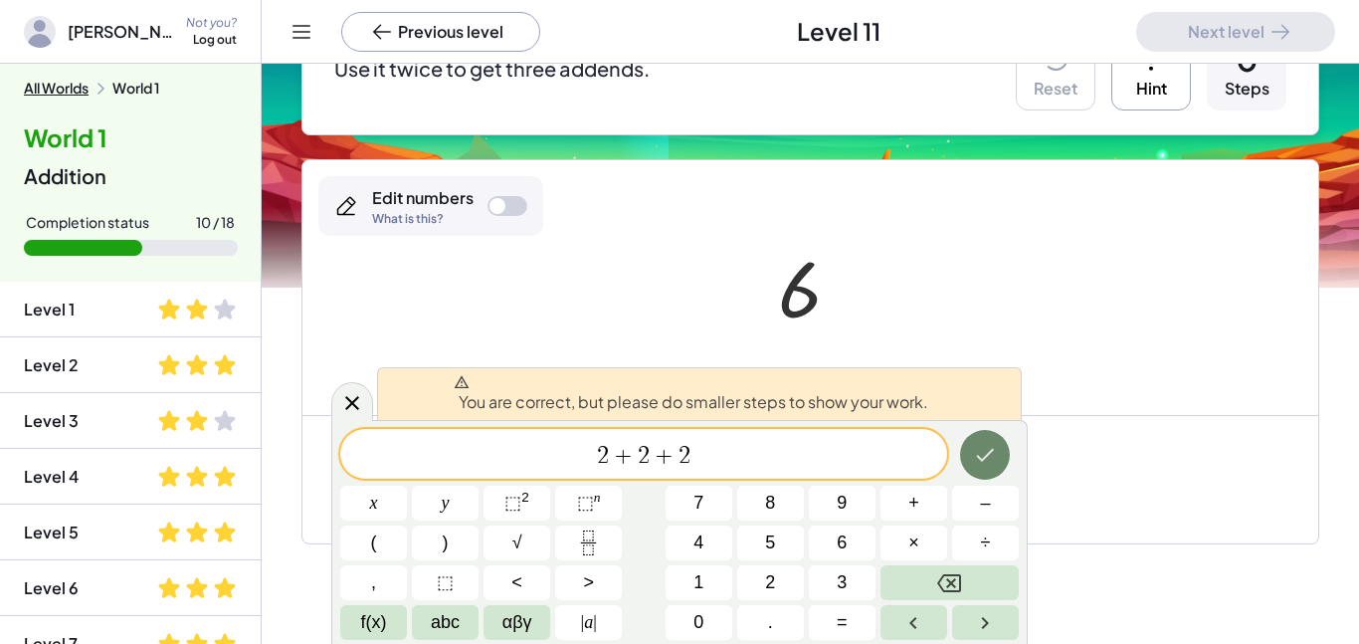
click at [989, 453] on icon "Done" at bounding box center [986, 455] width 18 height 13
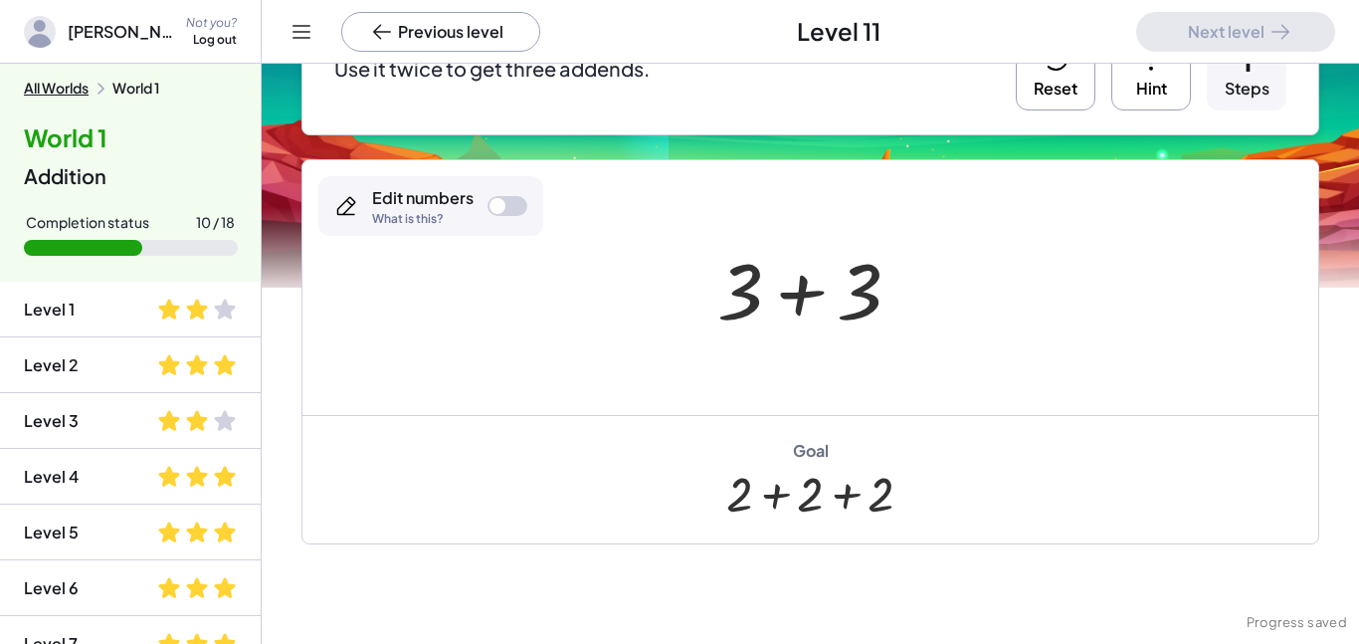
click at [866, 271] on div at bounding box center [817, 288] width 220 height 102
click at [806, 290] on div at bounding box center [817, 288] width 99 height 99
click at [511, 196] on div at bounding box center [508, 206] width 40 height 20
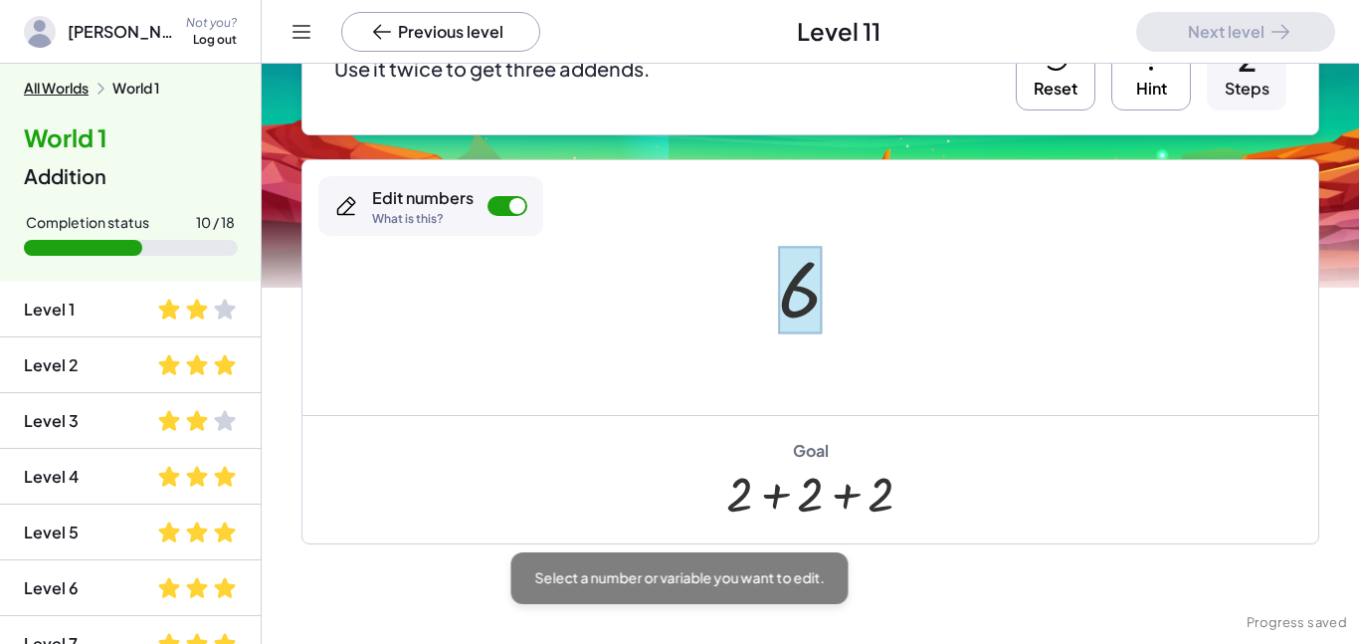
click at [797, 297] on div at bounding box center [800, 290] width 44 height 89
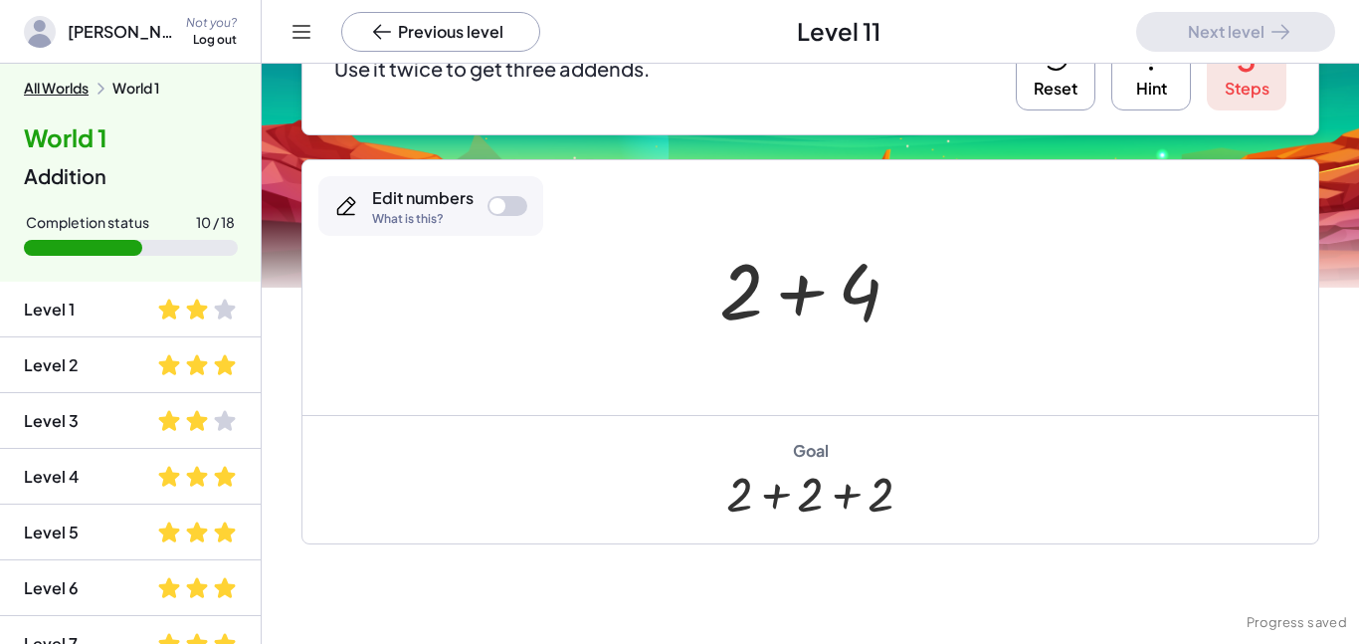
click at [877, 272] on div at bounding box center [817, 288] width 217 height 102
click at [515, 206] on div at bounding box center [508, 206] width 40 height 20
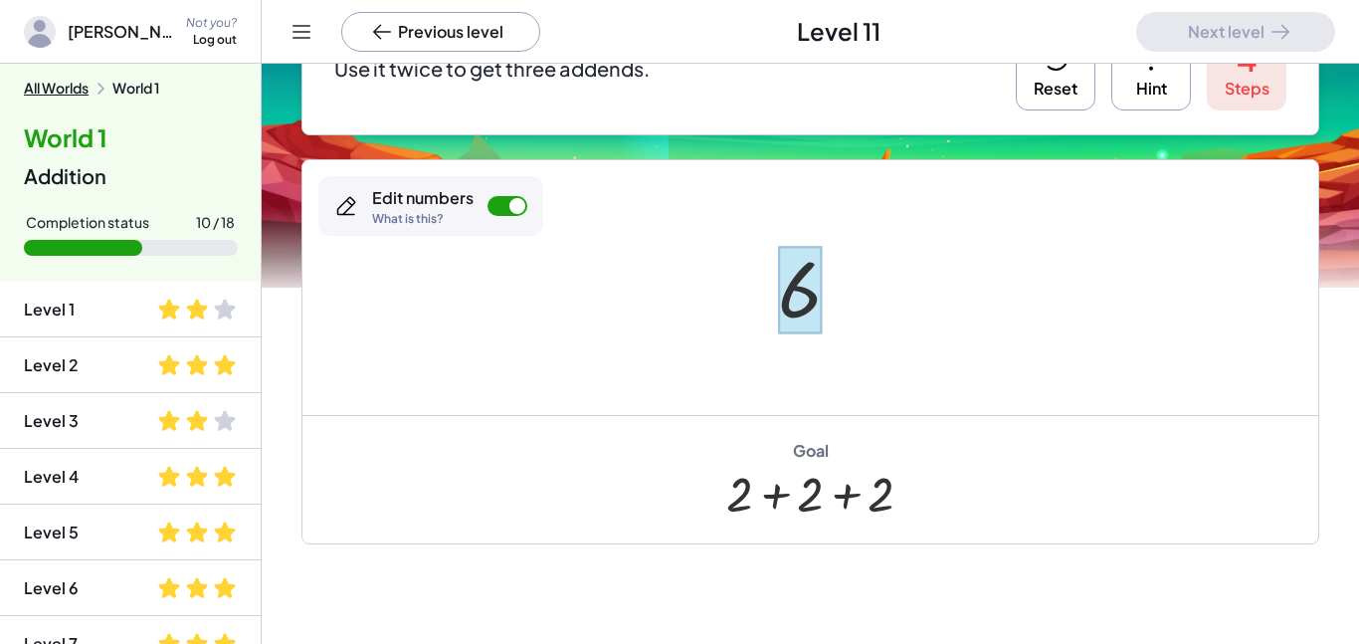
click at [792, 291] on div at bounding box center [800, 290] width 44 height 89
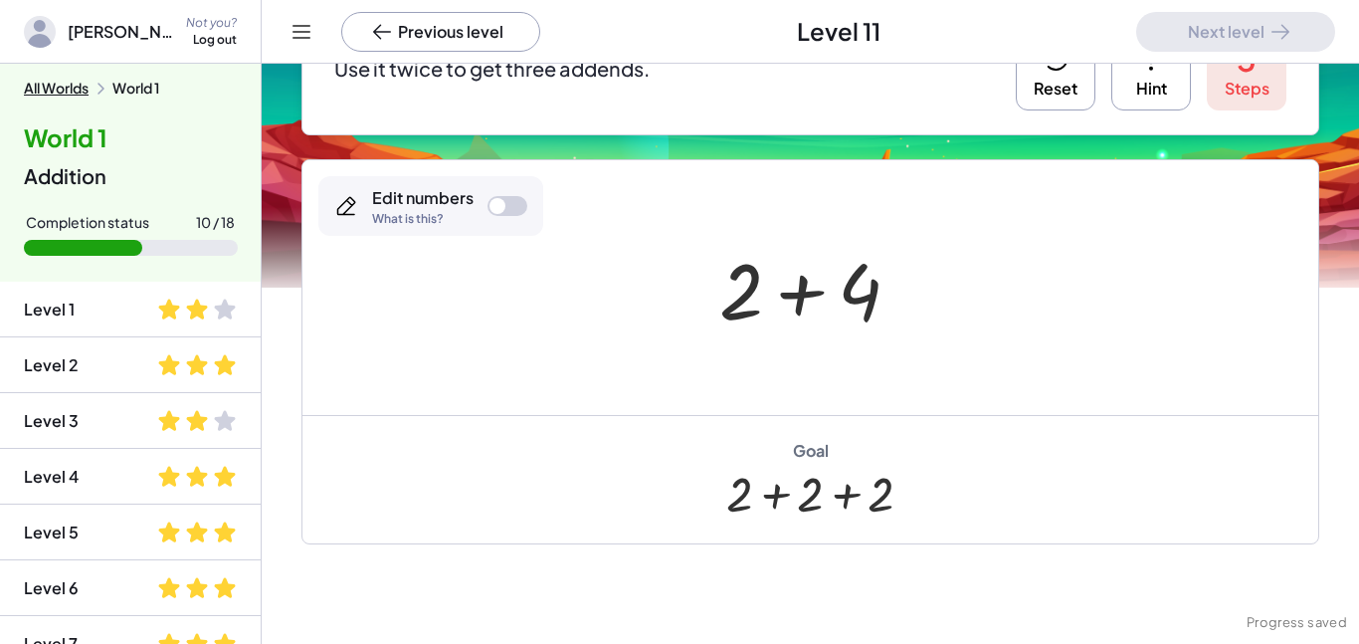
click at [489, 202] on div at bounding box center [508, 206] width 40 height 20
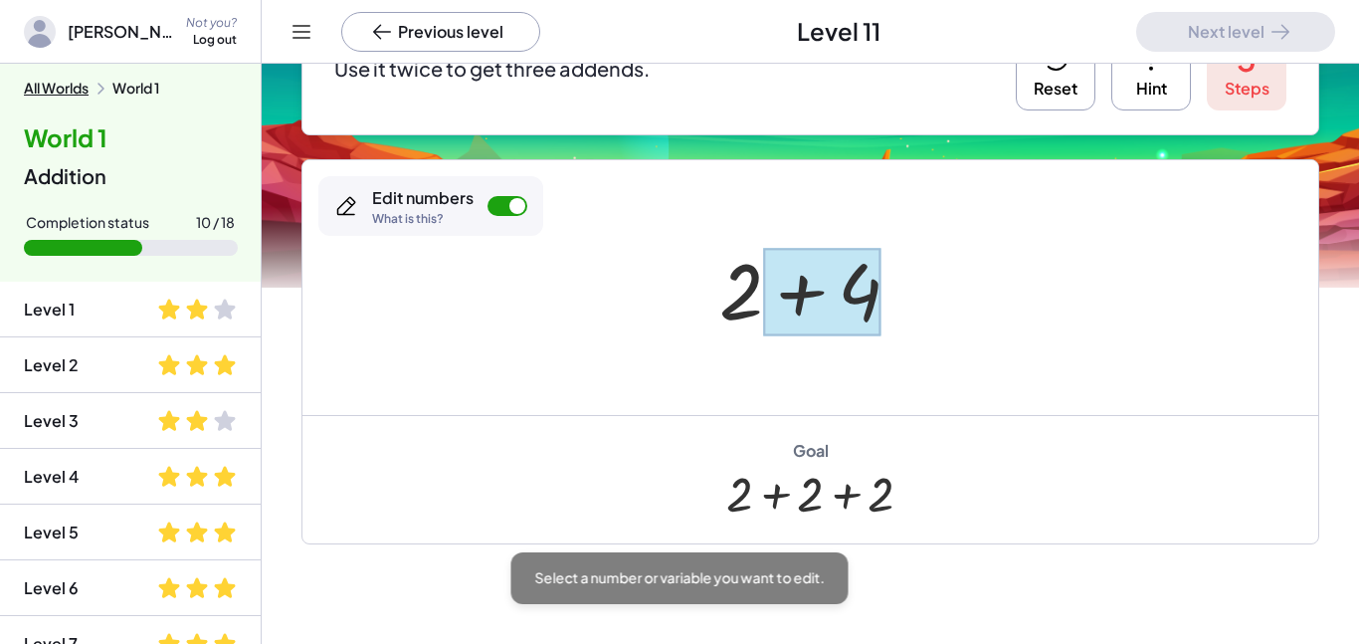
click at [856, 285] on div at bounding box center [822, 292] width 118 height 89
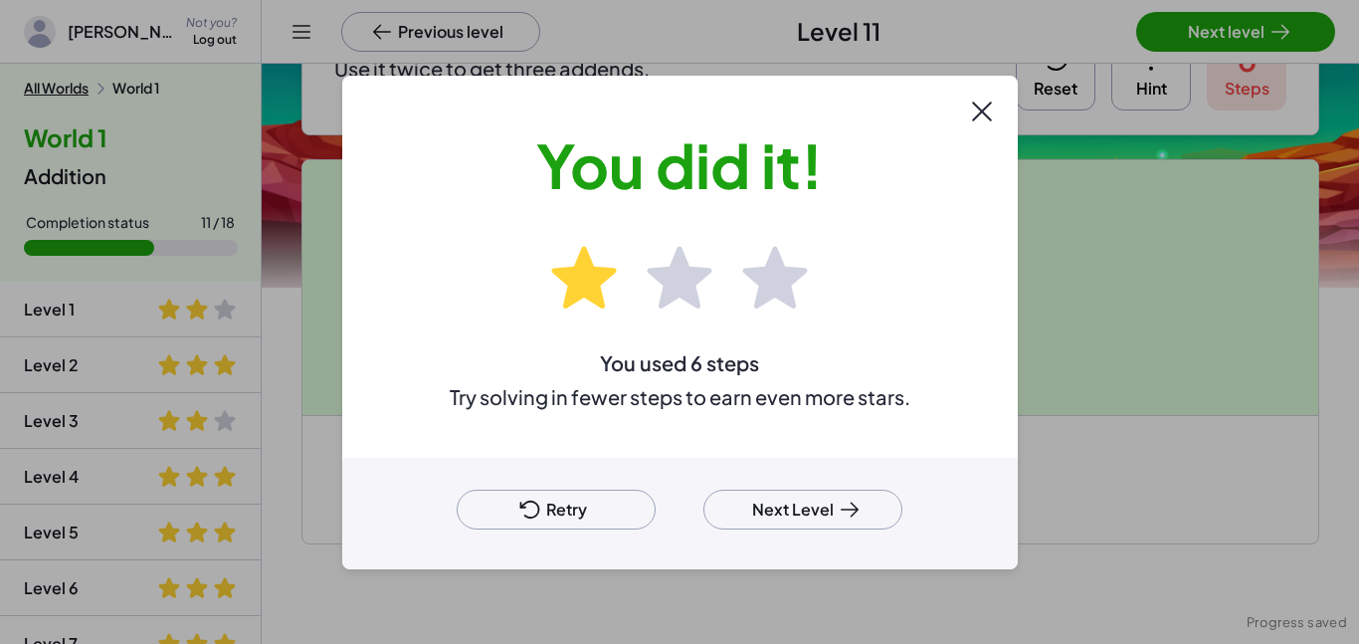
click at [845, 495] on button "Next Level" at bounding box center [802, 510] width 199 height 40
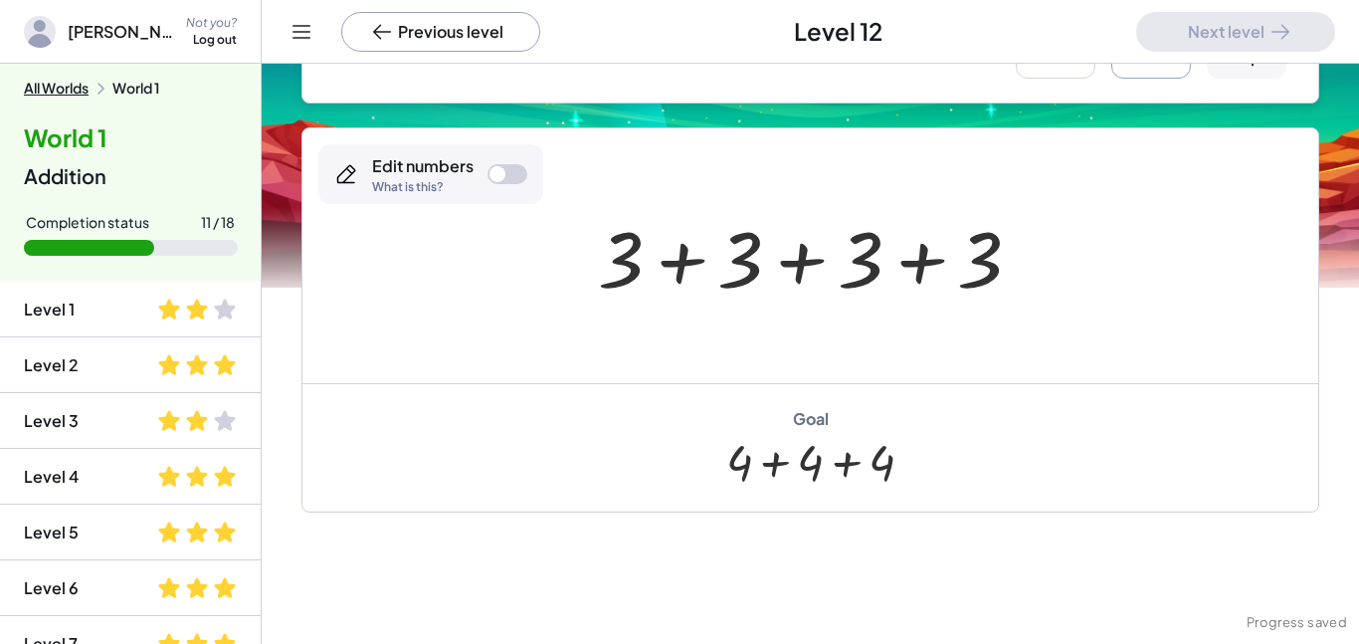
click at [629, 251] on div at bounding box center [818, 256] width 460 height 102
click at [521, 169] on div at bounding box center [508, 174] width 40 height 20
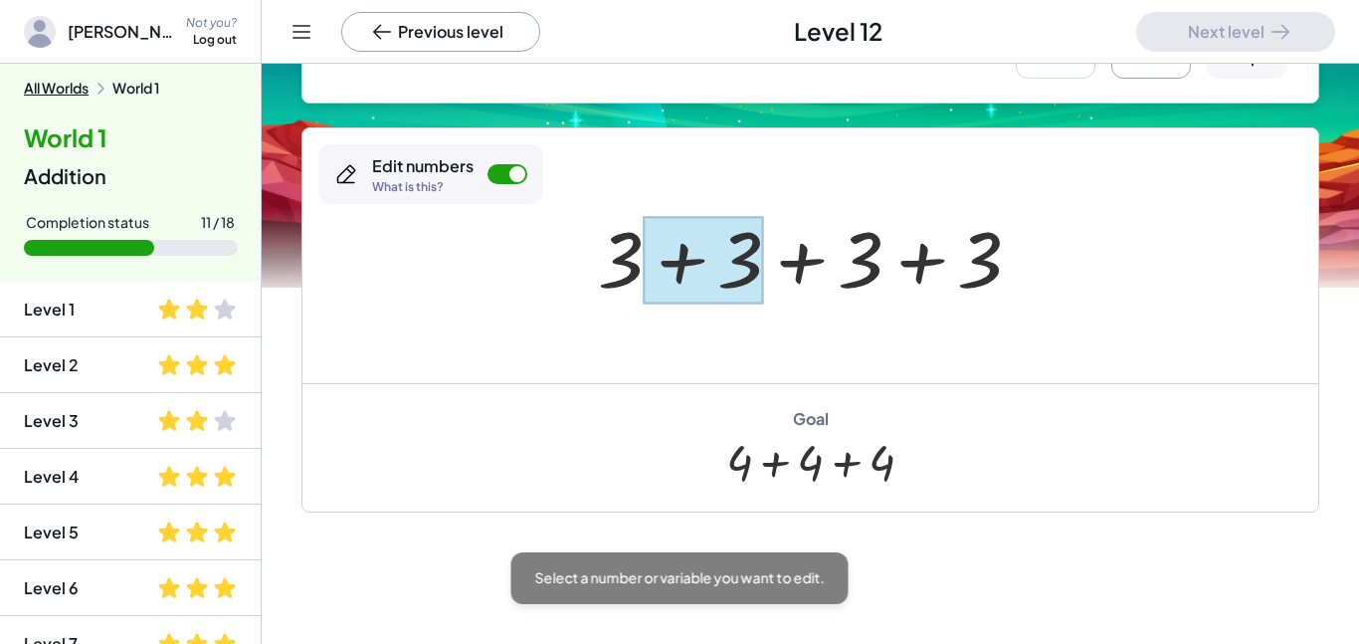
click at [654, 265] on div at bounding box center [703, 260] width 119 height 89
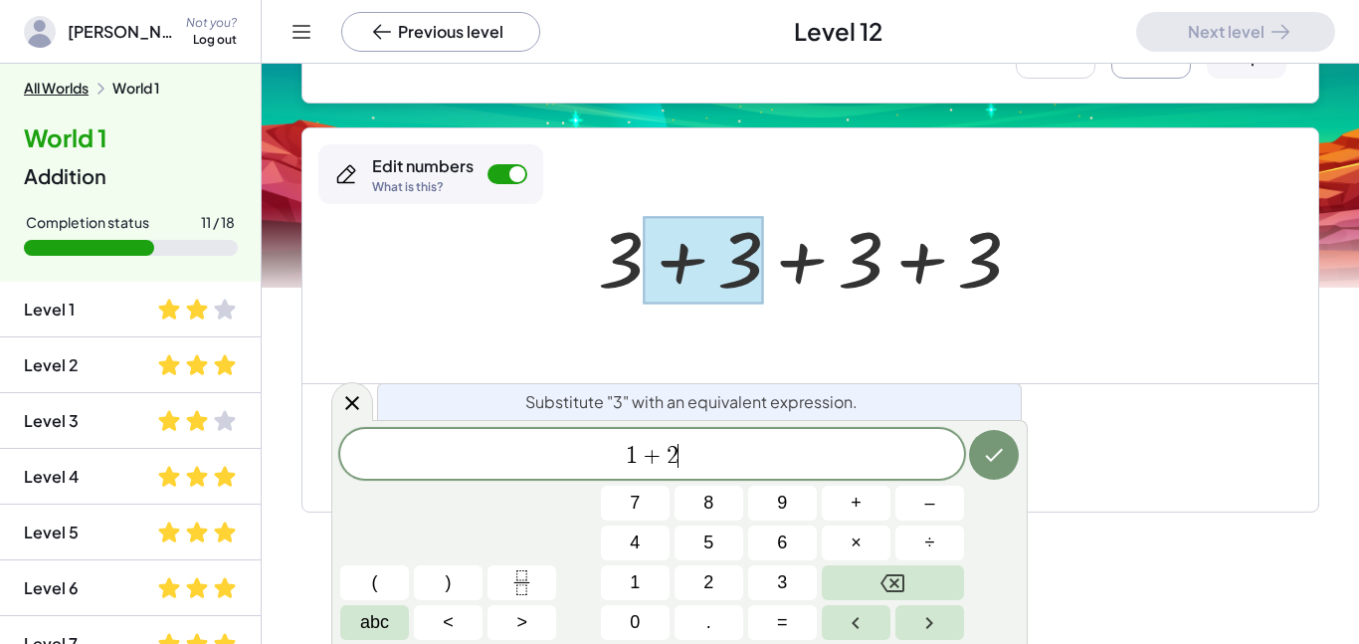
click at [83, 393] on li "Level 2" at bounding box center [130, 421] width 261 height 56
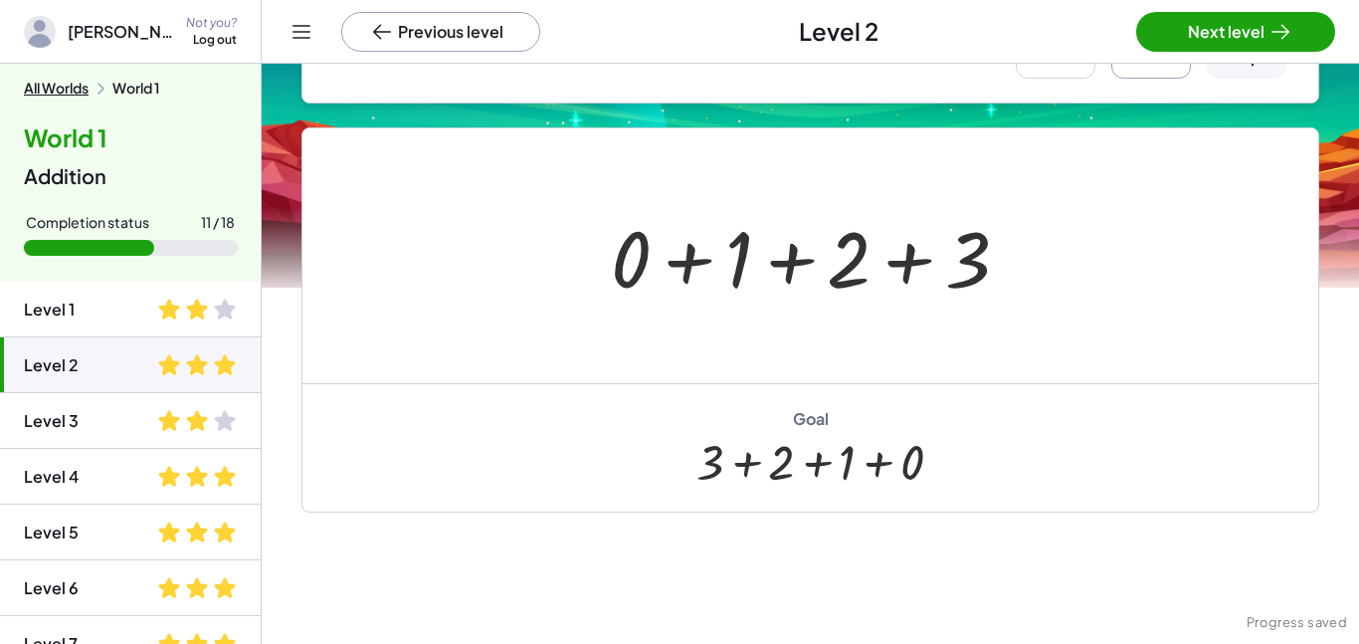
click at [218, 271] on div "All Worlds World 1 World 1 Addition Completion status 11 / 18" at bounding box center [130, 173] width 261 height 218
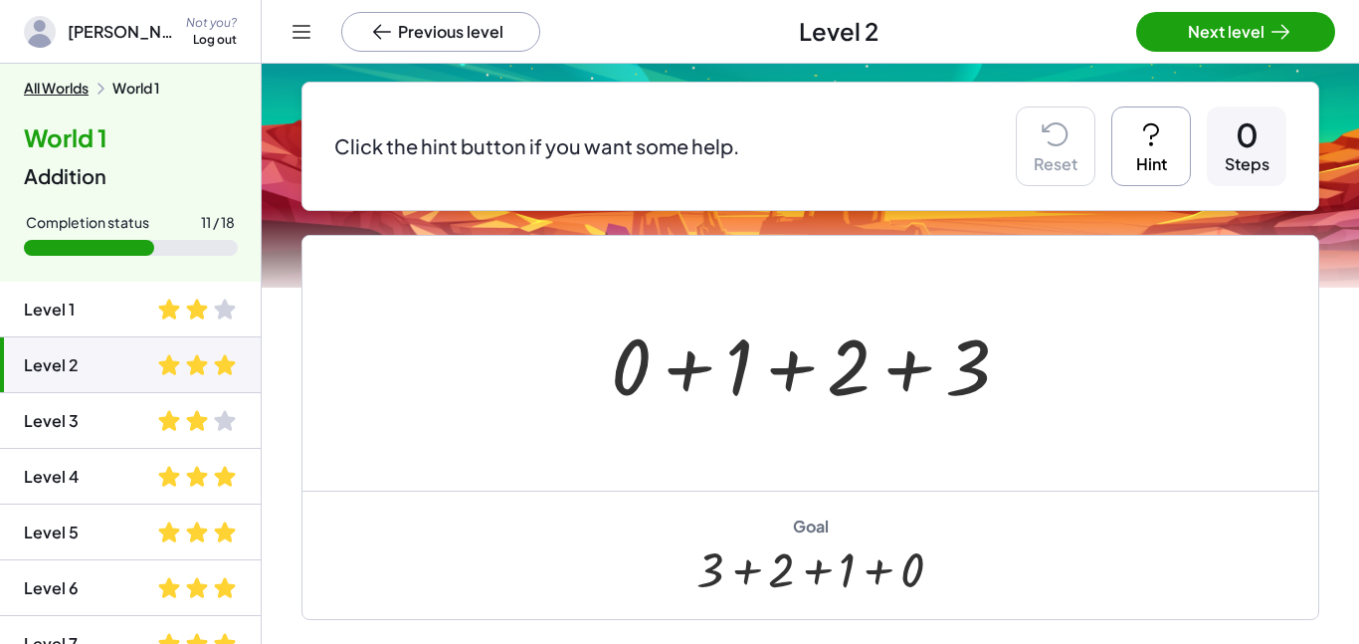
scroll to position [155, 0]
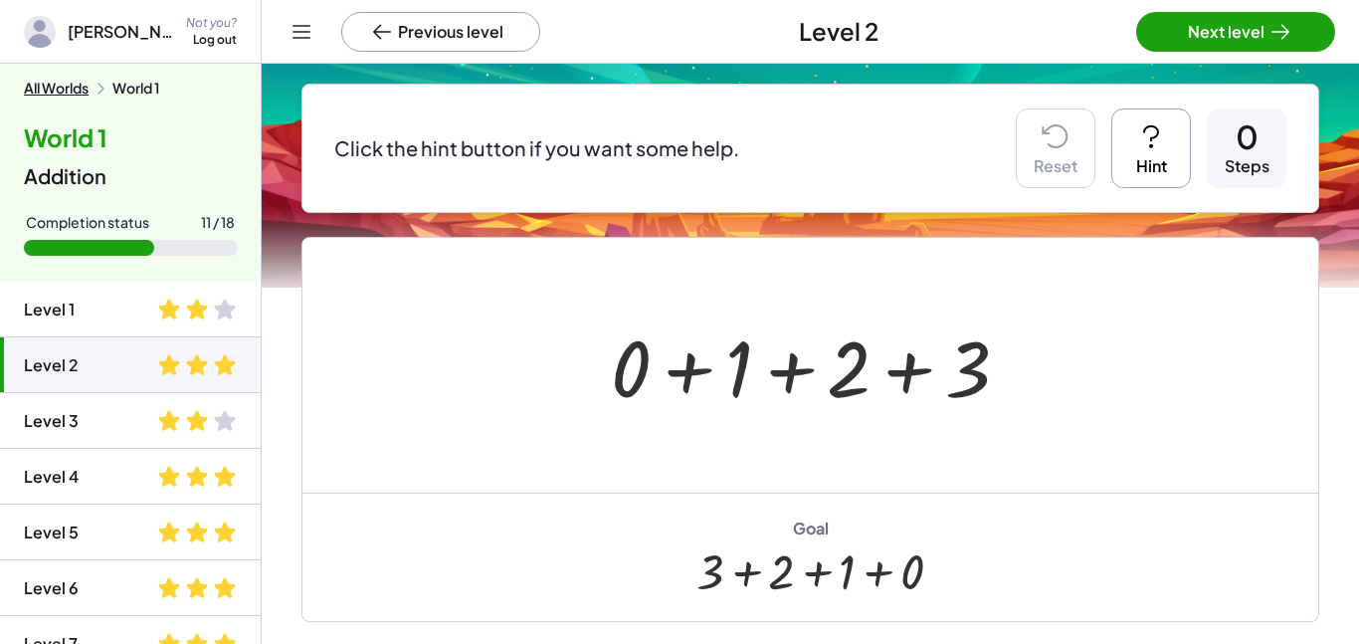
click at [1174, 14] on button "Next level" at bounding box center [1235, 32] width 199 height 40
